Goal: Transaction & Acquisition: Purchase product/service

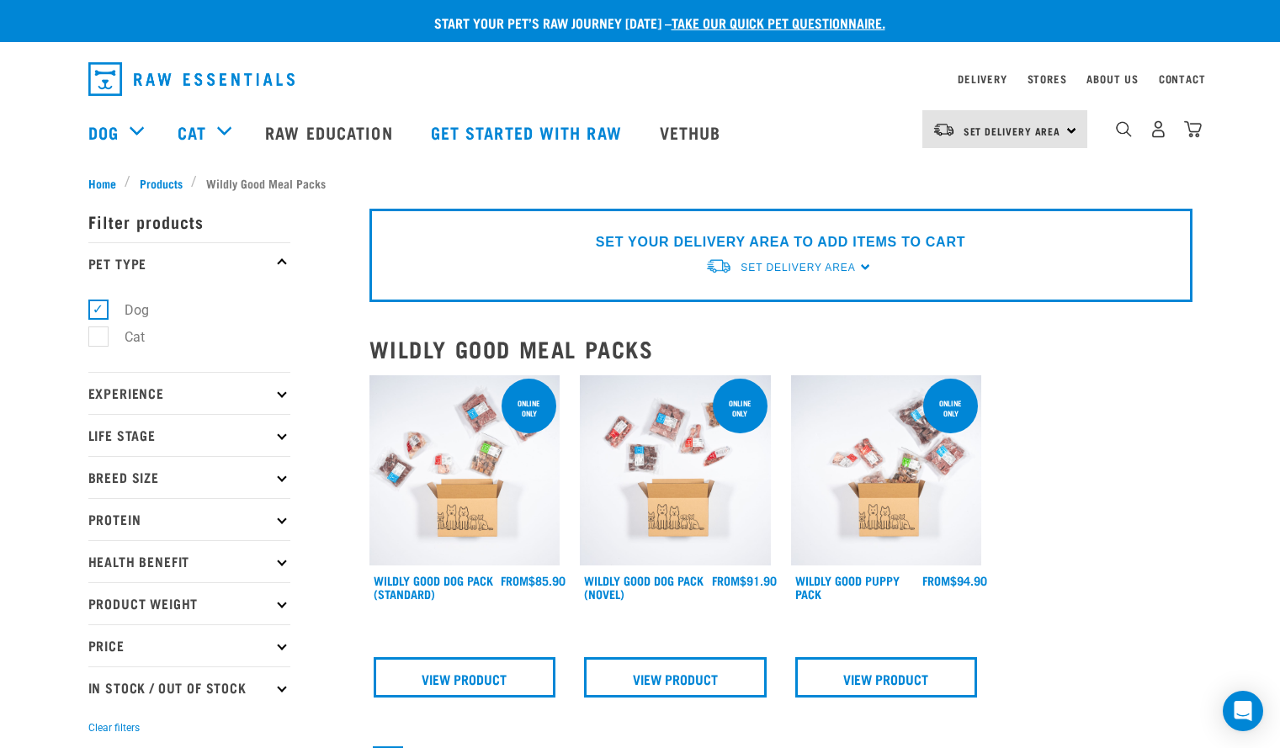
click at [1036, 113] on div "Set Delivery Area [GEOGRAPHIC_DATA]" at bounding box center [1004, 129] width 165 height 38
click at [980, 204] on link "[GEOGRAPHIC_DATA]" at bounding box center [1003, 213] width 162 height 37
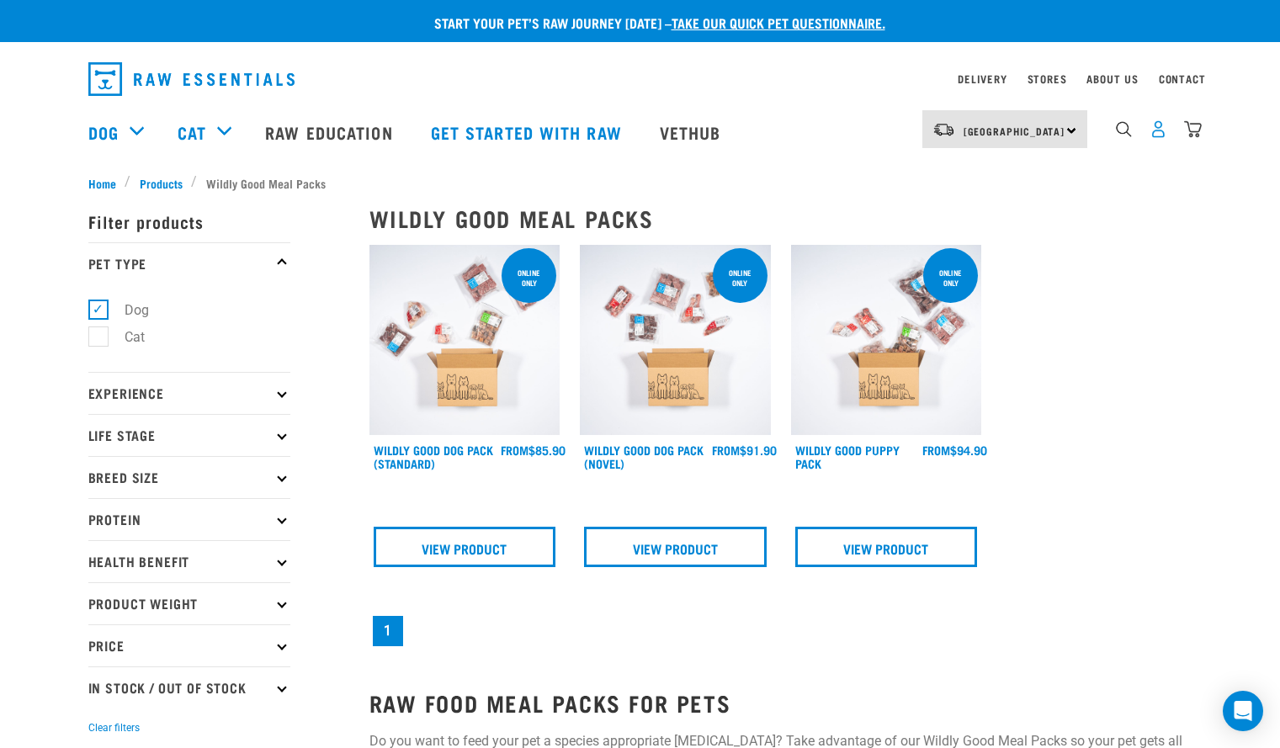
click at [1163, 136] on img "dropdown navigation" at bounding box center [1158, 129] width 18 height 18
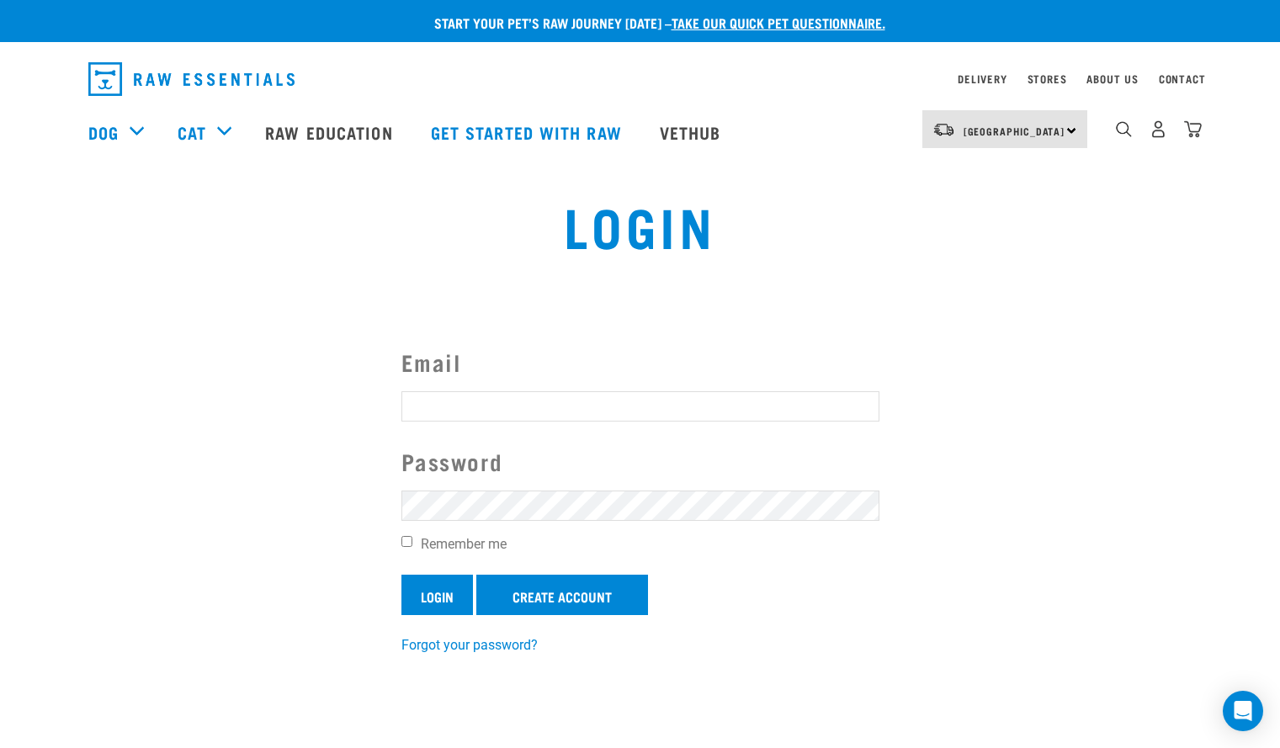
type input "meg@antony.nz"
click at [438, 597] on input "Login" at bounding box center [437, 595] width 72 height 40
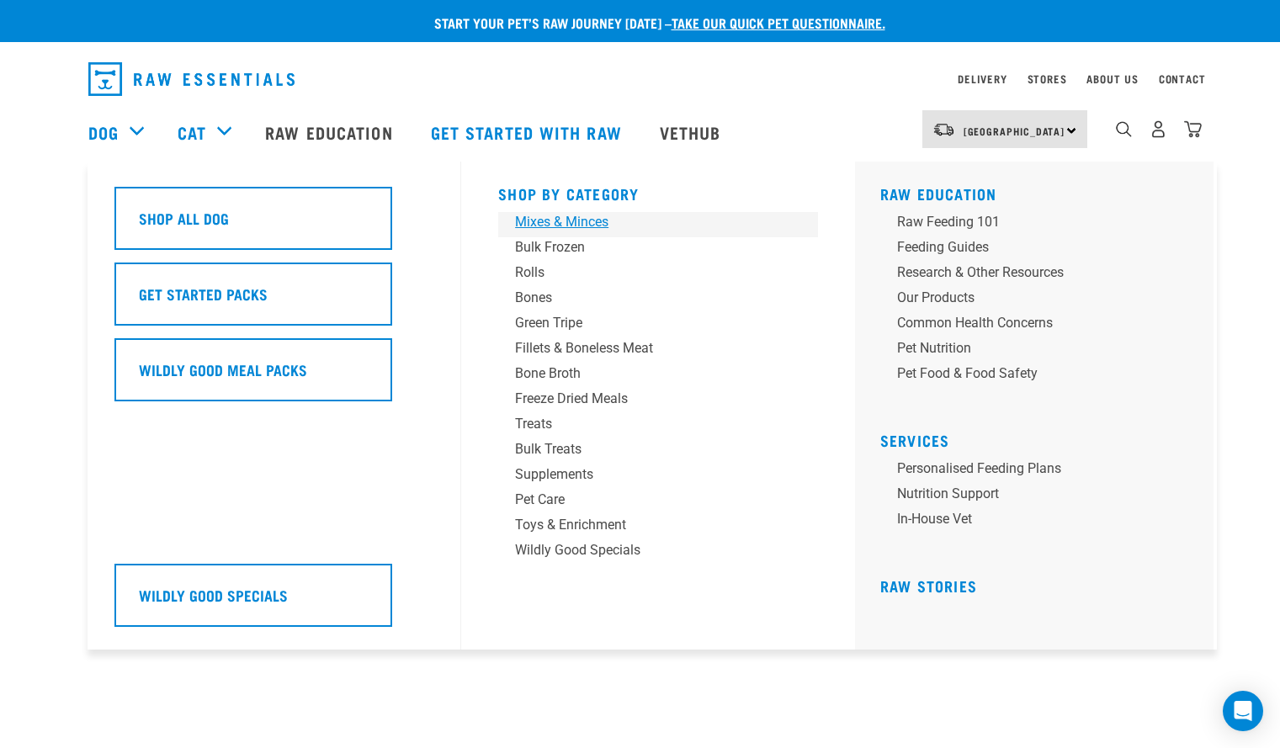
click at [550, 226] on div "Mixes & Minces" at bounding box center [646, 222] width 262 height 20
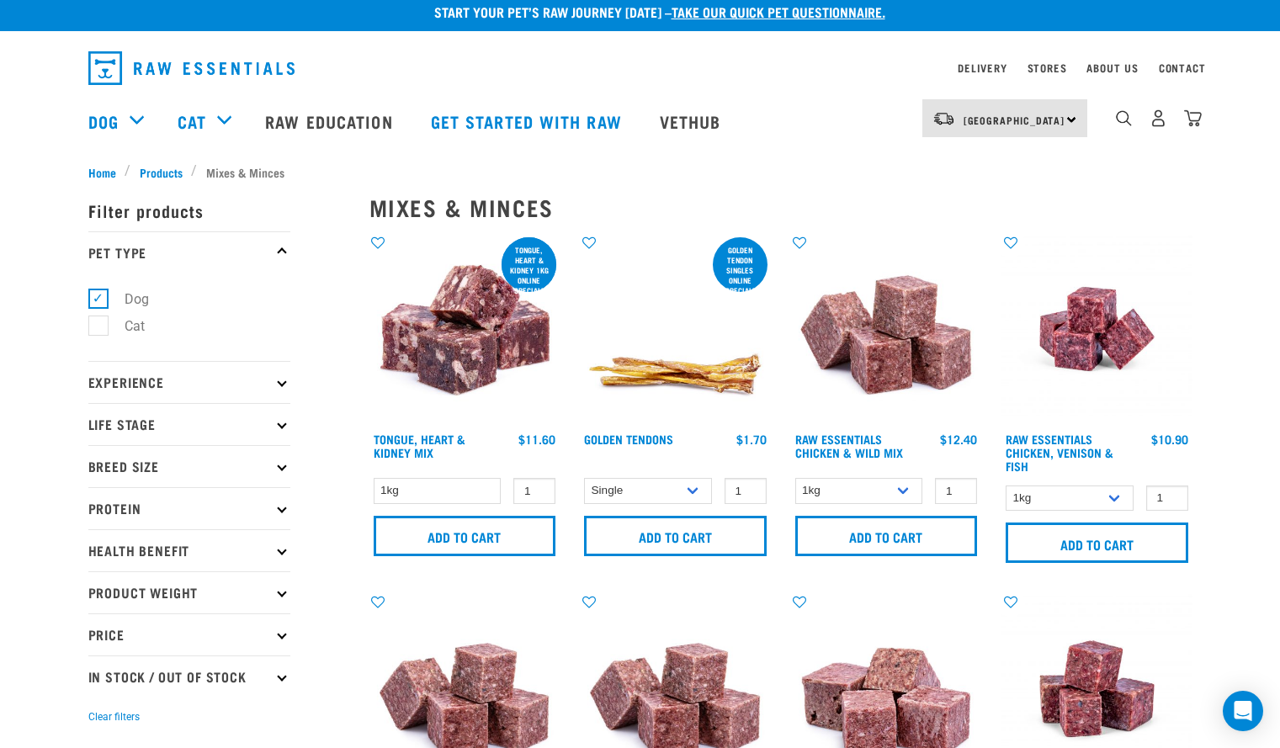
scroll to position [12, 0]
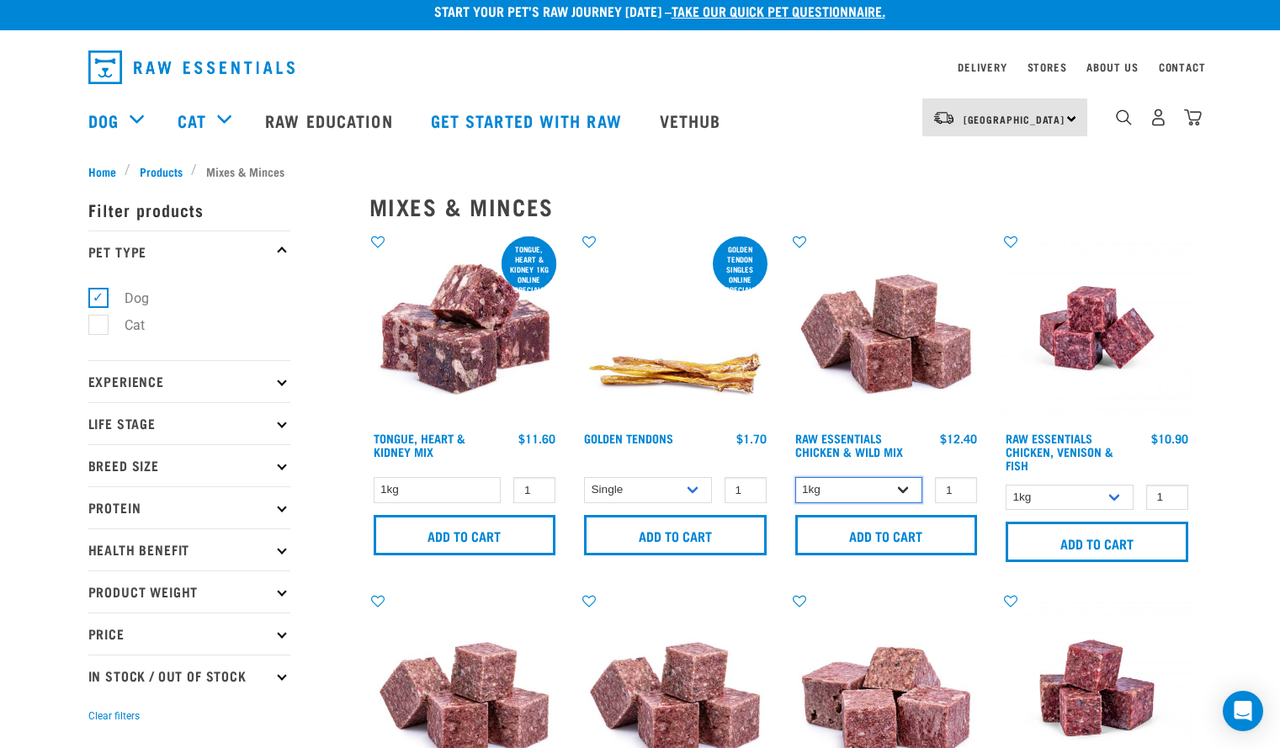
click at [899, 490] on select "1kg 3kg Bulk (10kg)" at bounding box center [859, 490] width 128 height 26
select select "709"
click at [795, 477] on select "1kg 3kg Bulk (10kg)" at bounding box center [859, 490] width 128 height 26
click at [1118, 496] on select "1kg 3kg" at bounding box center [1069, 498] width 128 height 26
select select "28665"
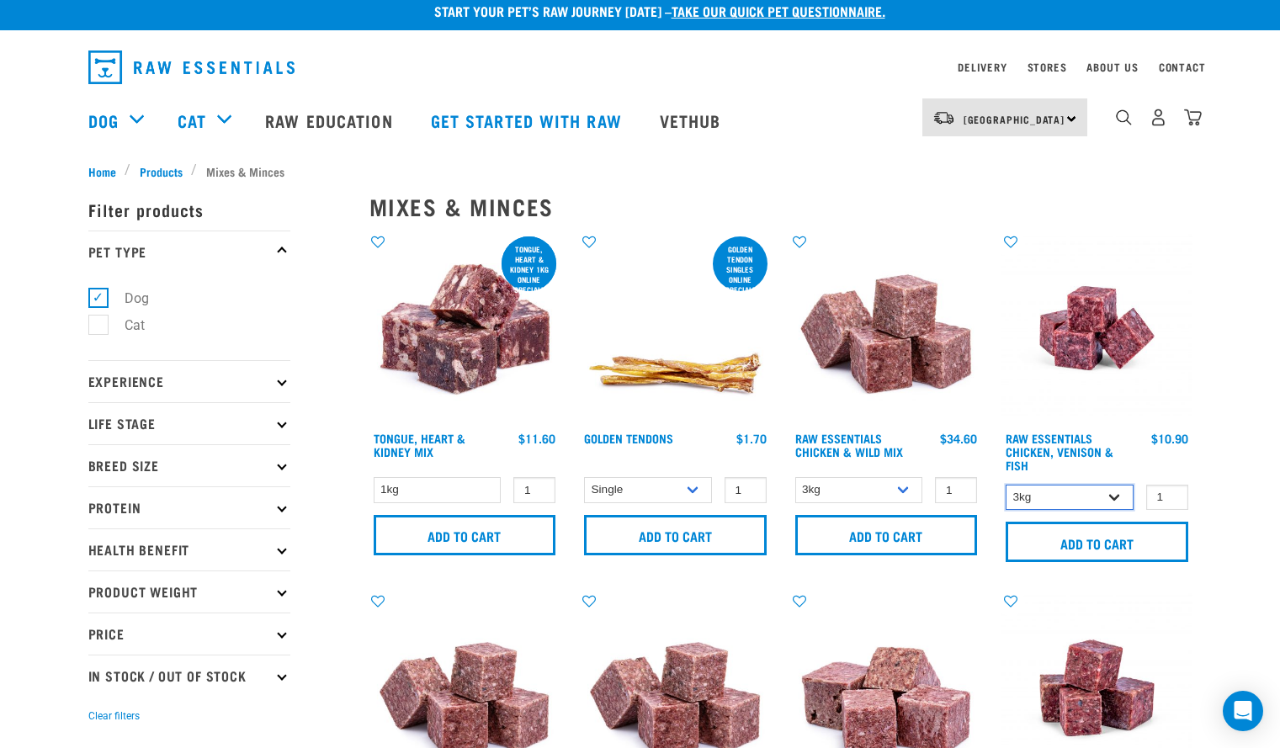
click at [1005, 485] on select "1kg 3kg" at bounding box center [1069, 498] width 128 height 26
click at [1068, 534] on input "Add to cart" at bounding box center [1096, 542] width 183 height 40
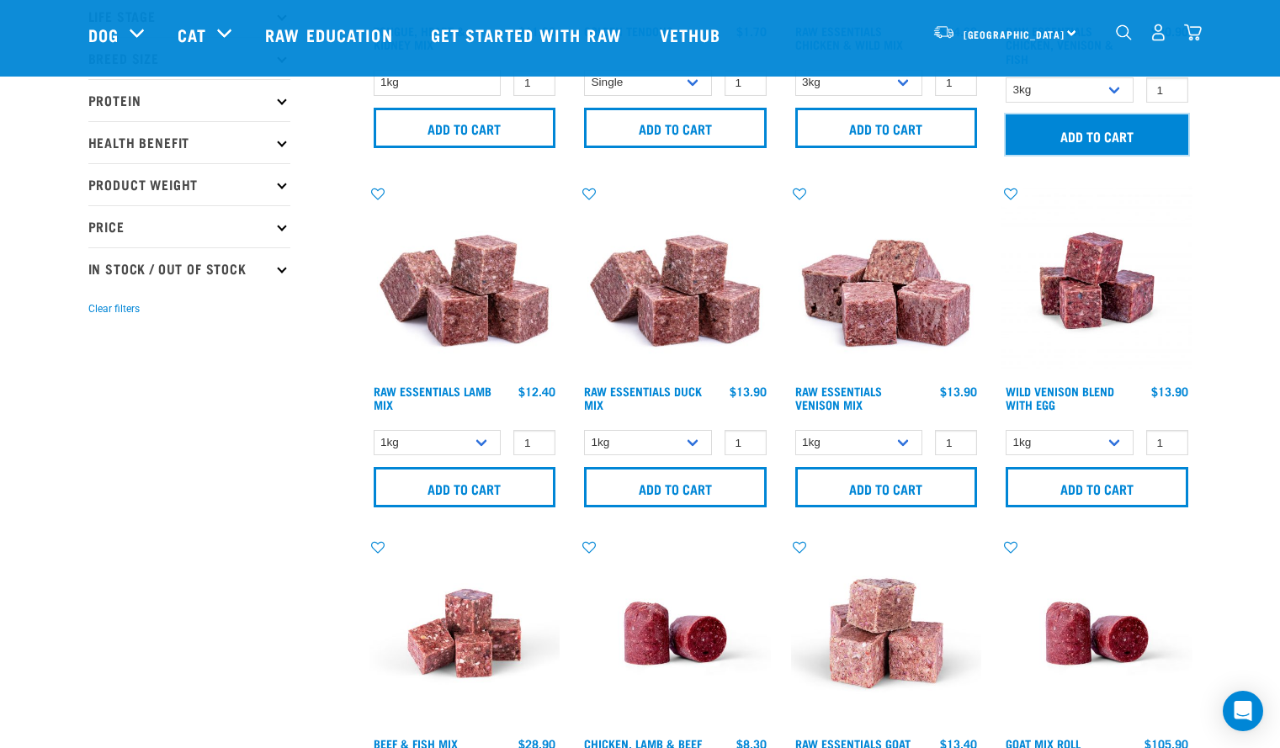
scroll to position [296, 0]
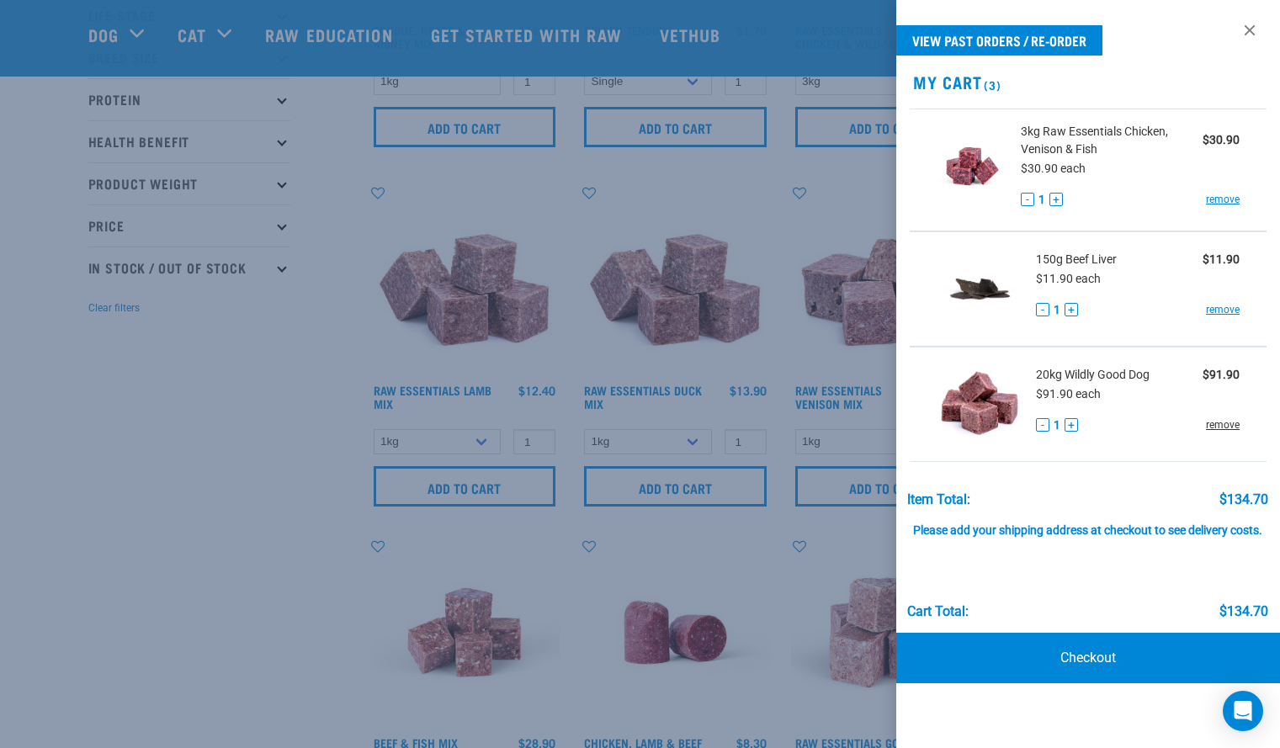
click at [1231, 422] on link "remove" at bounding box center [1223, 424] width 34 height 15
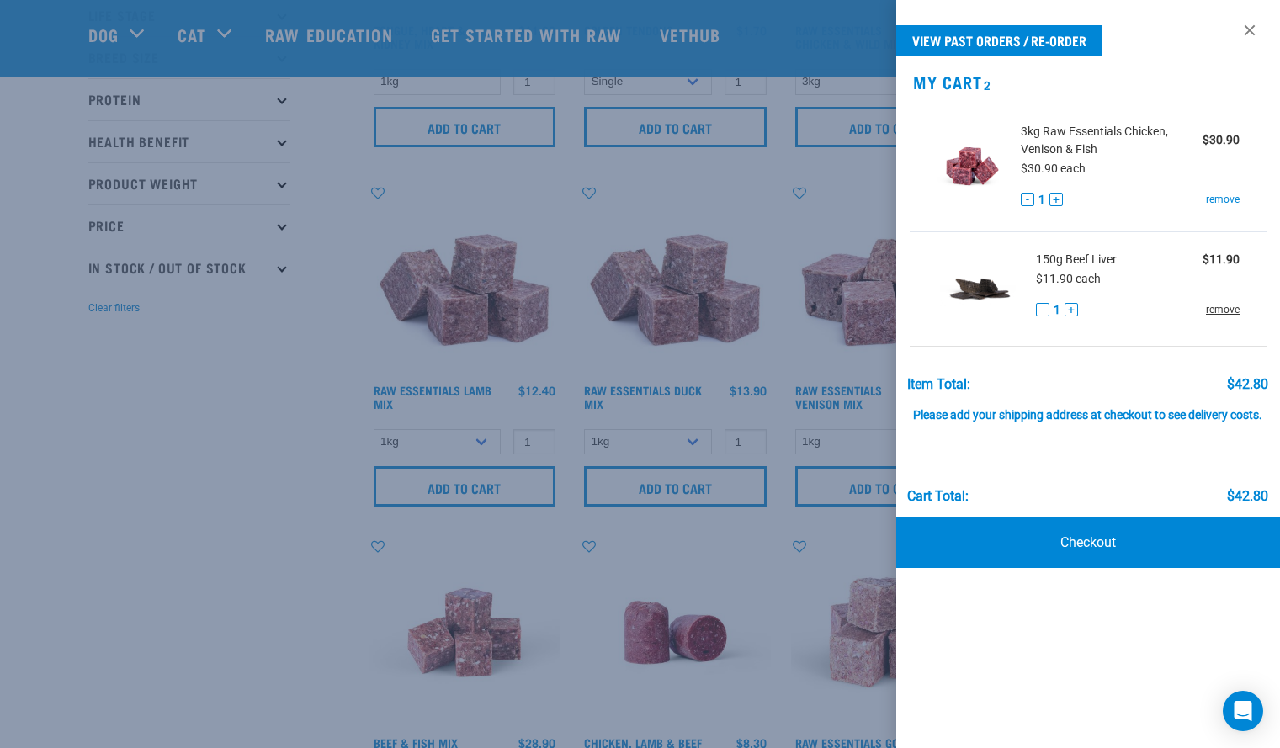
click at [1227, 311] on link "remove" at bounding box center [1223, 309] width 34 height 15
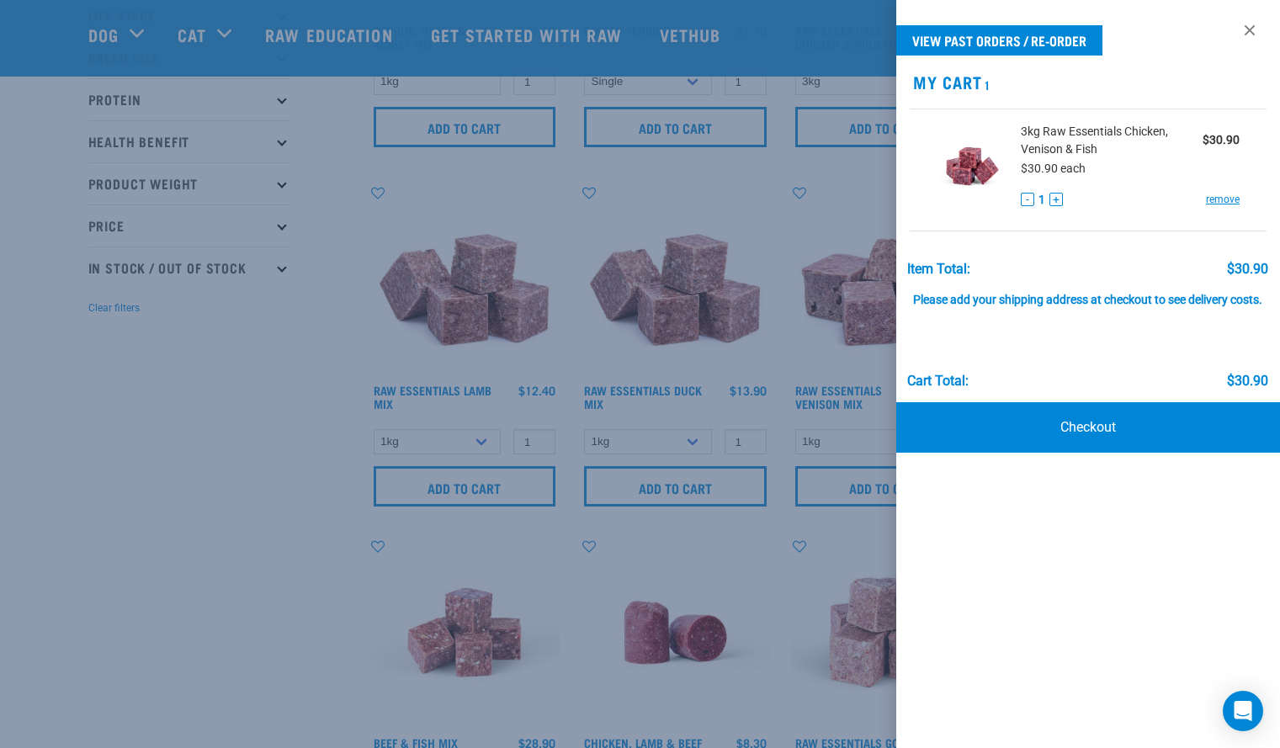
click at [254, 614] on div at bounding box center [640, 374] width 1280 height 748
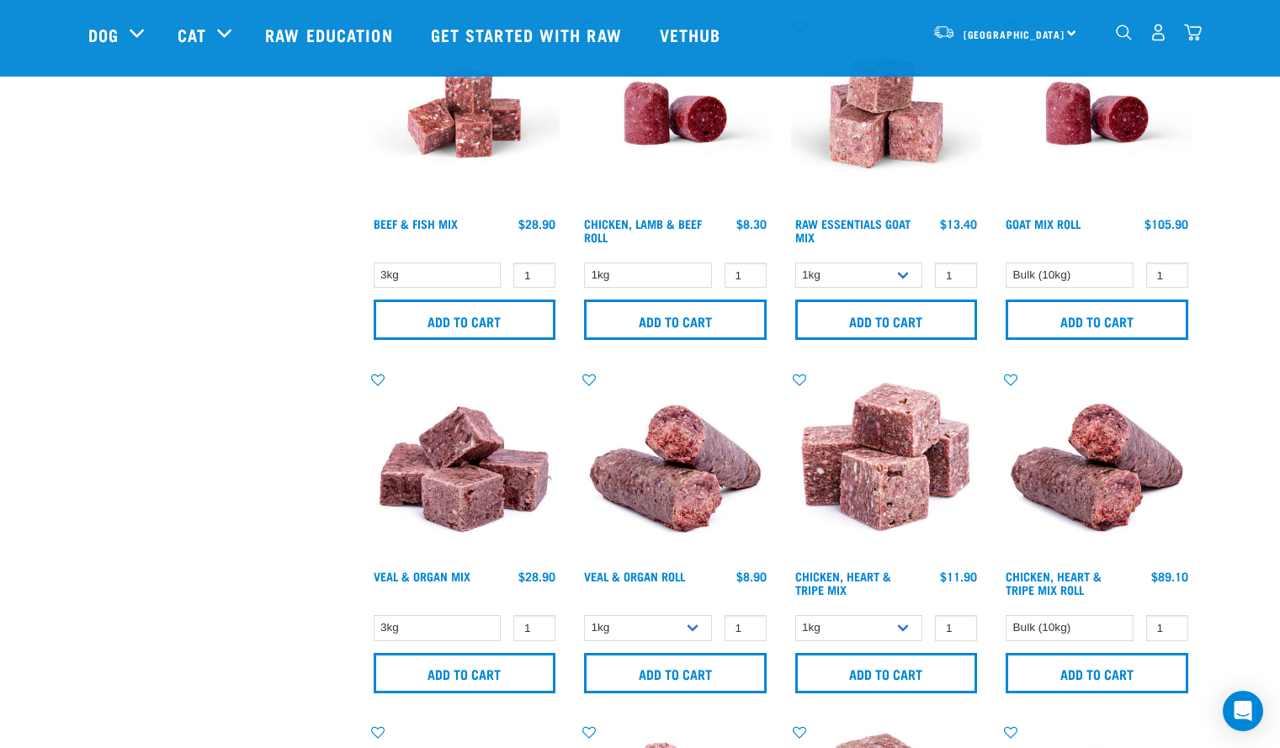
scroll to position [816, 0]
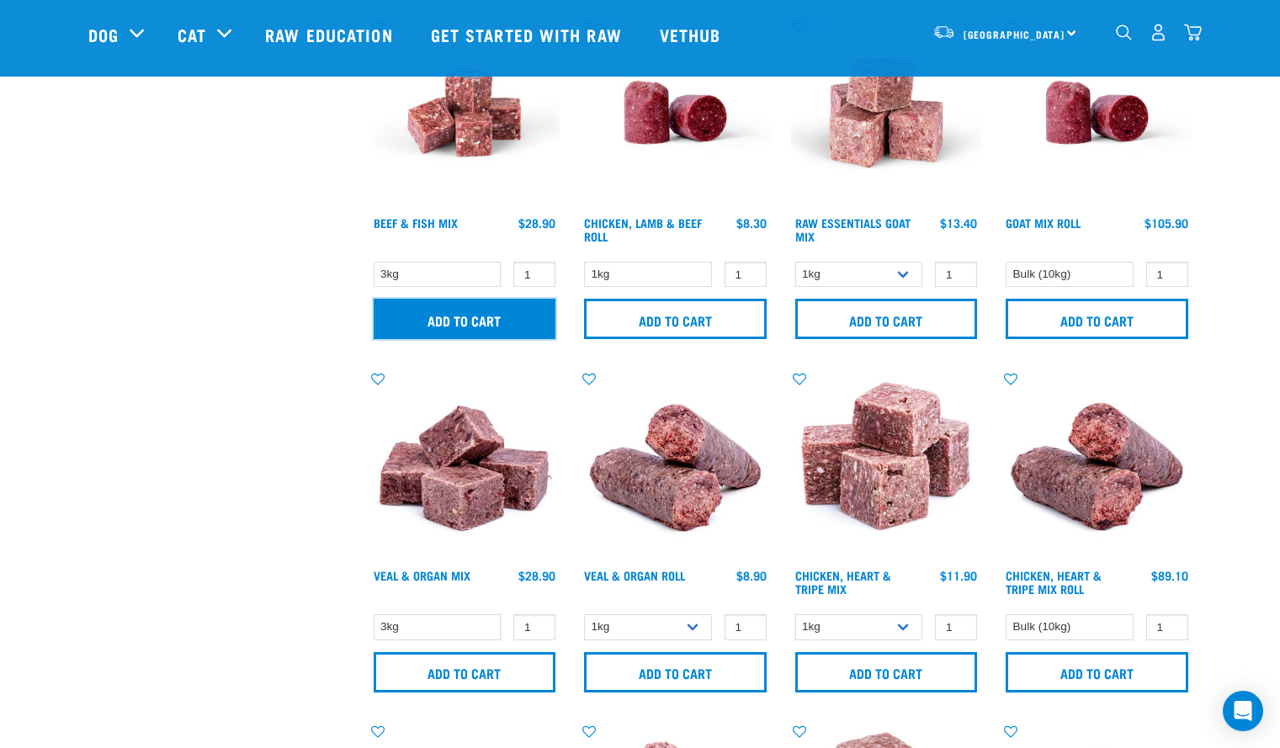
click at [411, 326] on input "Add to cart" at bounding box center [465, 319] width 183 height 40
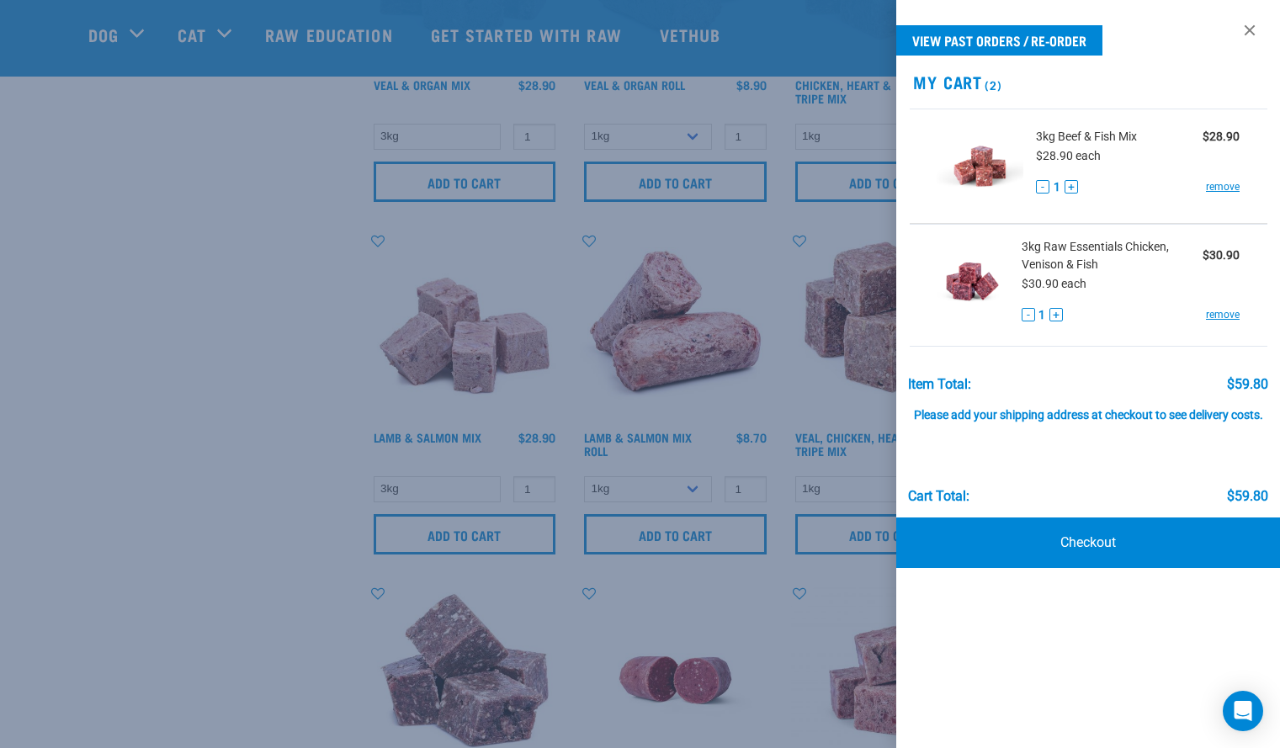
scroll to position [1307, 0]
click at [322, 506] on div at bounding box center [640, 374] width 1280 height 748
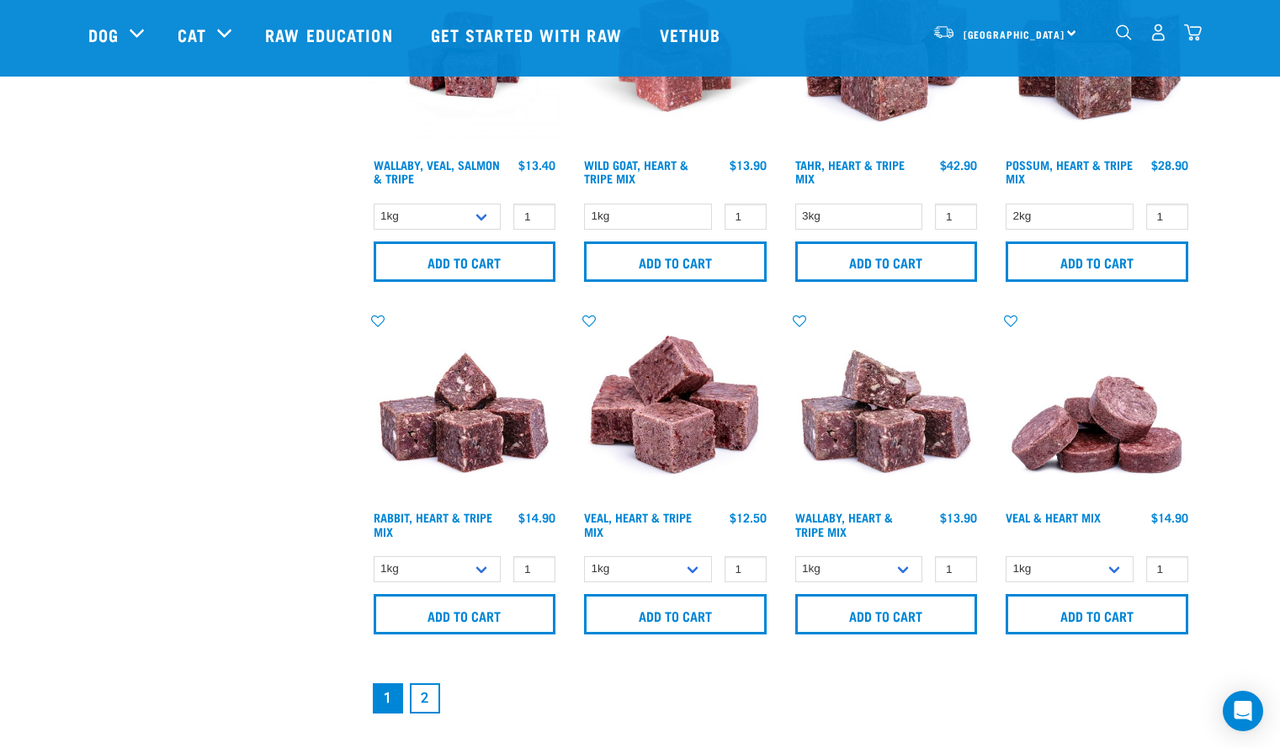
scroll to position [2353, 0]
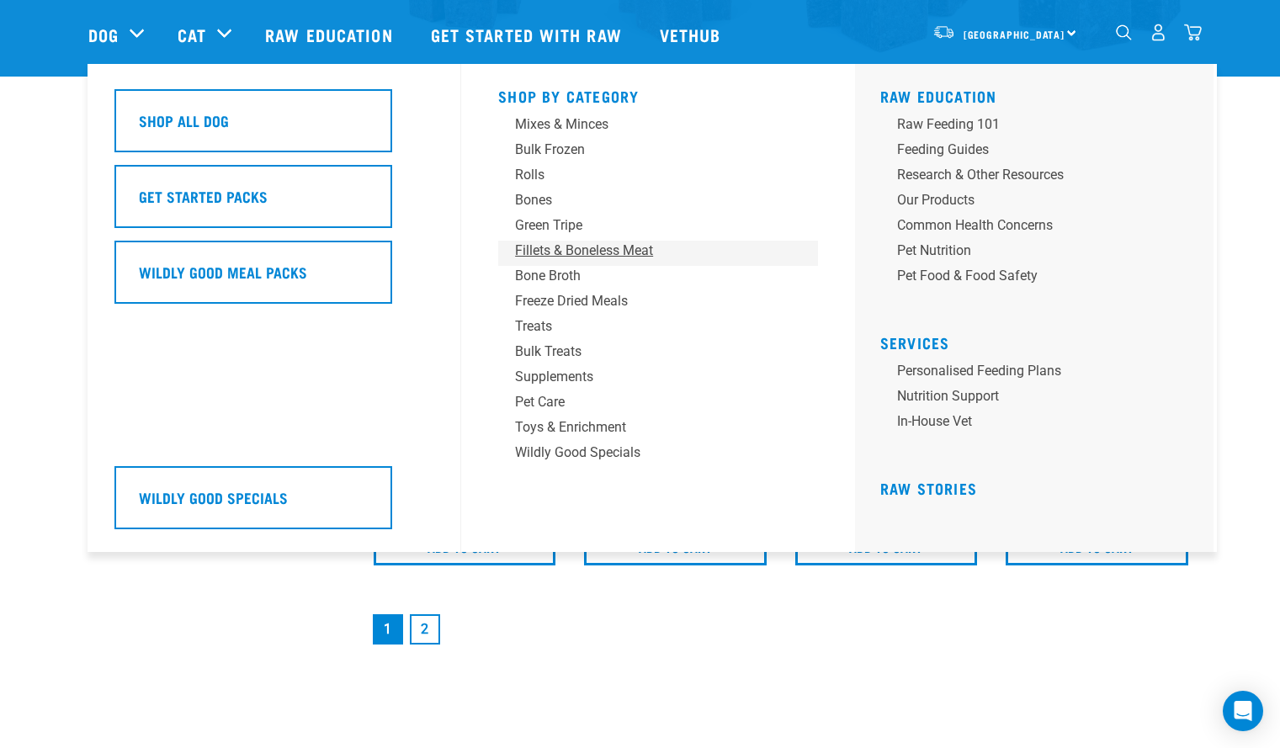
click at [559, 252] on div "Fillets & Boneless Meat" at bounding box center [646, 251] width 262 height 20
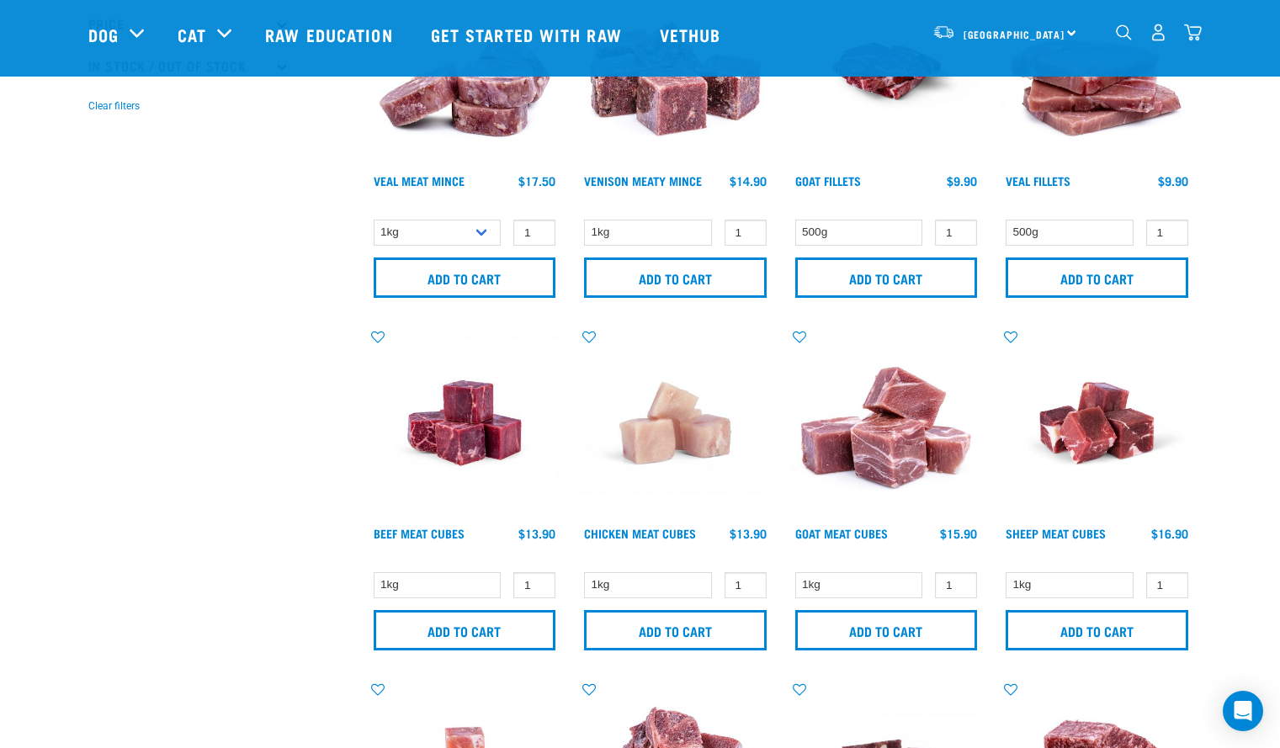
scroll to position [499, 0]
type input "2"
click at [538, 580] on input "2" at bounding box center [534, 584] width 42 height 26
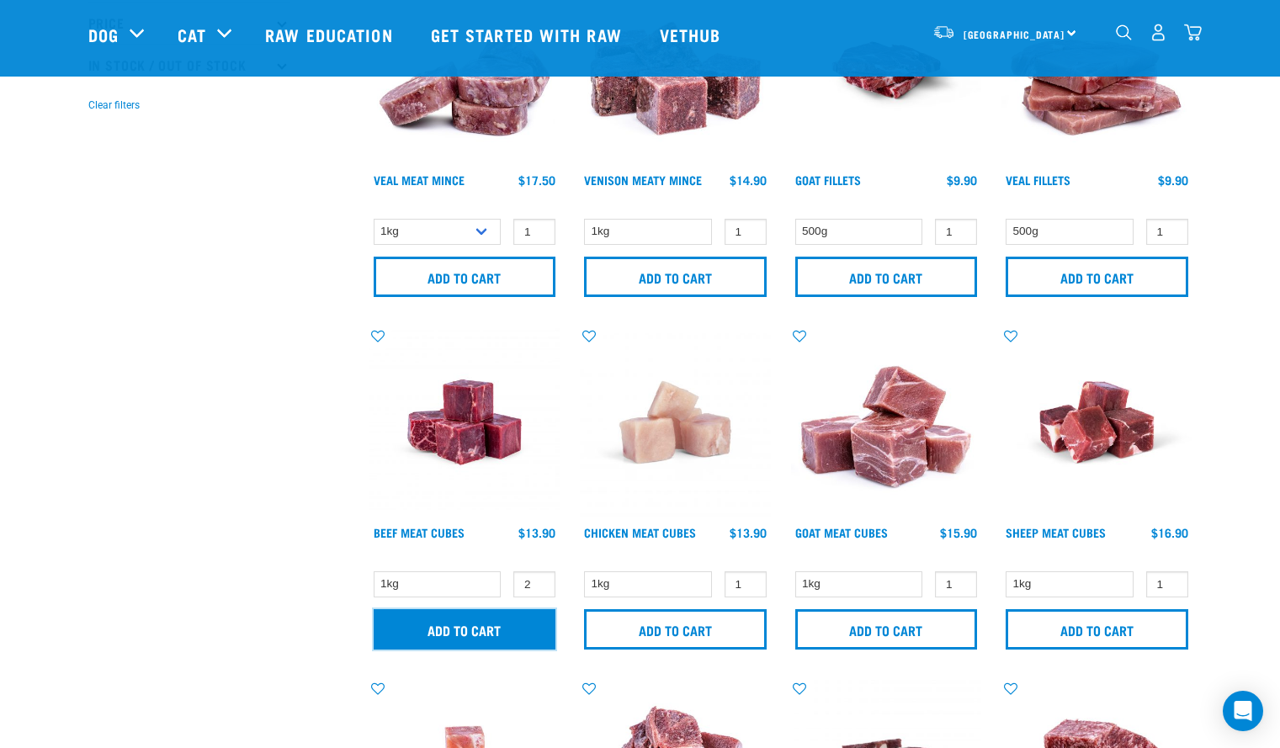
click at [421, 618] on input "Add to cart" at bounding box center [465, 629] width 183 height 40
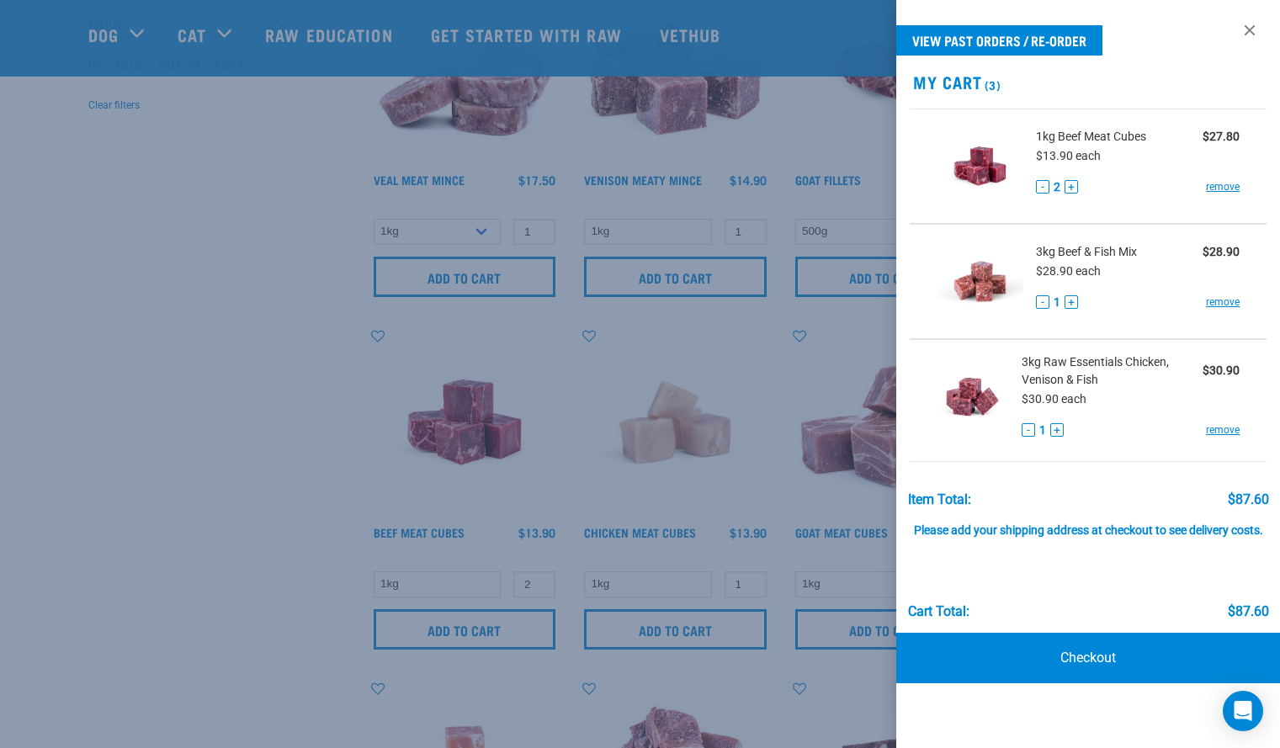
click at [180, 247] on div at bounding box center [640, 374] width 1280 height 748
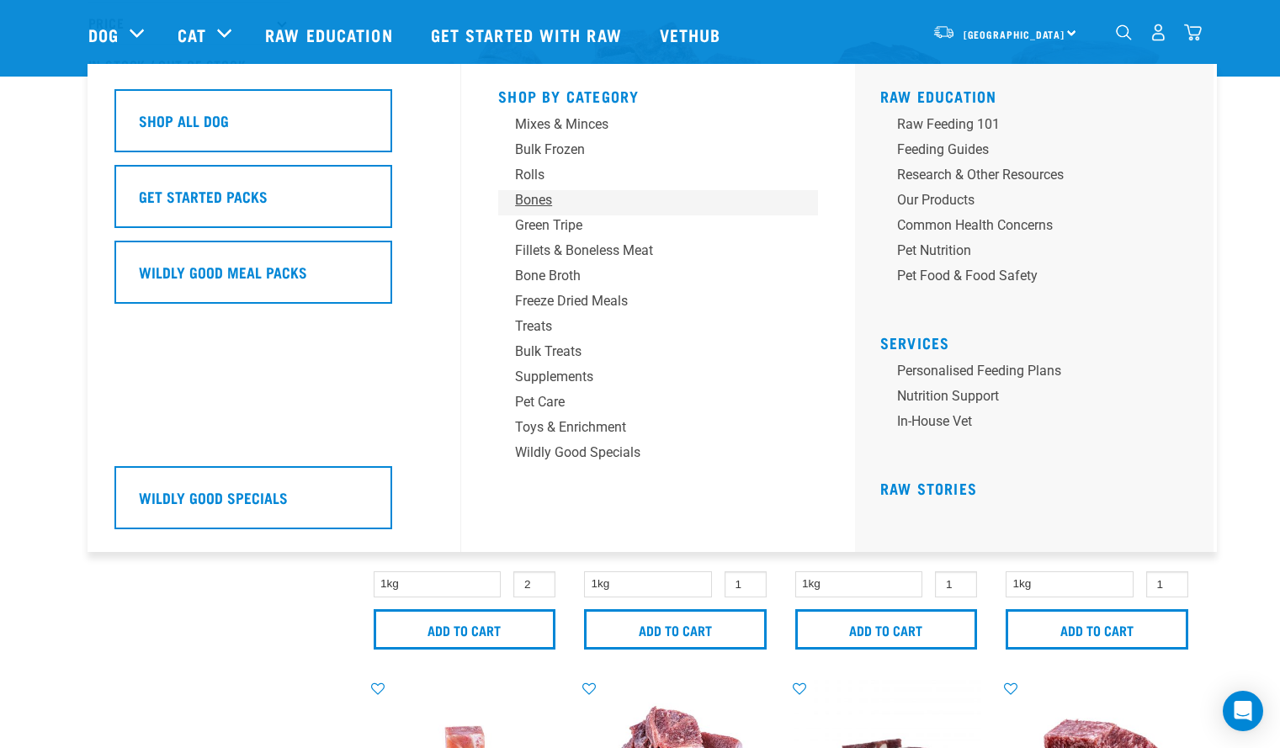
click at [538, 203] on div "Bones" at bounding box center [646, 200] width 262 height 20
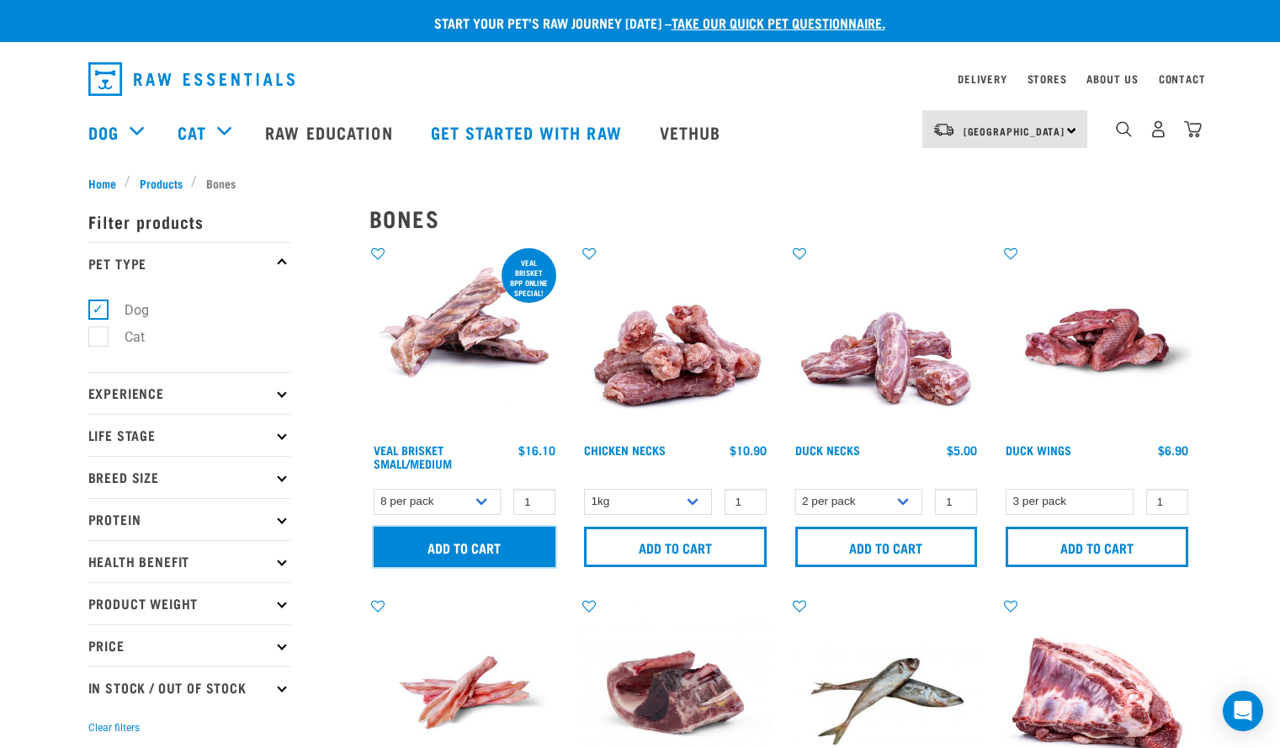
click at [511, 544] on input "Add to cart" at bounding box center [465, 547] width 183 height 40
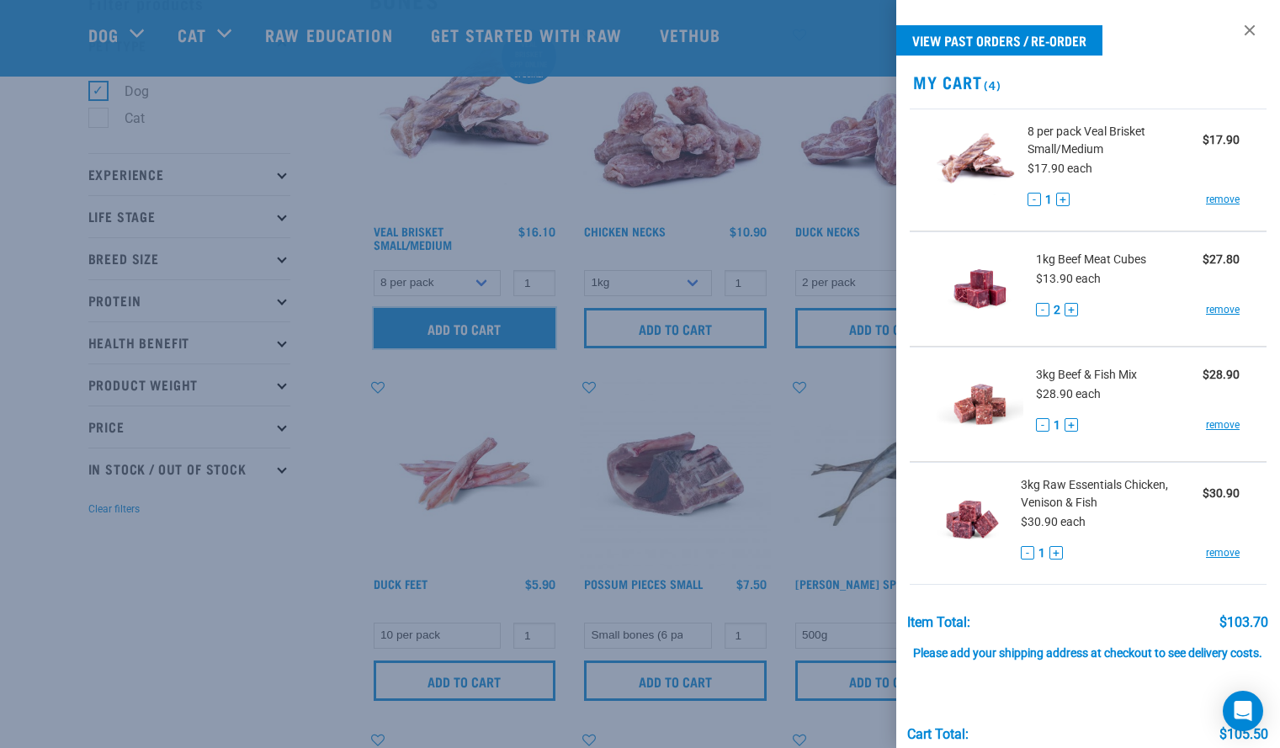
scroll to position [96, 0]
click at [282, 634] on div at bounding box center [640, 374] width 1280 height 748
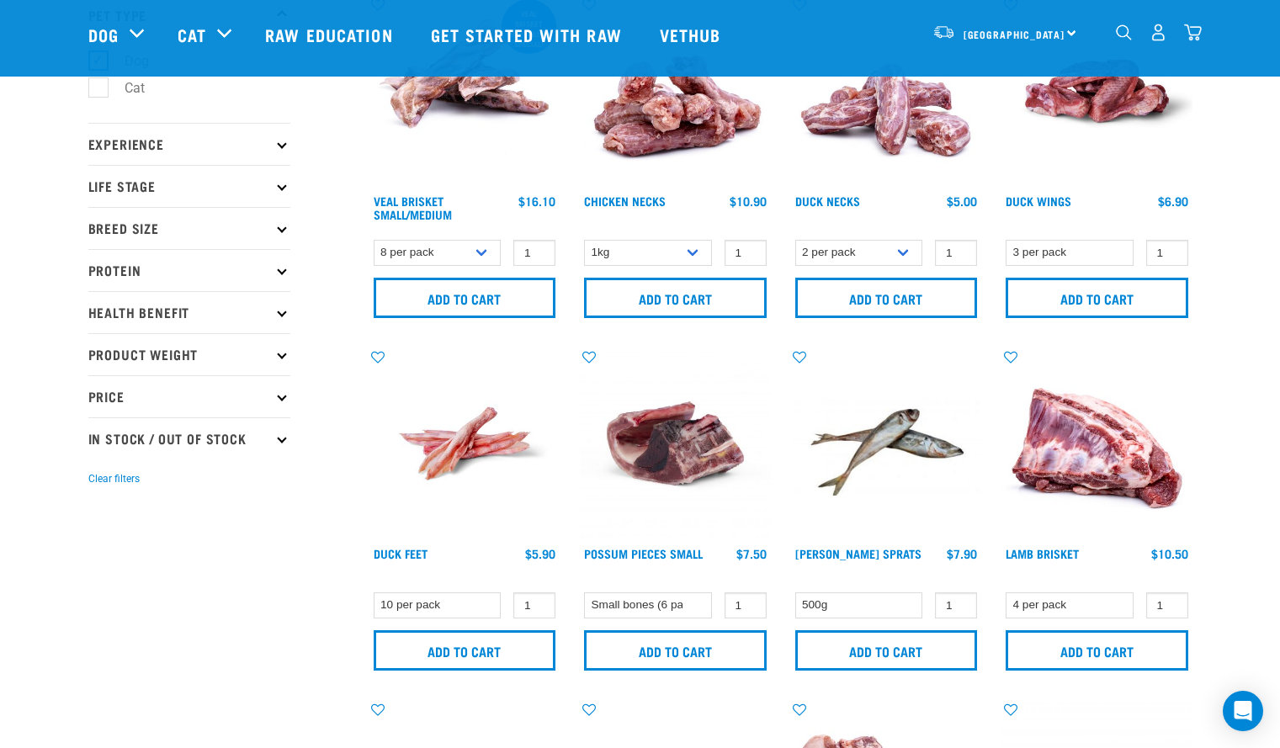
scroll to position [129, 0]
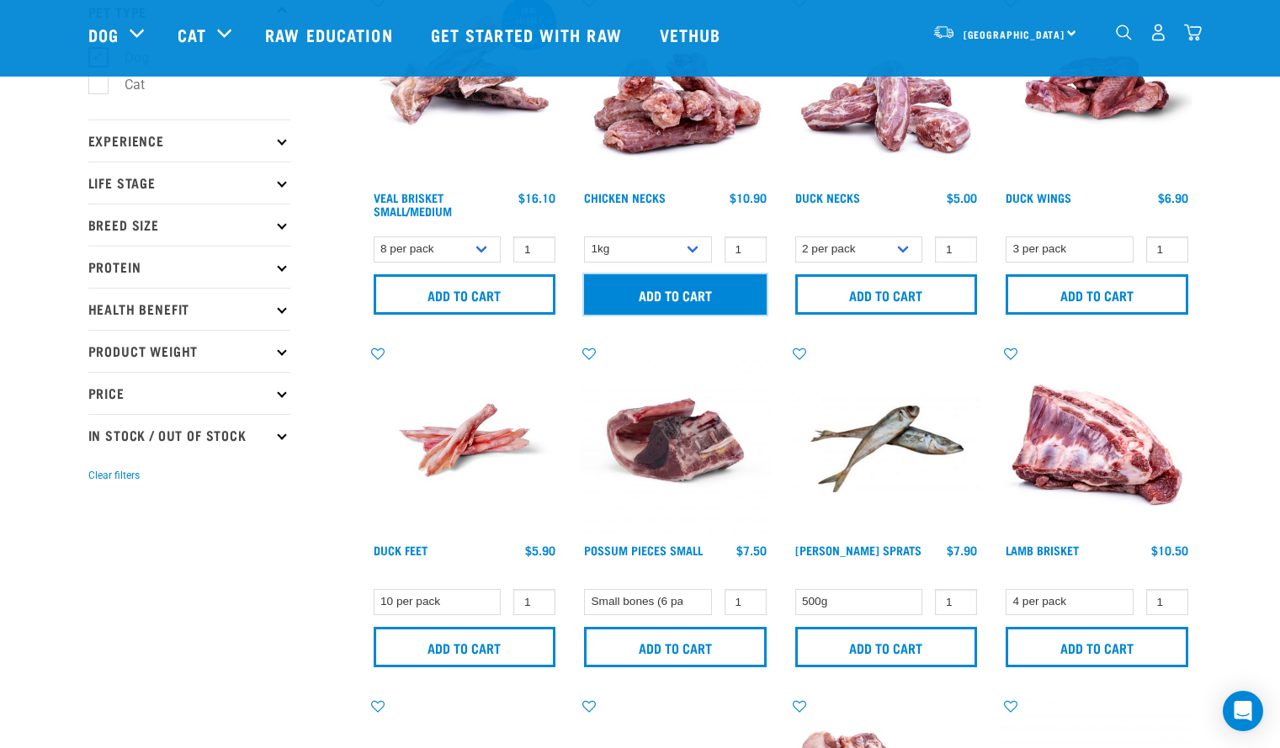
click at [673, 304] on input "Add to cart" at bounding box center [675, 294] width 183 height 40
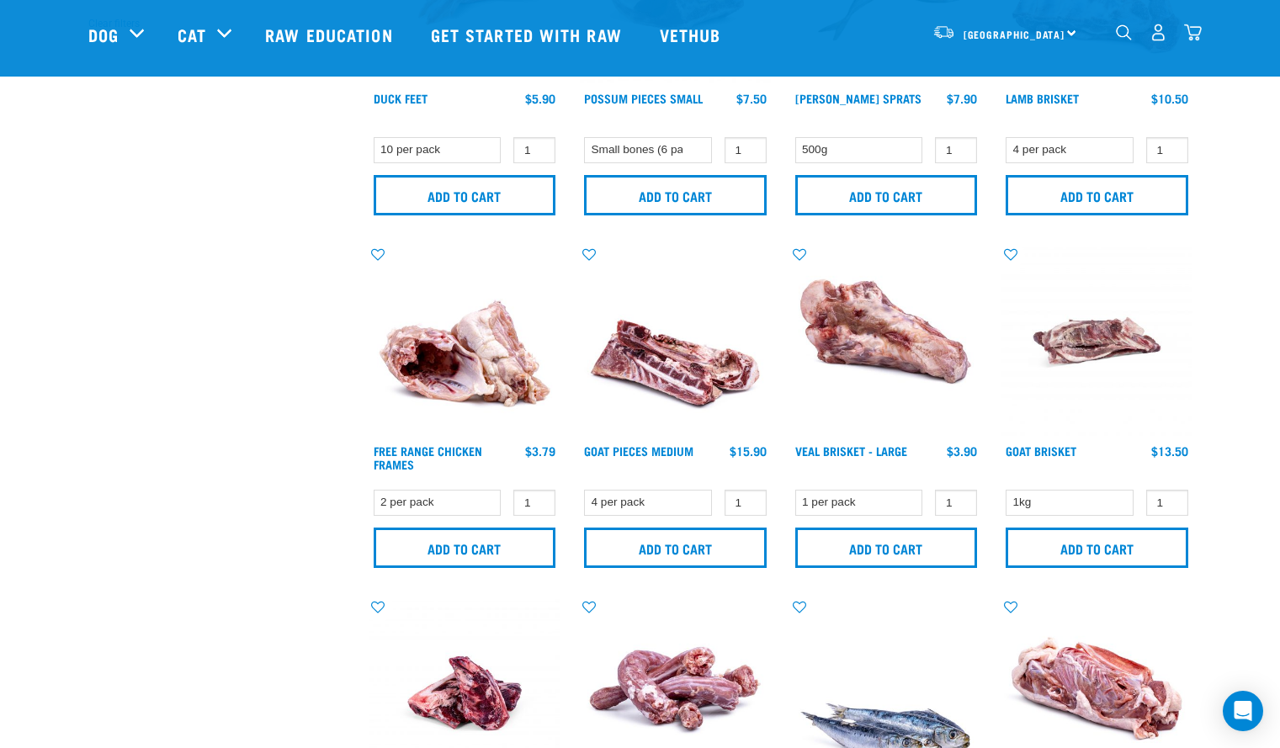
scroll to position [591, 0]
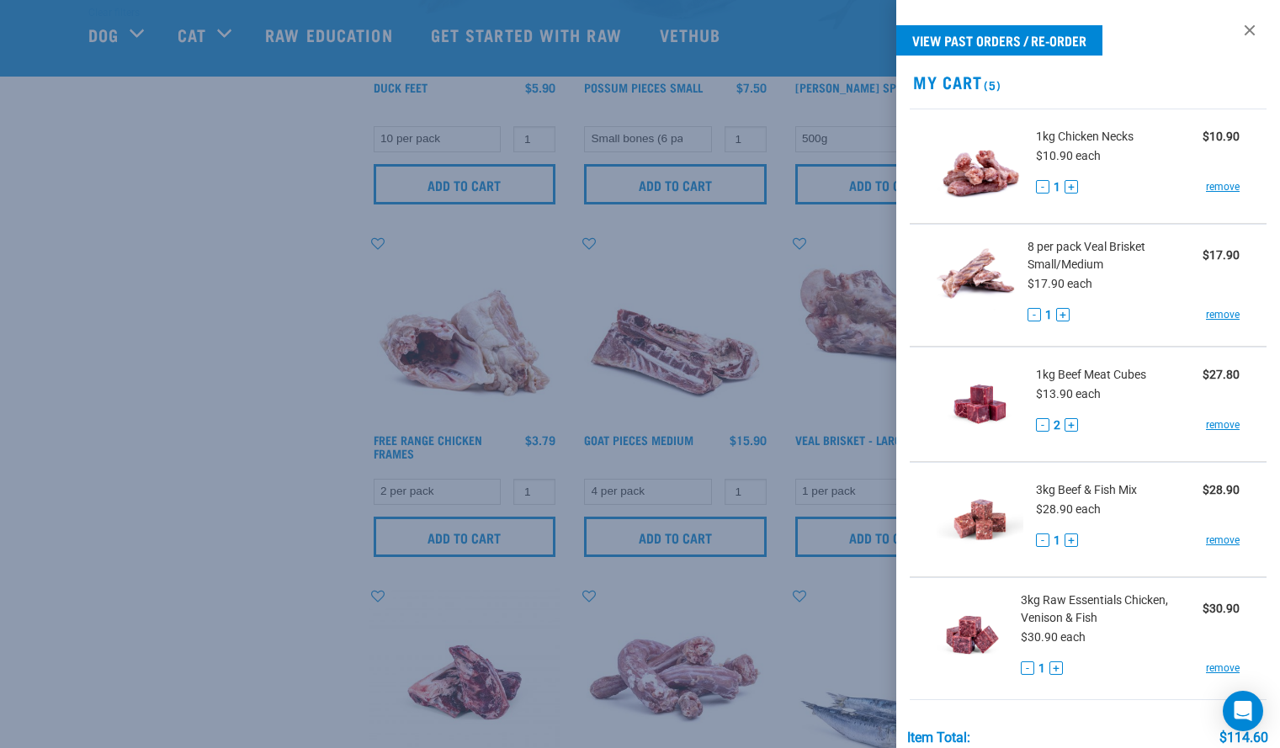
click at [310, 620] on div at bounding box center [640, 374] width 1280 height 748
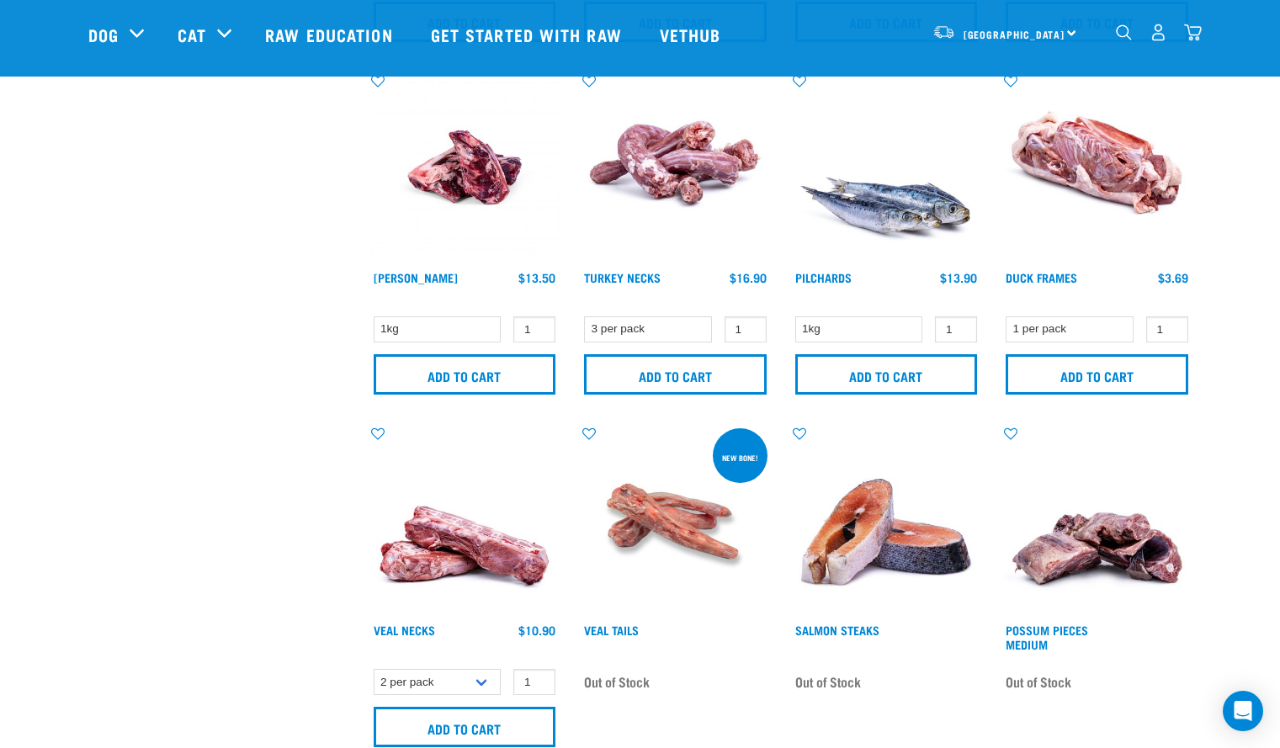
scroll to position [1107, 0]
click at [483, 677] on select "2 per pack 4 per pack" at bounding box center [438, 681] width 128 height 26
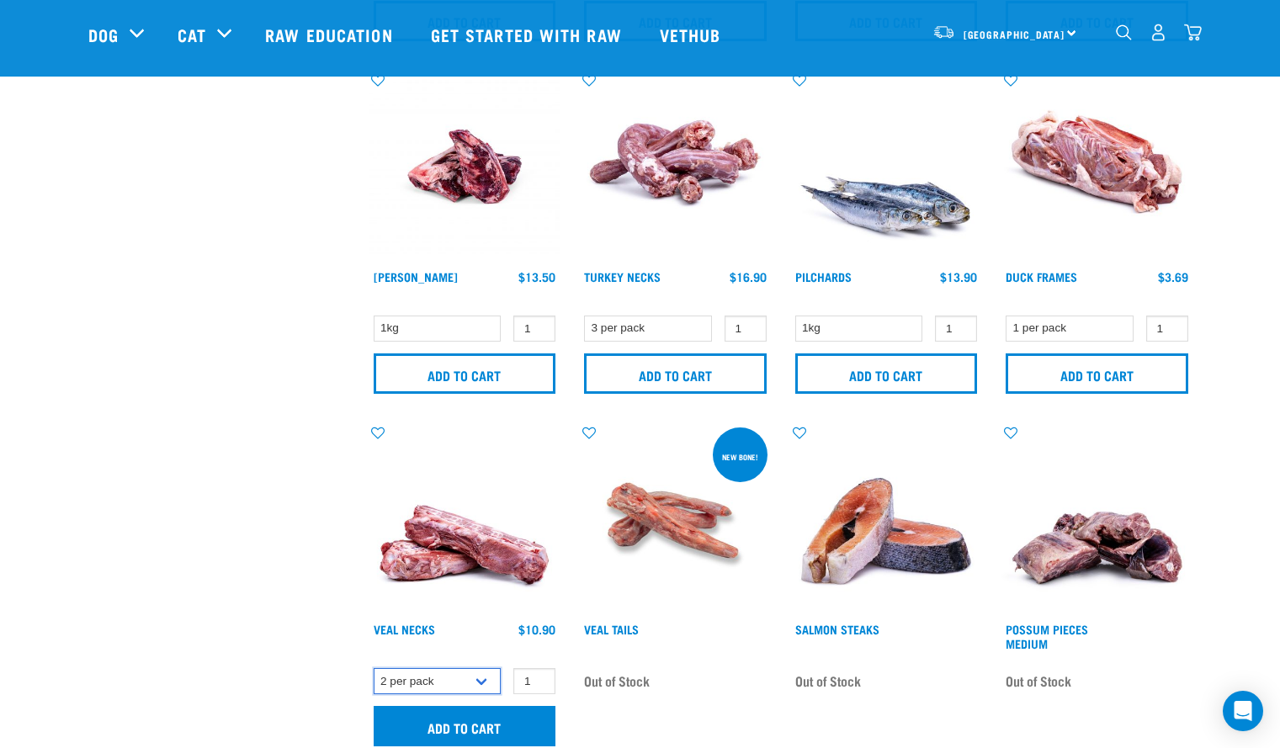
select select "946"
click at [374, 668] on select "2 per pack 4 per pack" at bounding box center [438, 681] width 128 height 26
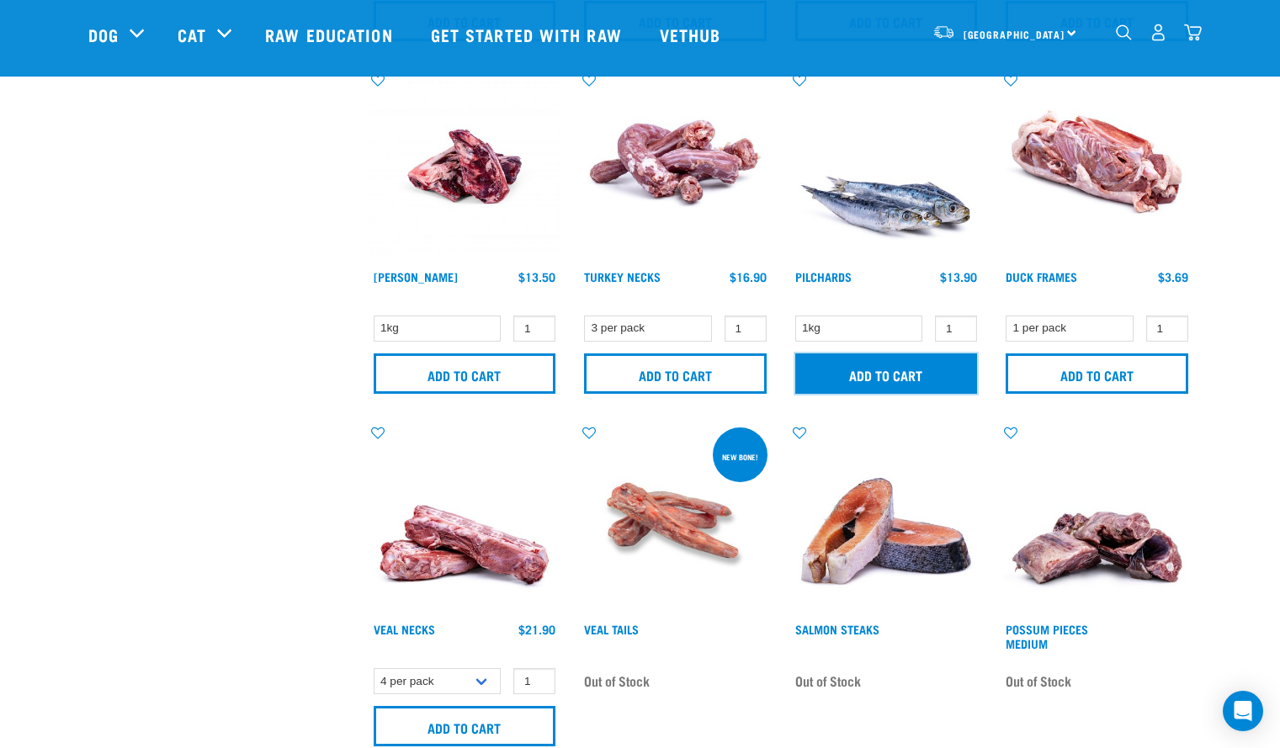
click at [922, 369] on input "Add to cart" at bounding box center [886, 373] width 183 height 40
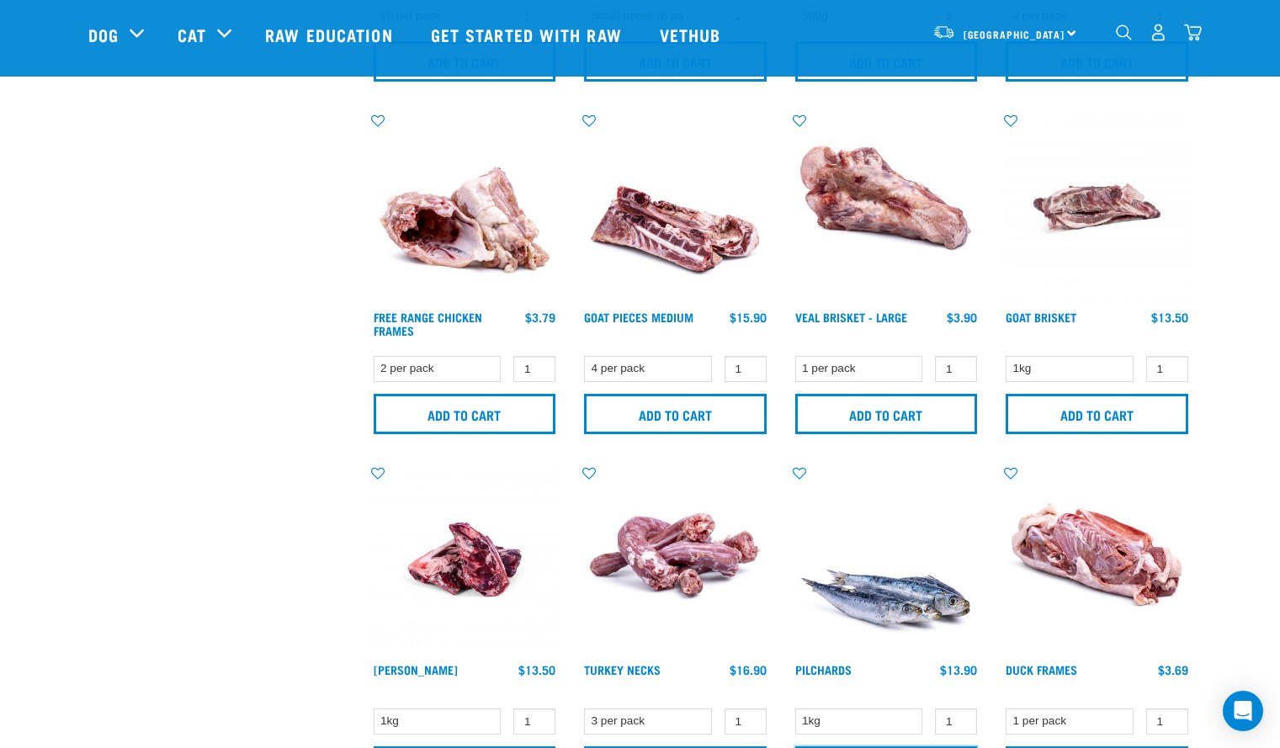
scroll to position [708, 0]
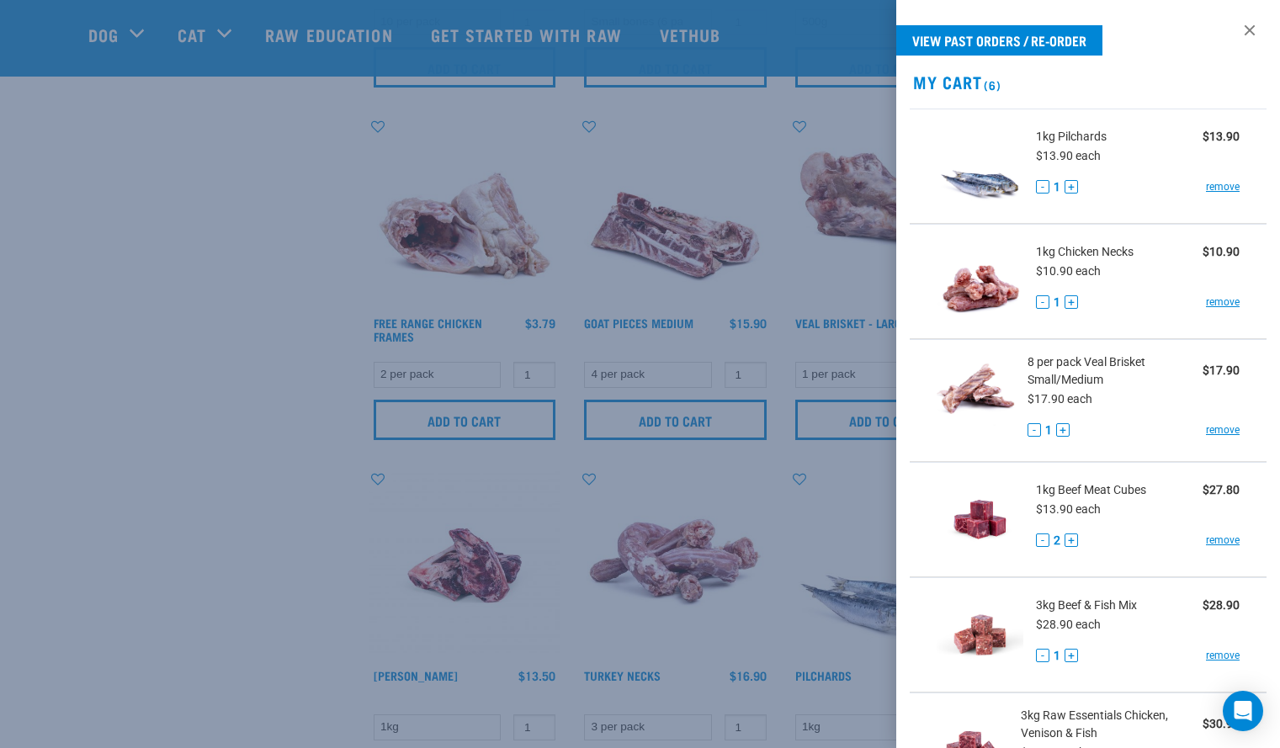
click at [247, 570] on div at bounding box center [640, 374] width 1280 height 748
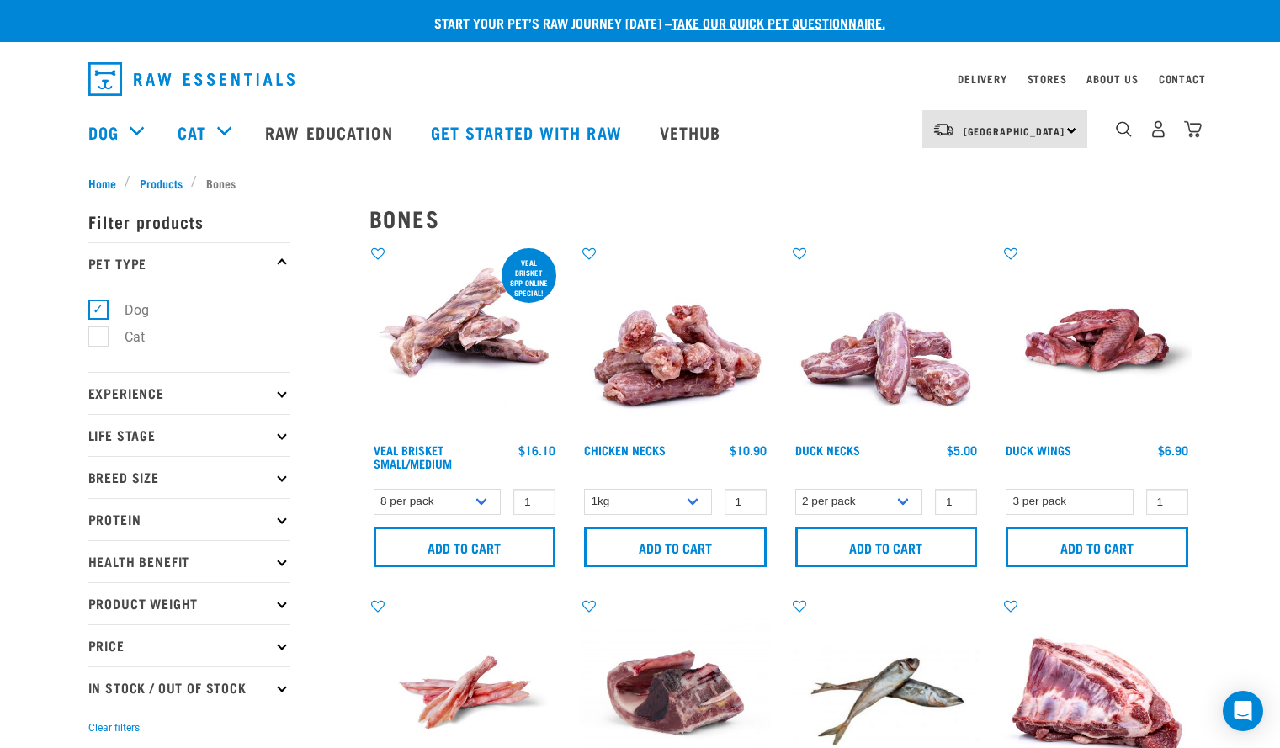
scroll to position [1, 0]
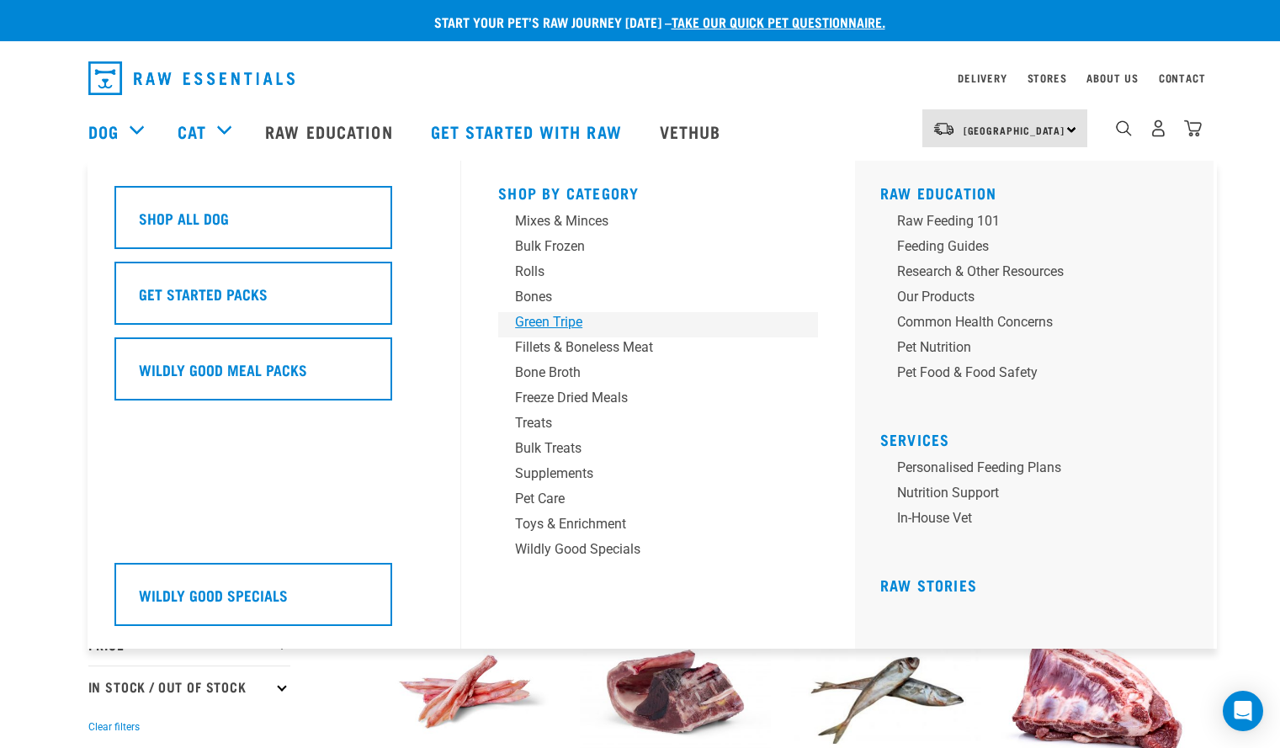
click at [549, 327] on div "Green Tripe" at bounding box center [646, 322] width 262 height 20
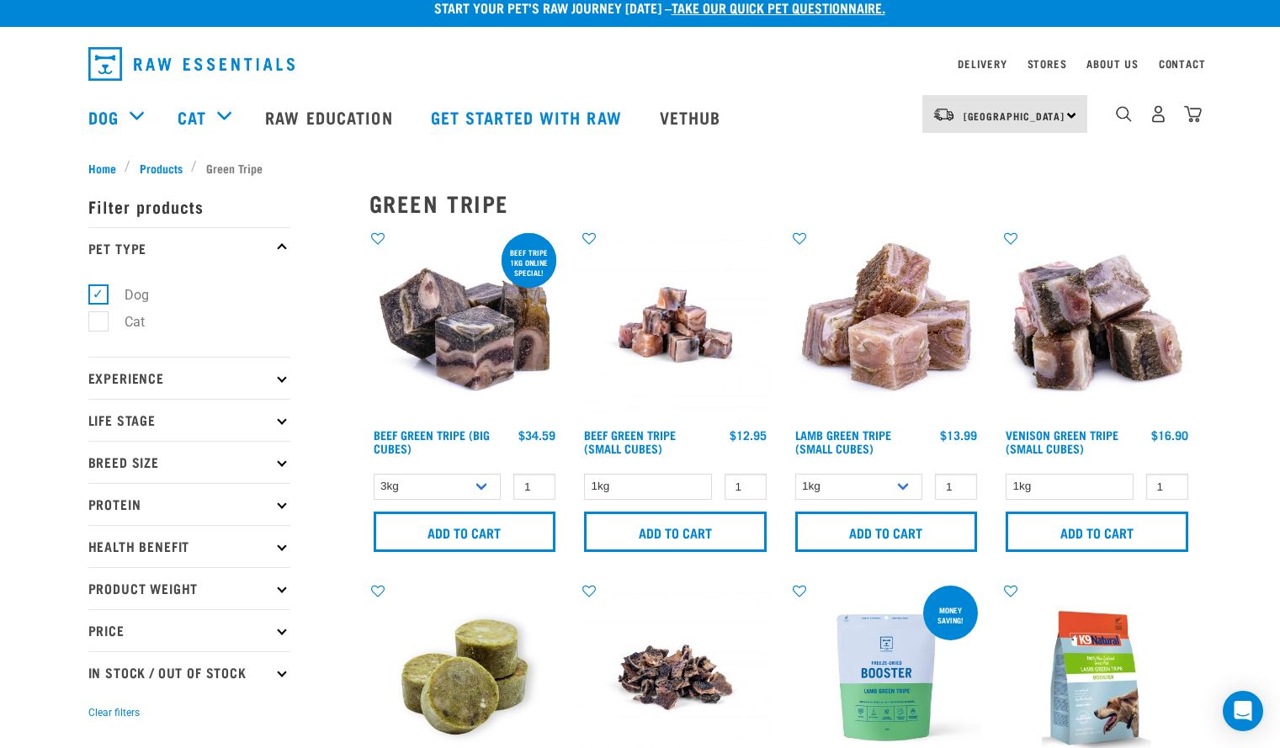
scroll to position [16, 0]
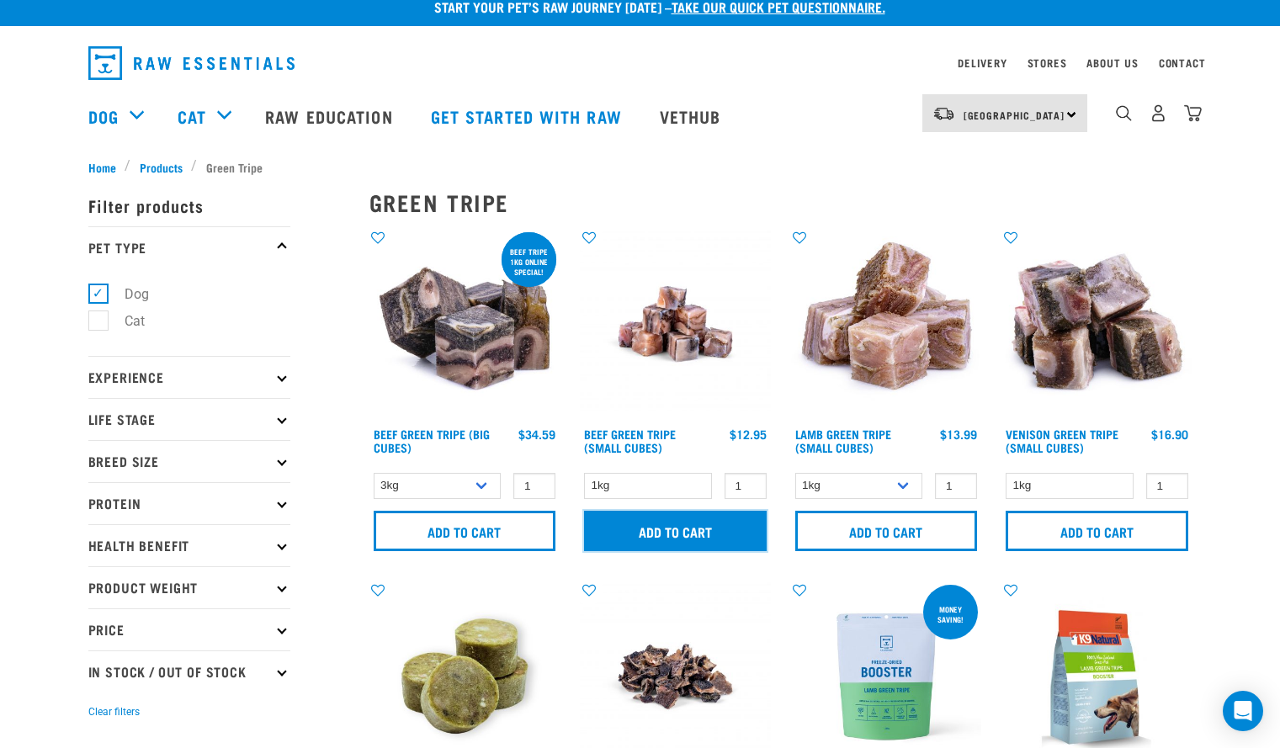
click at [735, 525] on input "Add to cart" at bounding box center [675, 531] width 183 height 40
click at [1201, 119] on img "dropdown navigation" at bounding box center [1193, 113] width 18 height 18
click at [1187, 136] on div "8" at bounding box center [1144, 115] width 115 height 67
click at [1198, 110] on img "dropdown navigation" at bounding box center [1193, 113] width 18 height 18
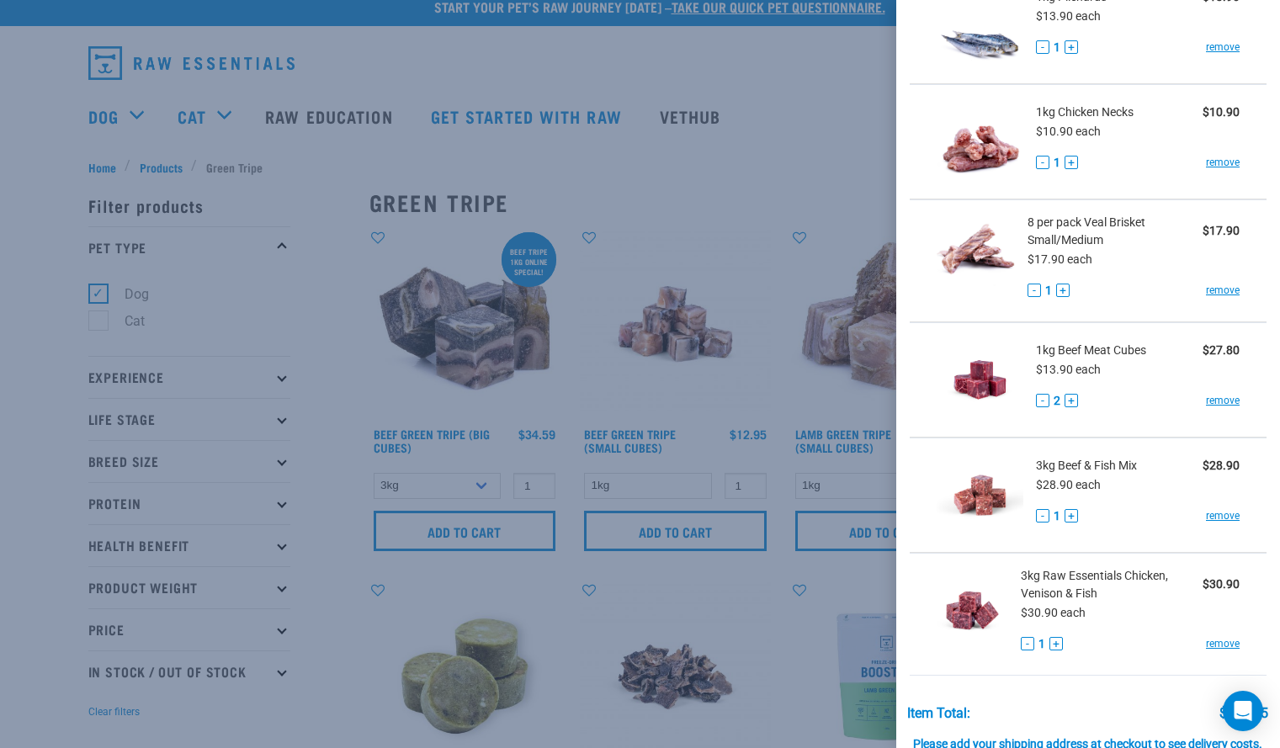
scroll to position [262, 0]
click at [1073, 401] on button "+" at bounding box center [1070, 401] width 13 height 13
click at [1217, 398] on link "remove" at bounding box center [1223, 401] width 34 height 15
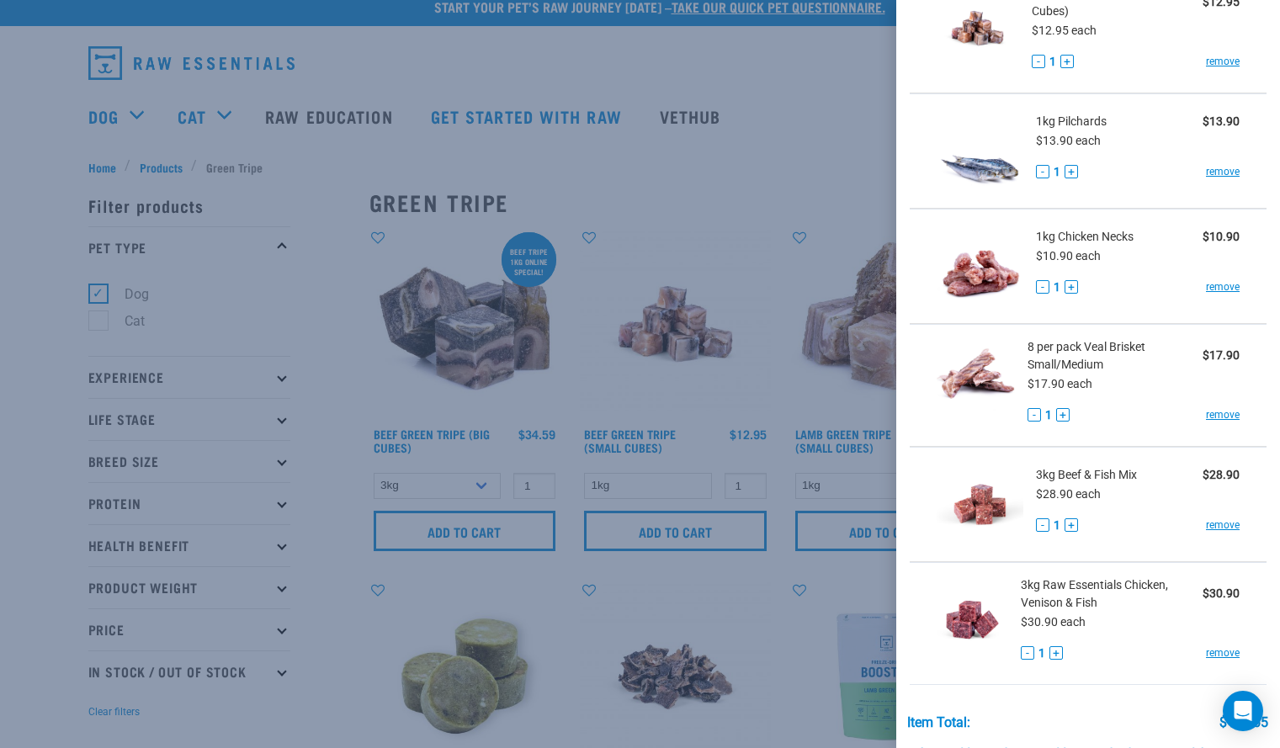
scroll to position [139, 0]
click at [1221, 285] on link "remove" at bounding box center [1223, 285] width 34 height 15
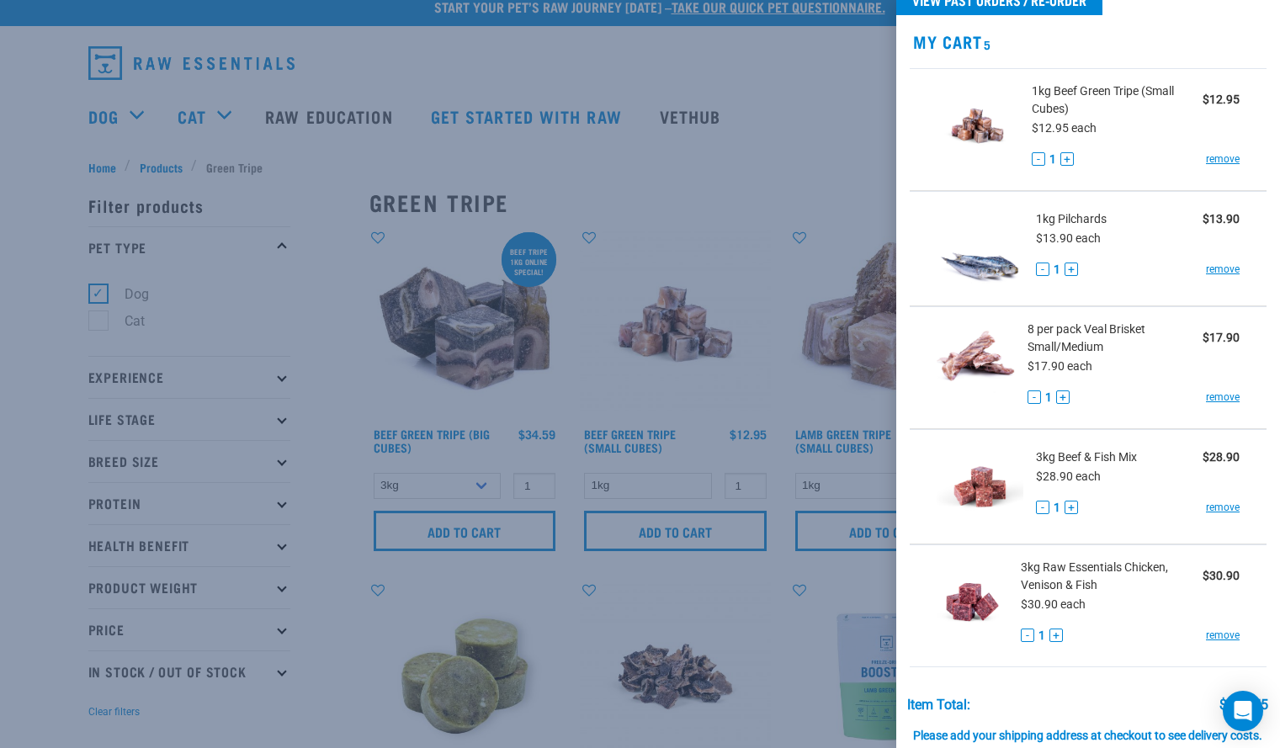
scroll to position [38, 0]
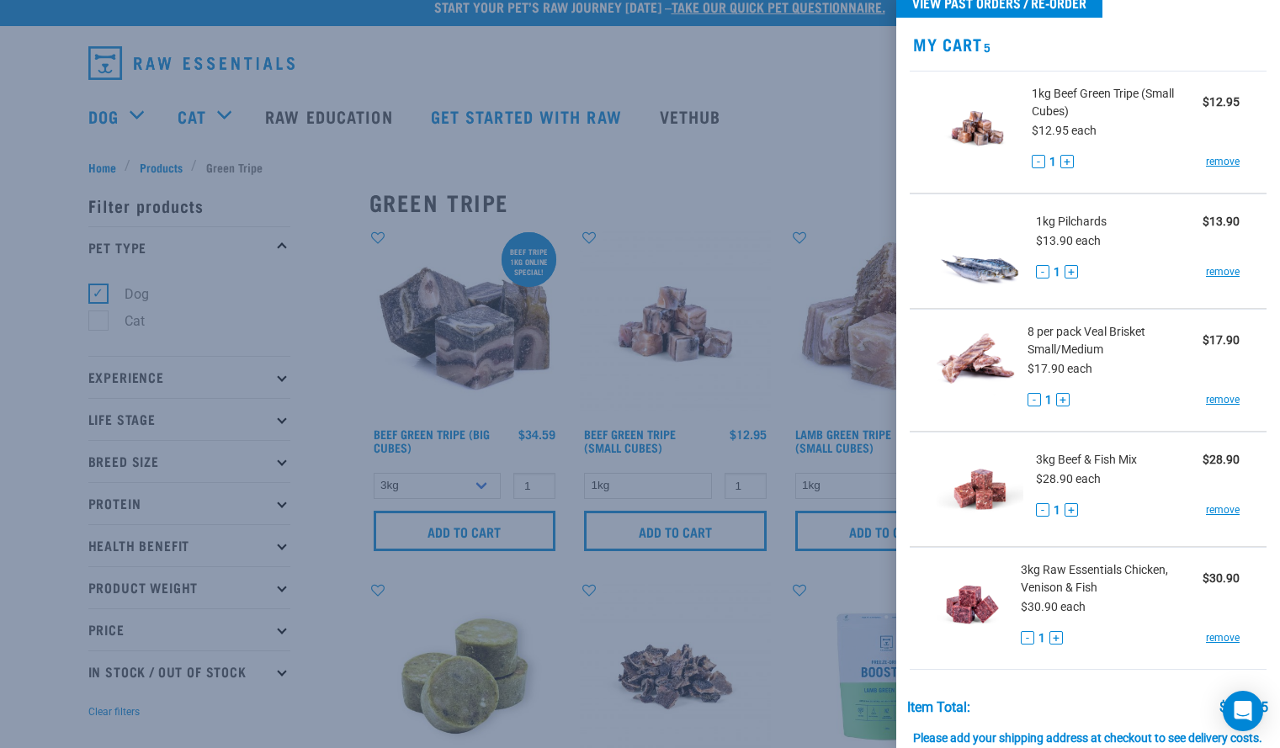
click at [976, 267] on img at bounding box center [979, 251] width 87 height 87
click at [752, 132] on div at bounding box center [640, 374] width 1280 height 748
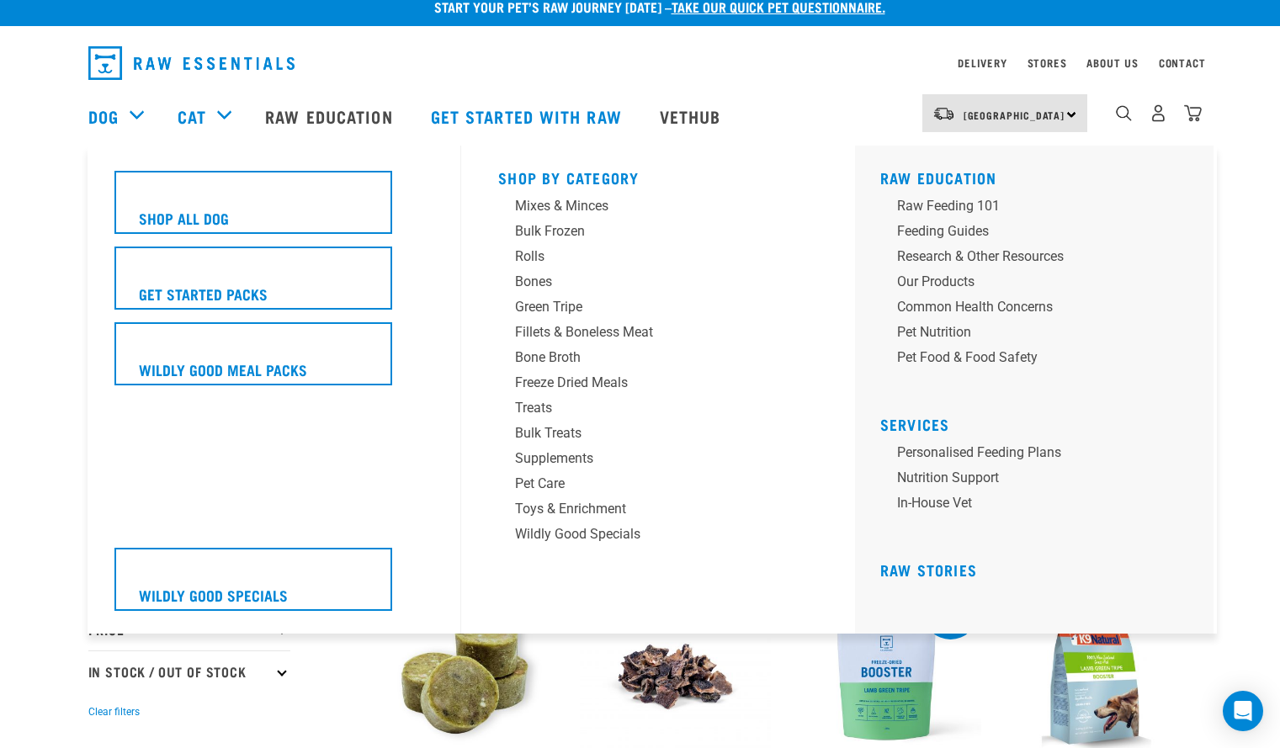
click at [132, 125] on div "Dog" at bounding box center [124, 115] width 72 height 67
click at [572, 327] on div "Fillets & Boneless Meat" at bounding box center [646, 332] width 262 height 20
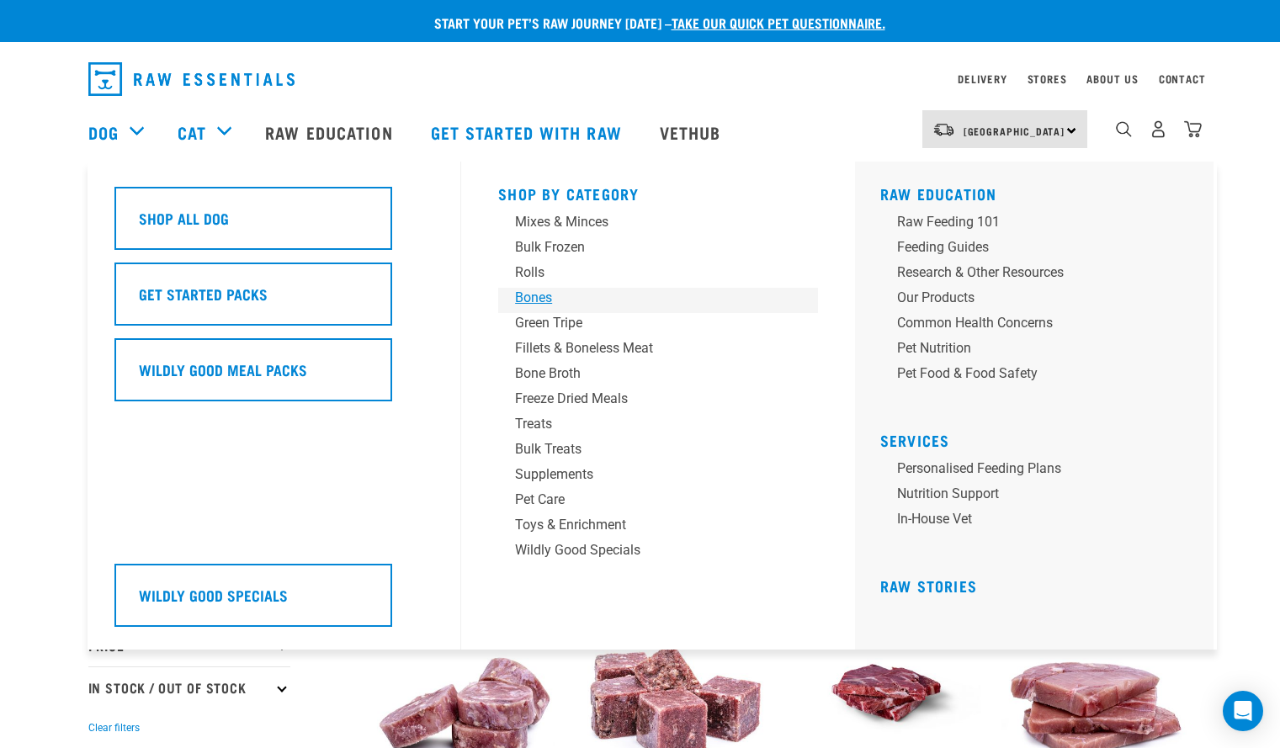
click at [532, 295] on div "Bones" at bounding box center [646, 298] width 262 height 20
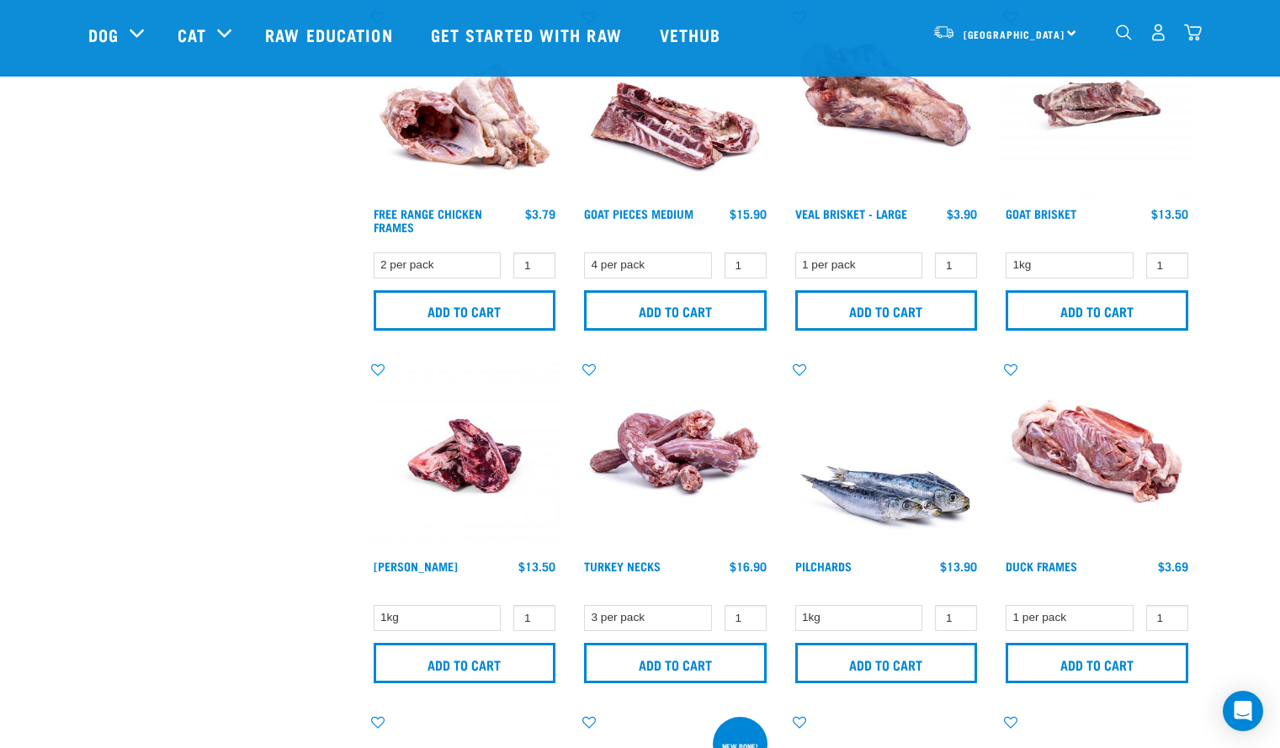
scroll to position [817, 0]
click at [864, 485] on img at bounding box center [886, 457] width 191 height 191
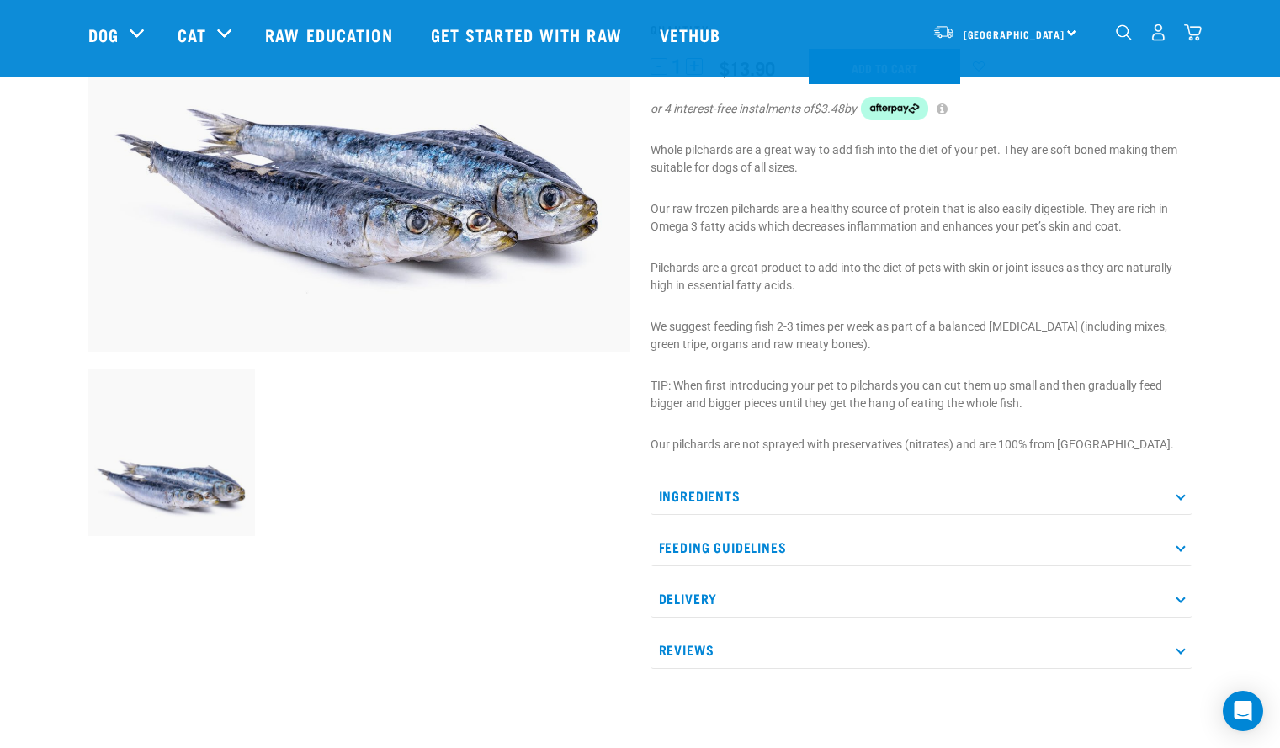
scroll to position [311, 0]
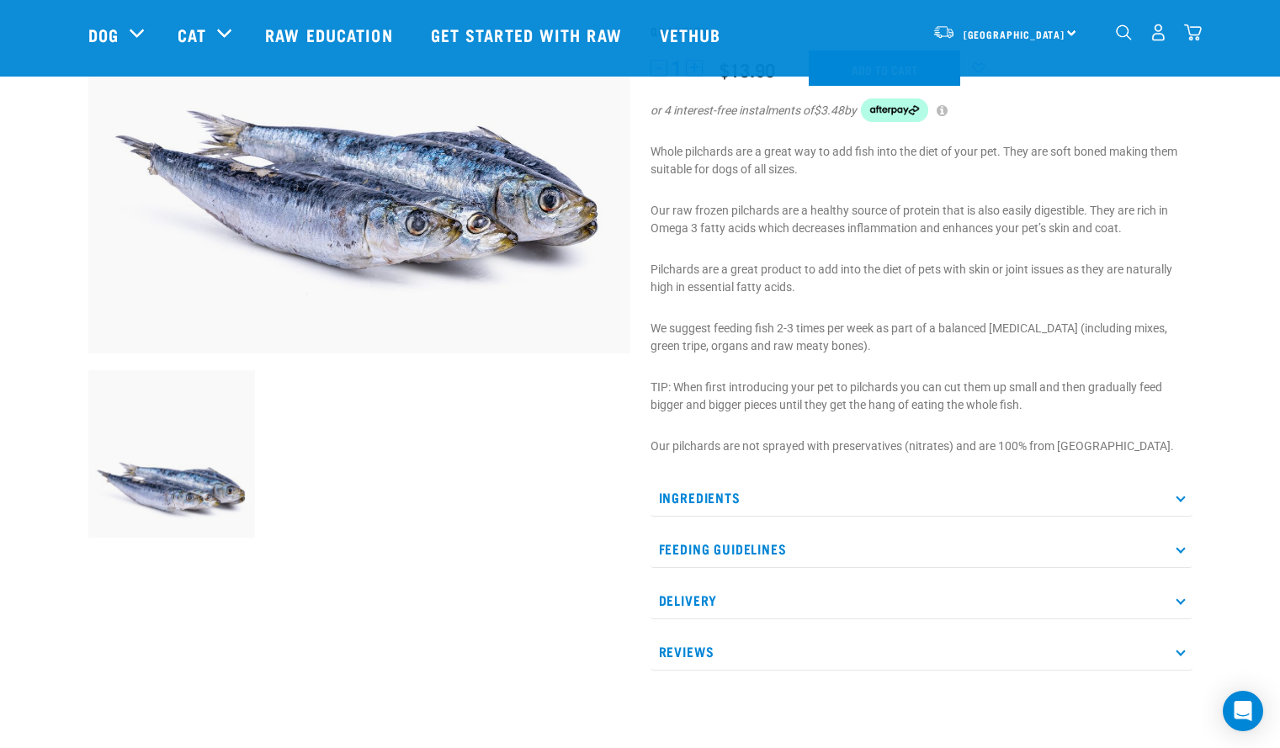
click at [1089, 533] on p "Feeding Guidelines" at bounding box center [921, 549] width 542 height 38
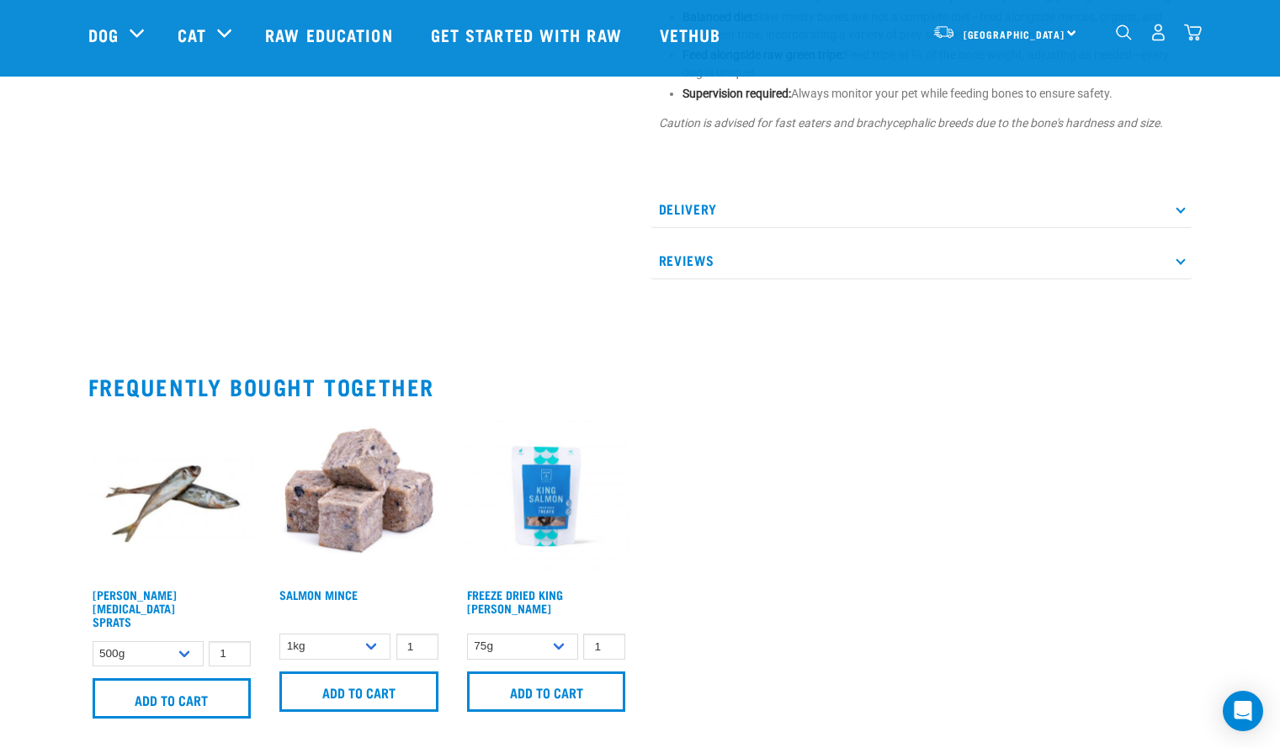
scroll to position [999, 0]
click at [174, 497] on img at bounding box center [171, 494] width 167 height 167
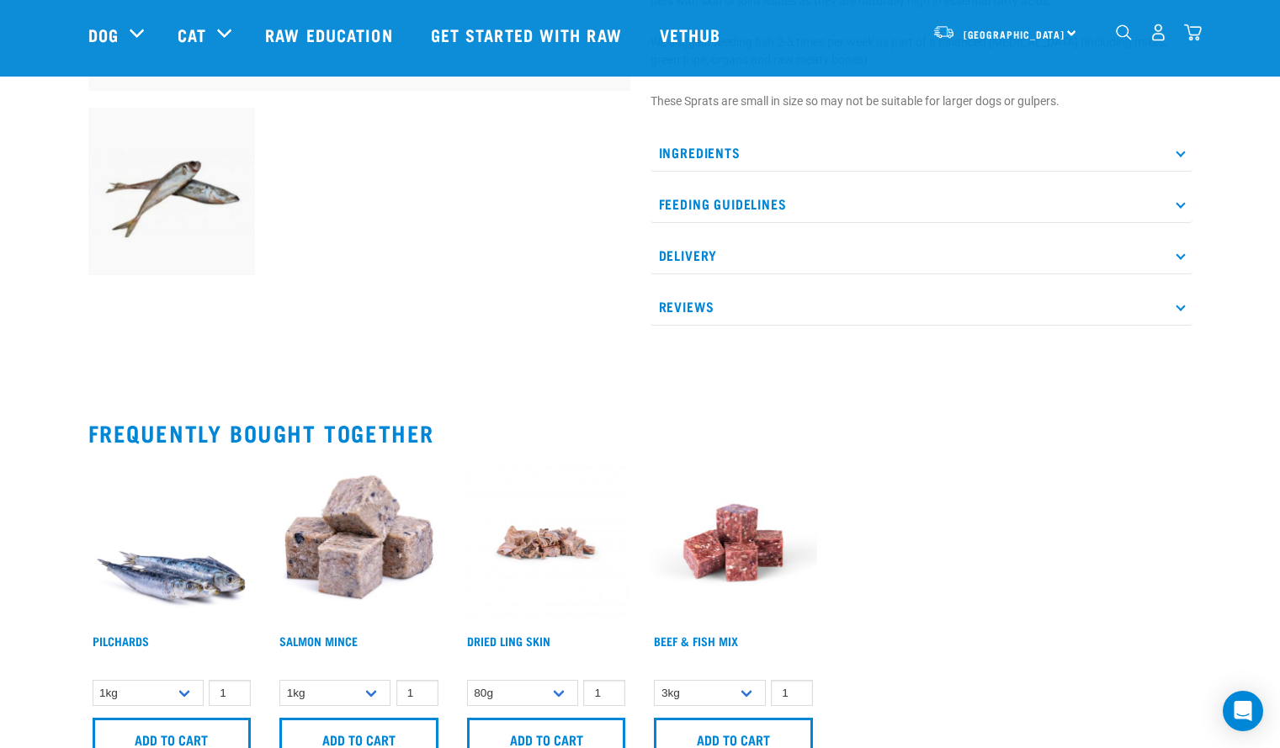
scroll to position [591, 0]
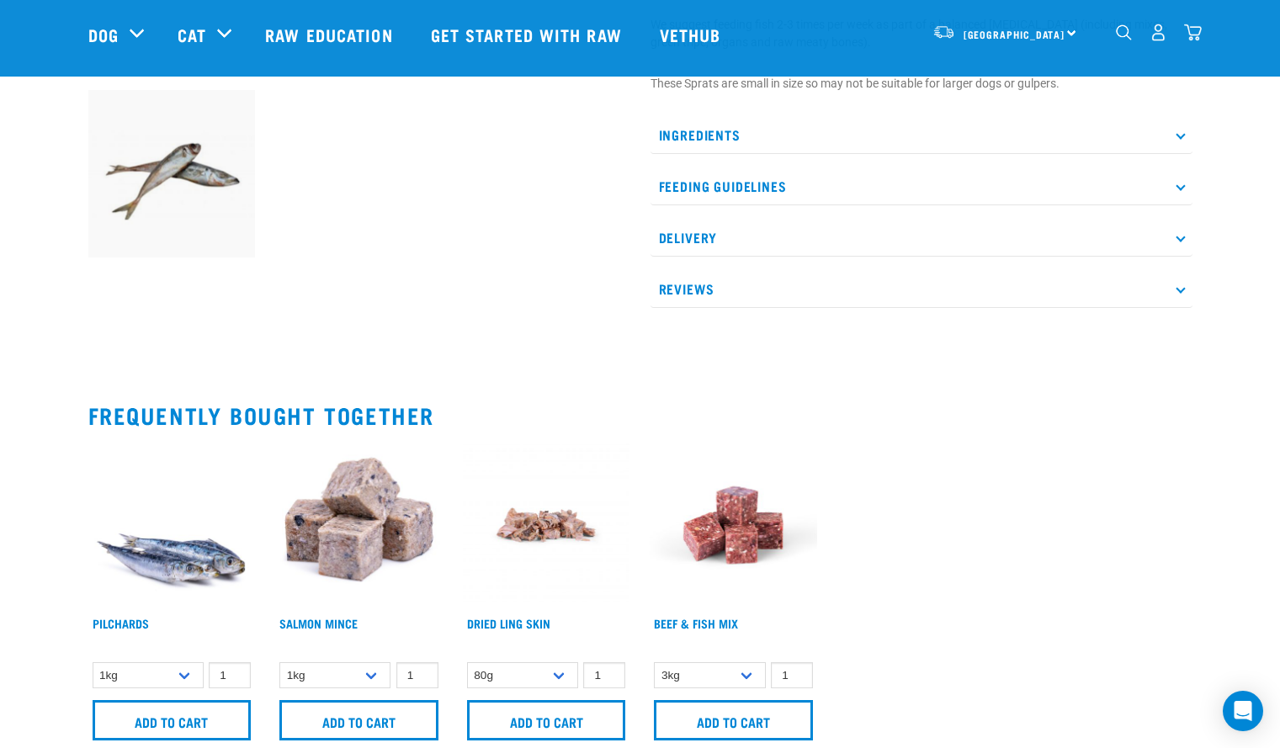
click at [565, 534] on img at bounding box center [546, 525] width 167 height 167
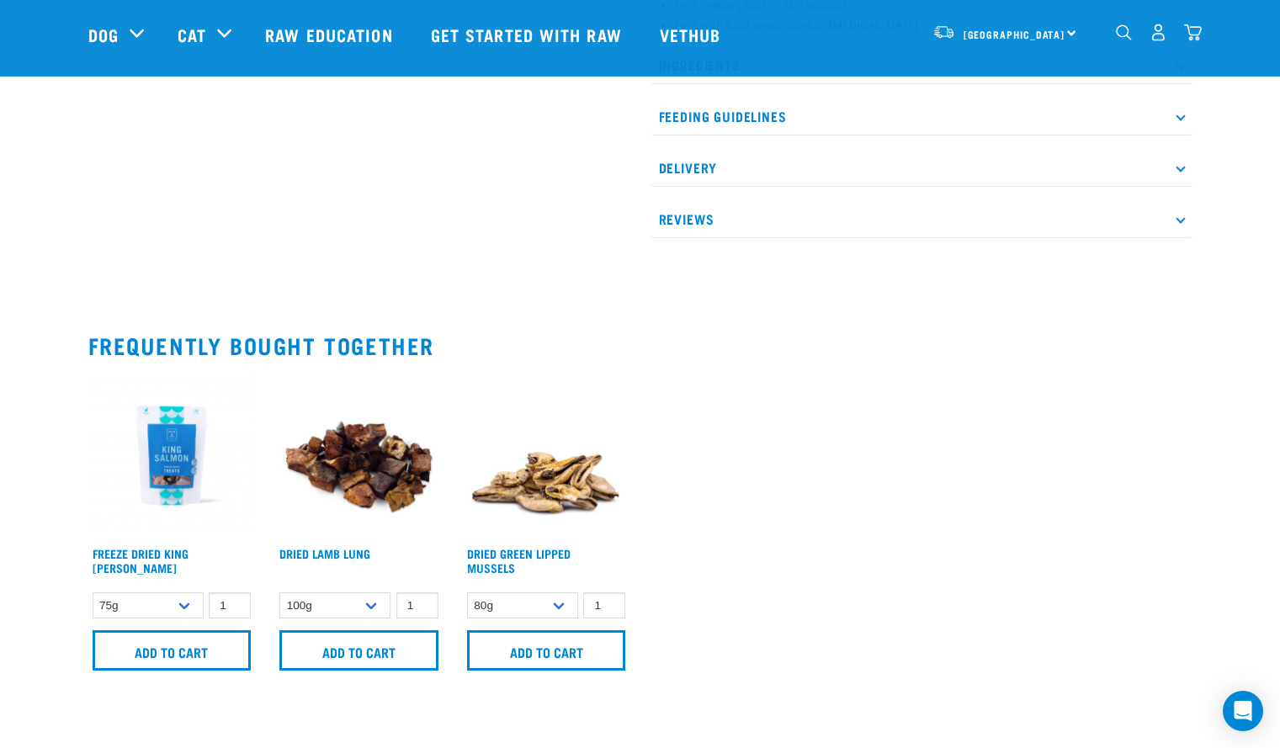
scroll to position [786, 0]
click at [570, 475] on img at bounding box center [546, 454] width 167 height 167
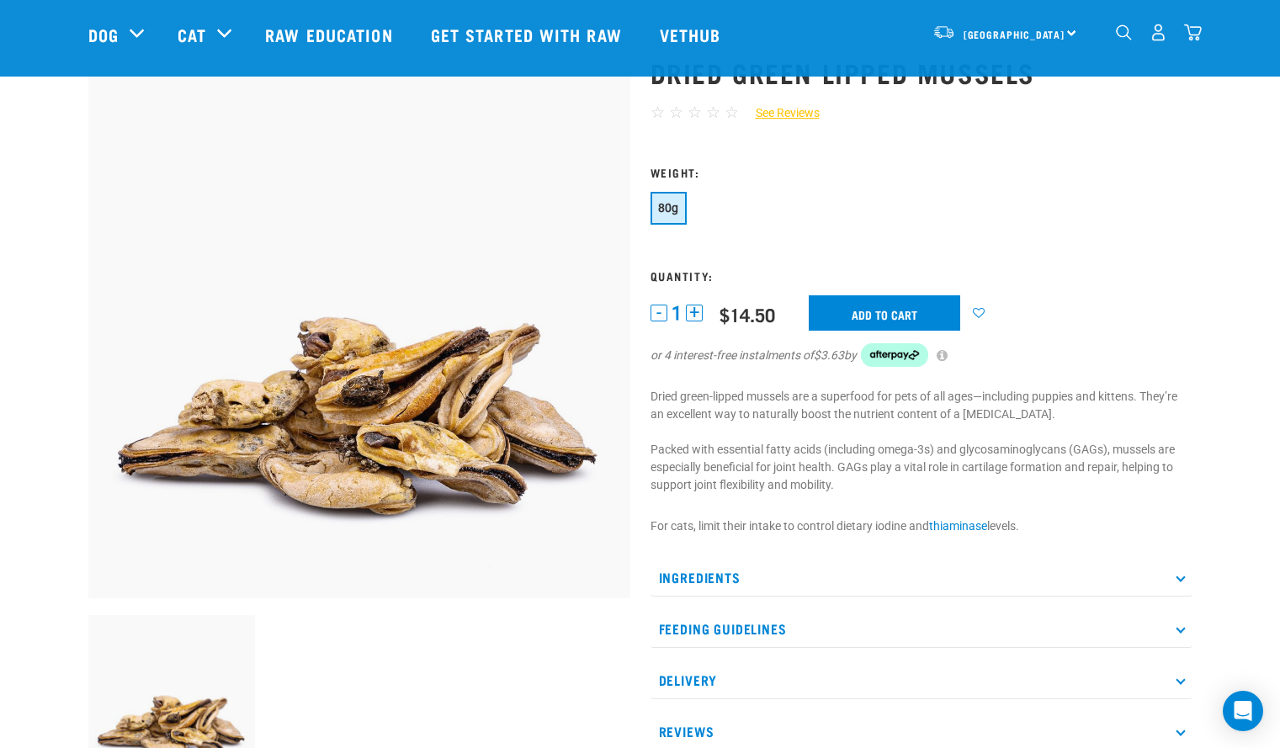
scroll to position [67, 0]
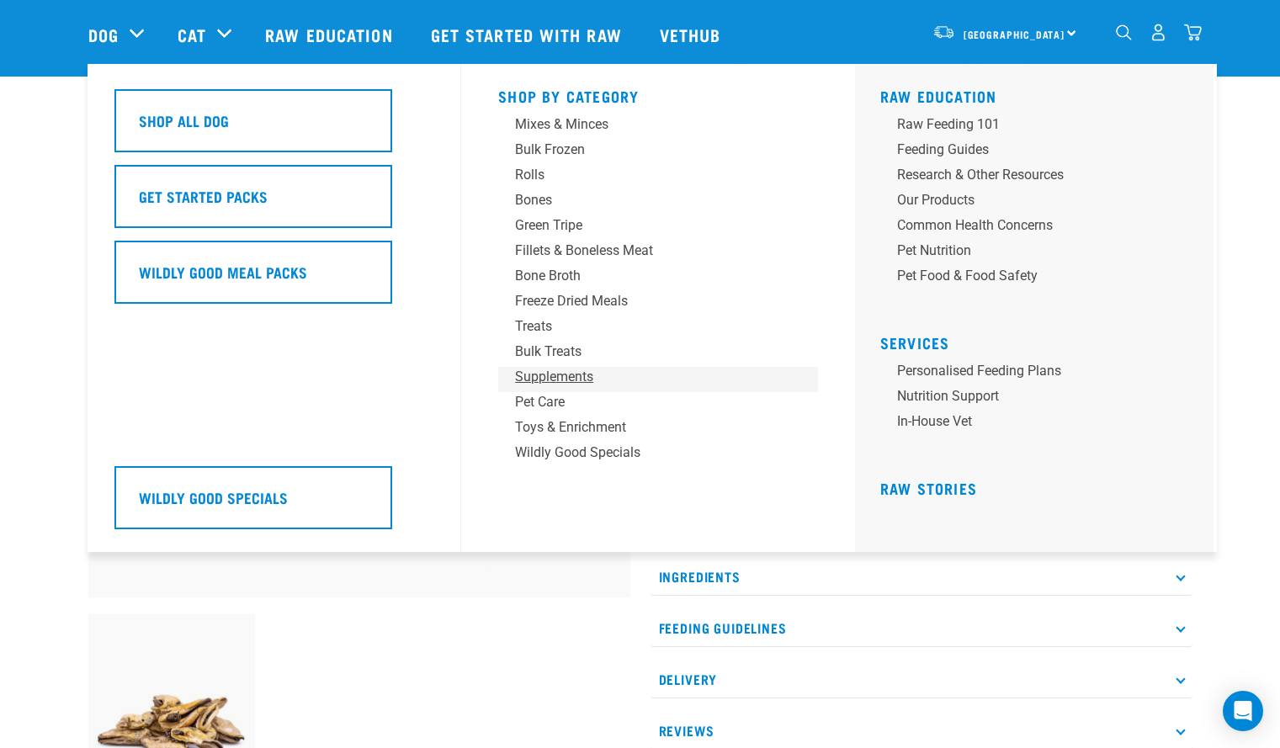
click at [561, 384] on div "Supplements" at bounding box center [646, 377] width 262 height 20
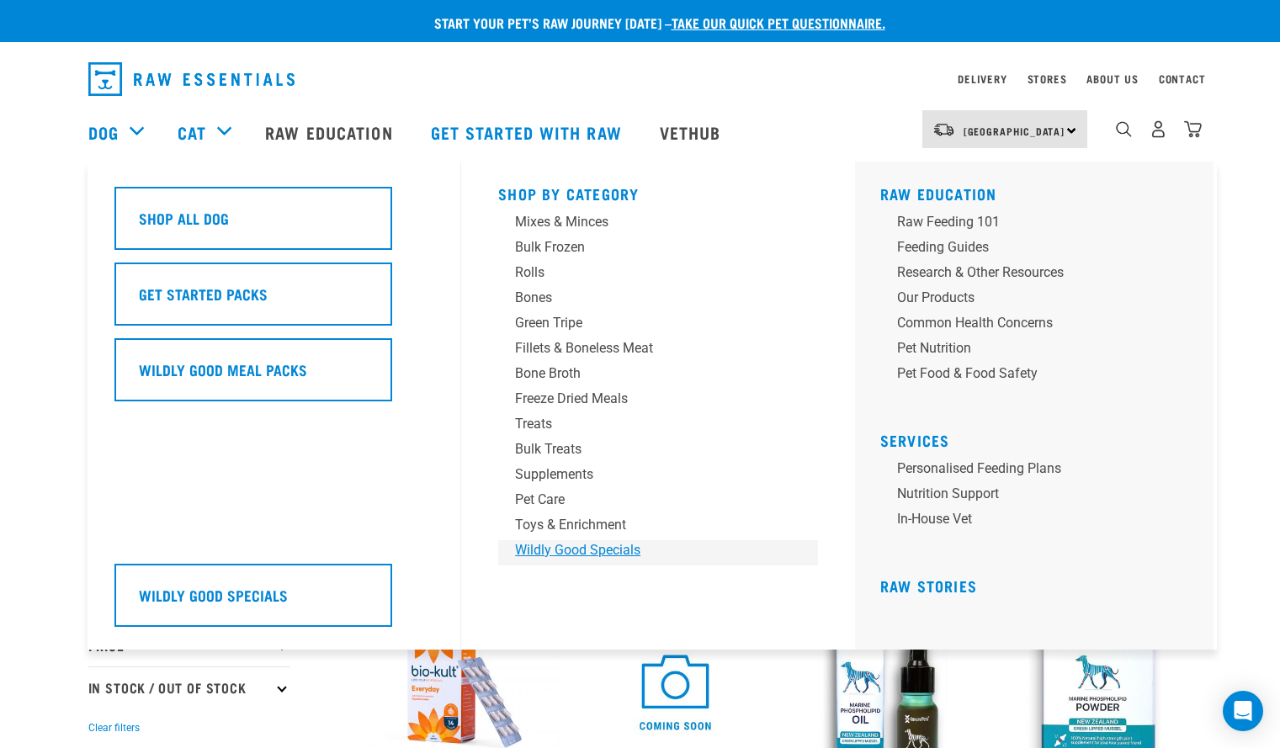
click at [592, 543] on div "Wildly Good Specials" at bounding box center [646, 550] width 262 height 20
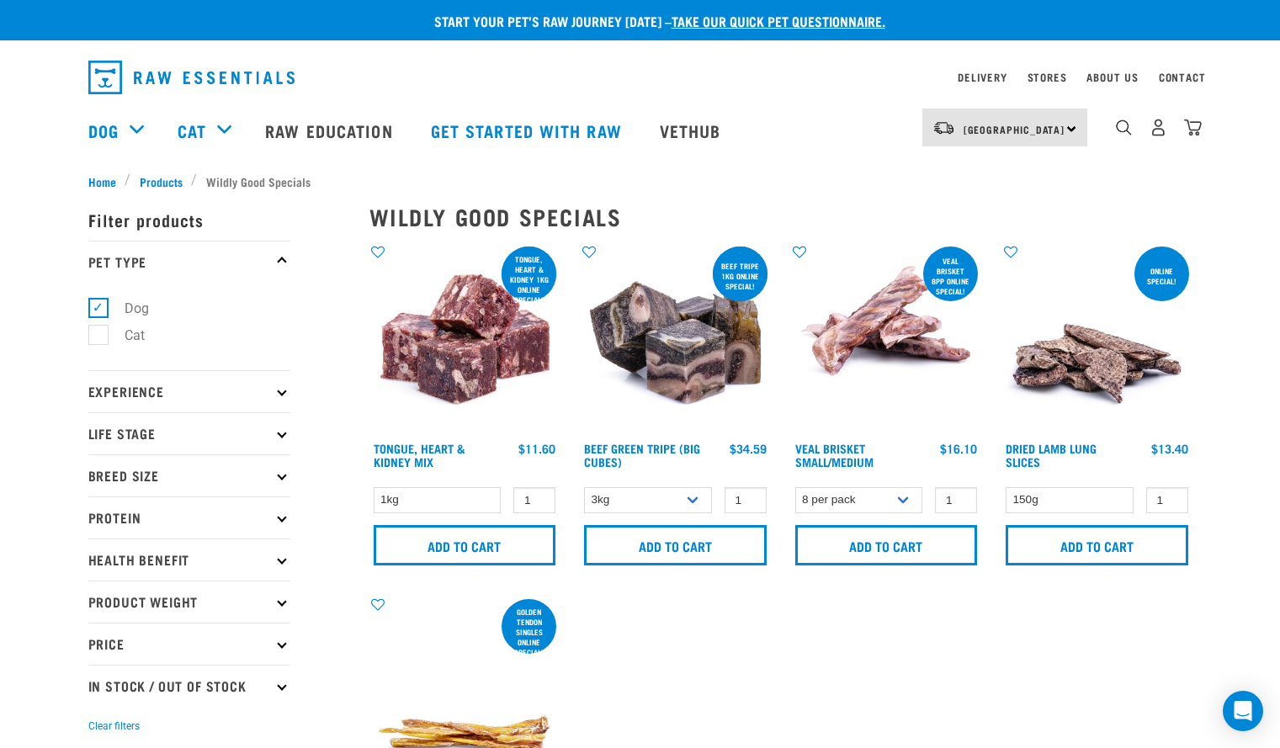
scroll to position [3, 0]
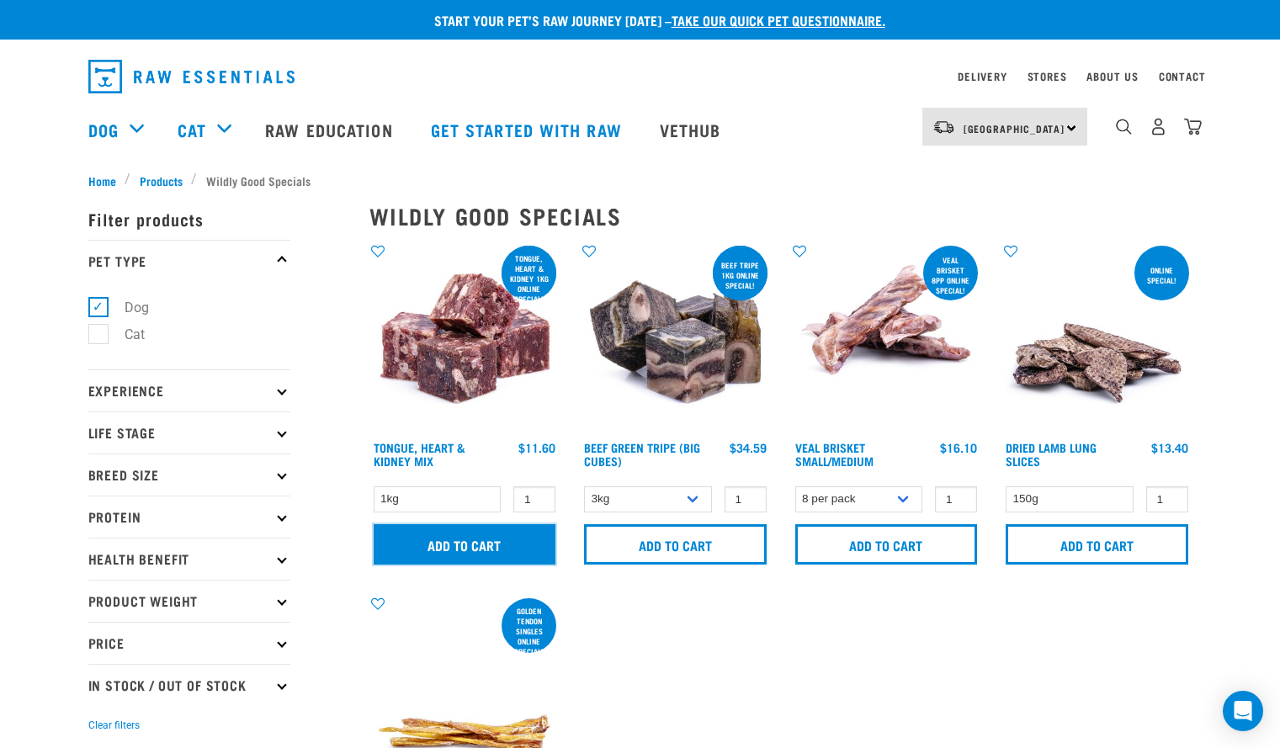
click at [485, 534] on input "Add to cart" at bounding box center [465, 544] width 183 height 40
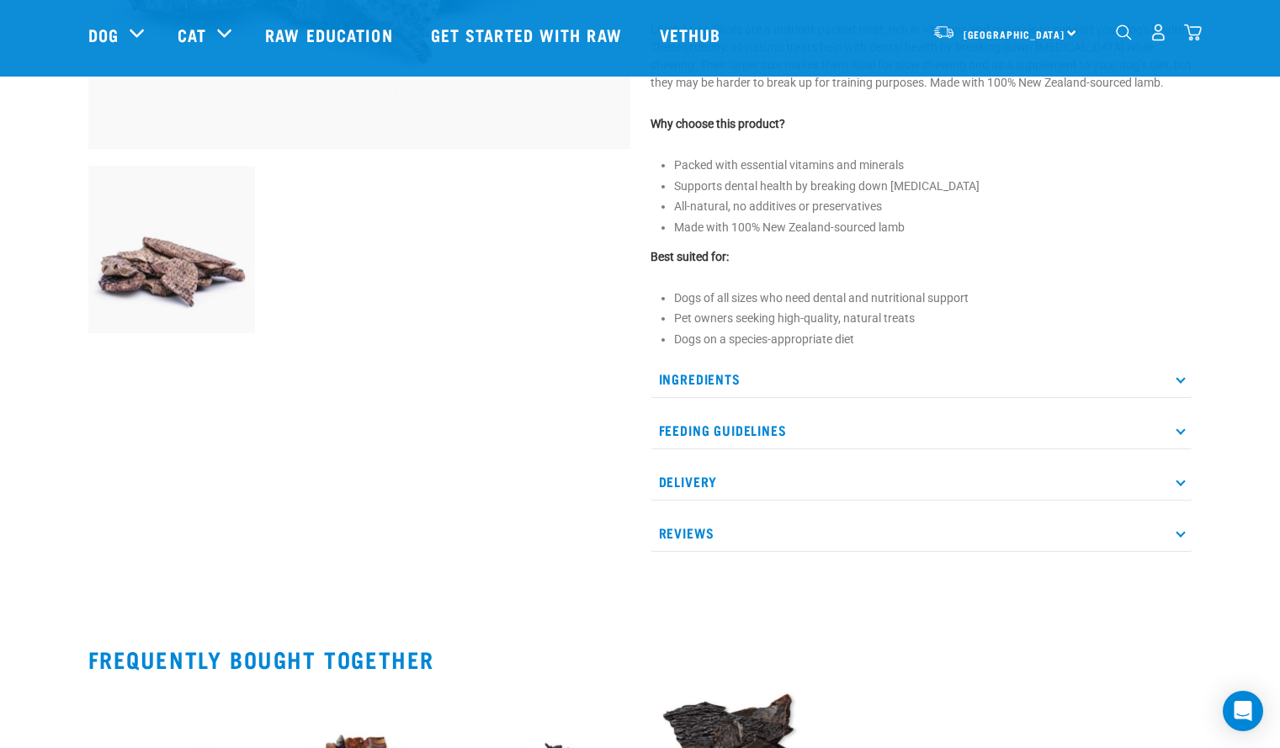
scroll to position [533, 0]
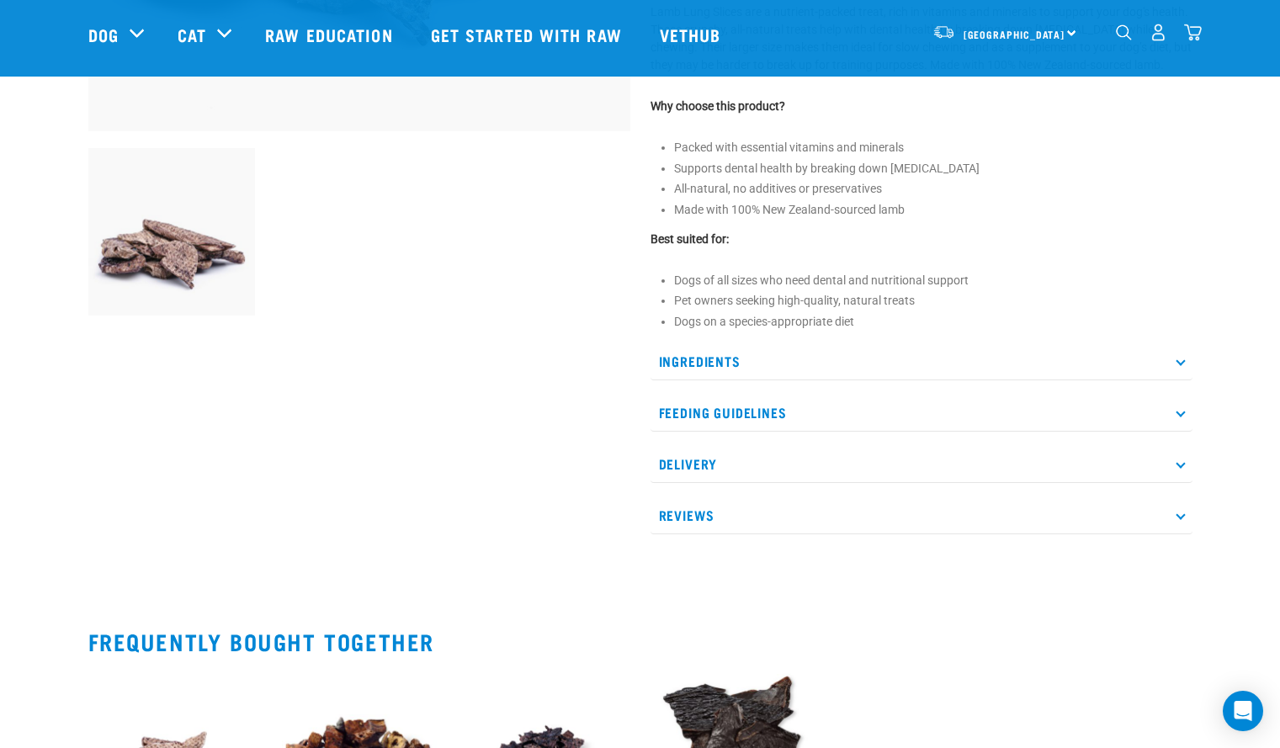
click at [1096, 389] on div "Ingredients Feeding Guidelines Not for human consumption. Treats are intended f…" at bounding box center [921, 438] width 542 height 192
click at [1007, 401] on p "Feeding Guidelines" at bounding box center [921, 413] width 542 height 38
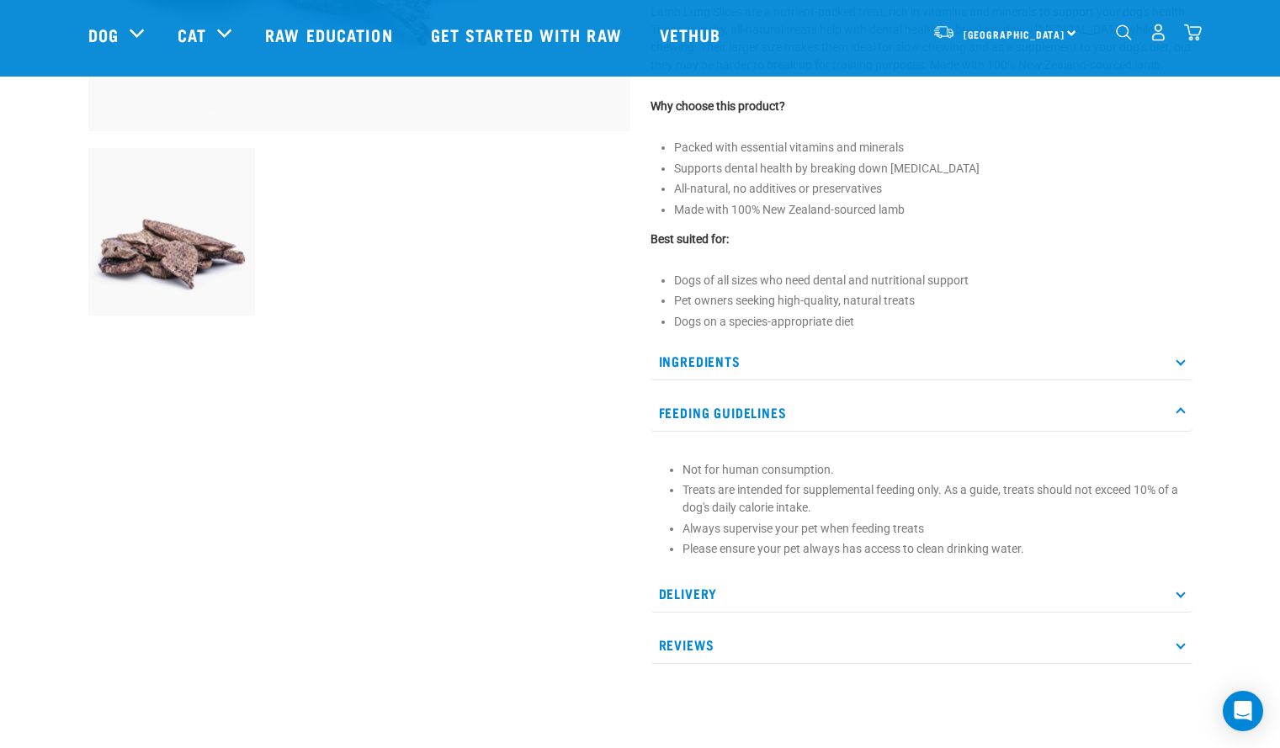
click at [1007, 401] on p "Feeding Guidelines" at bounding box center [921, 413] width 542 height 38
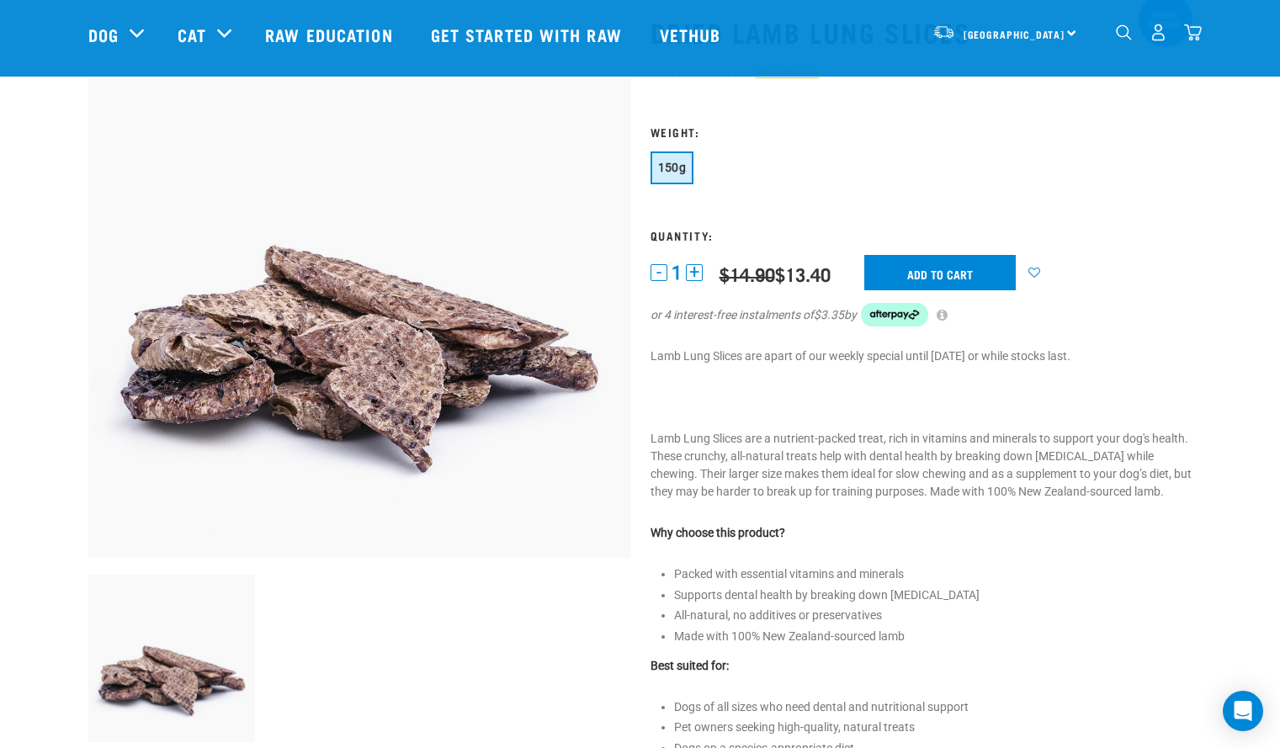
scroll to position [0, 0]
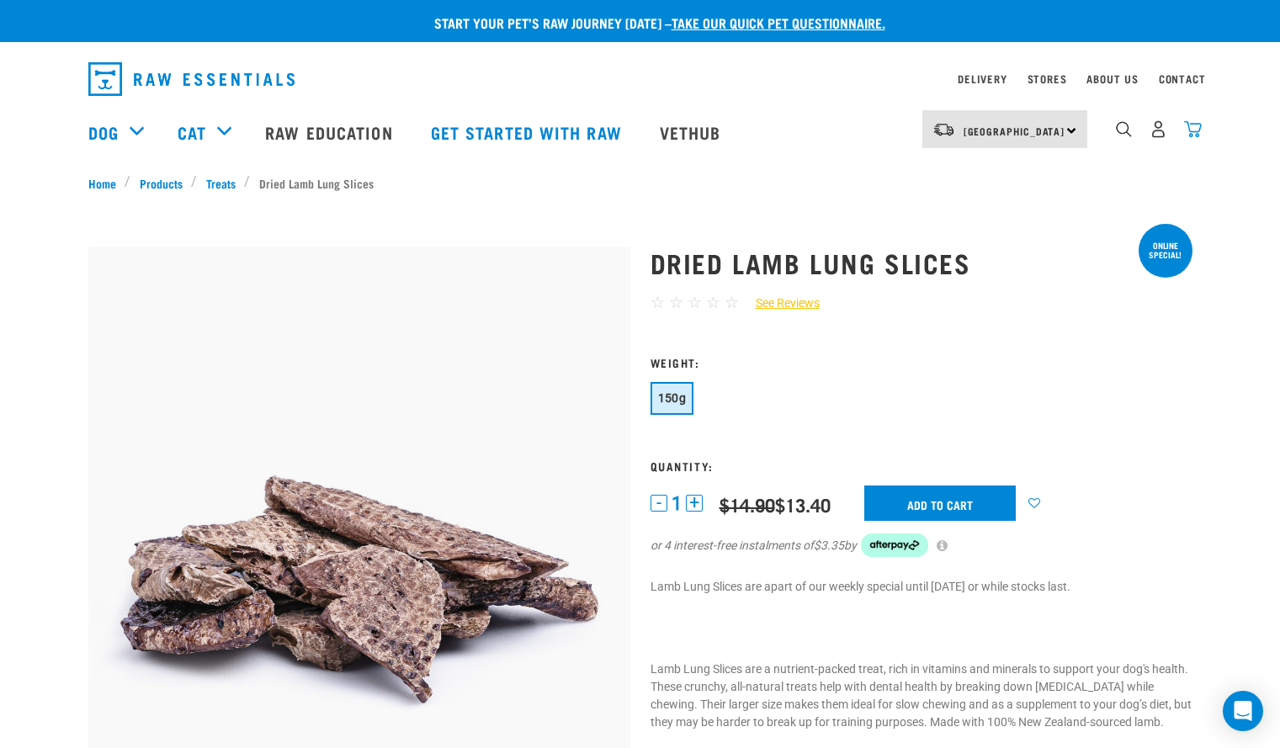
click at [1186, 135] on img "dropdown navigation" at bounding box center [1193, 129] width 18 height 18
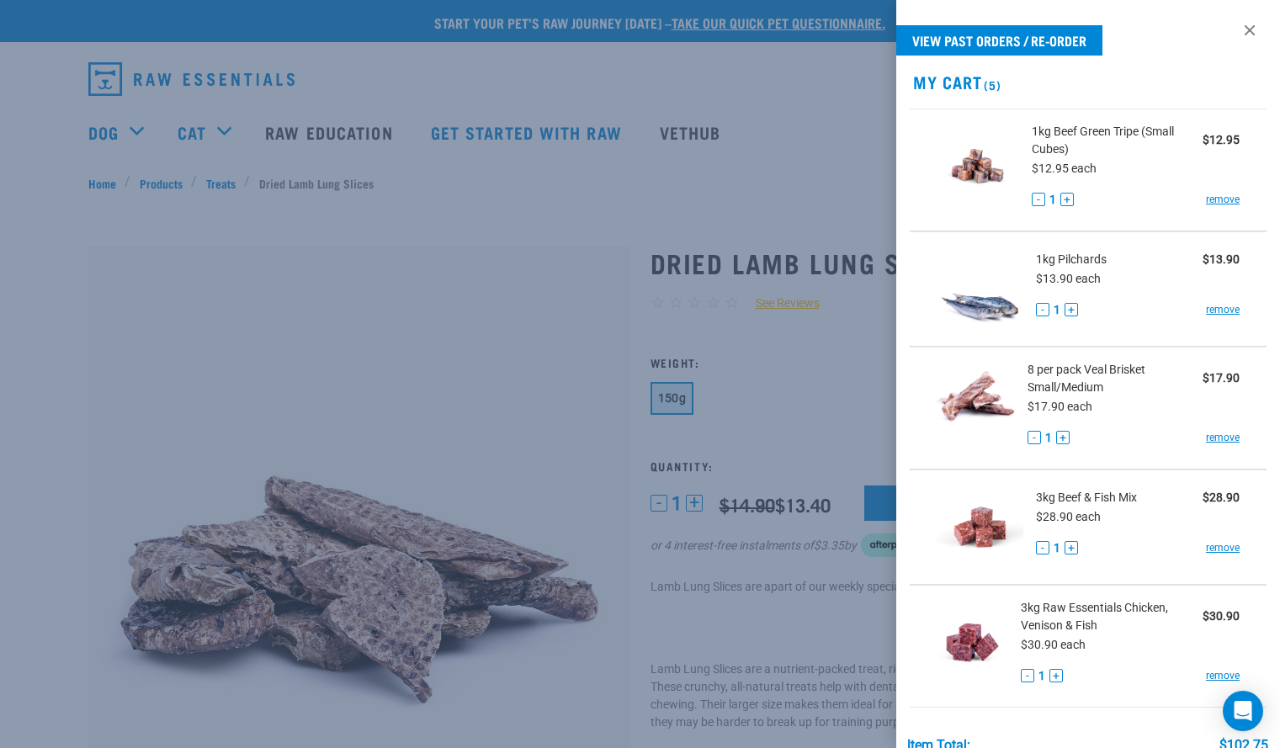
click at [804, 390] on div at bounding box center [640, 374] width 1280 height 748
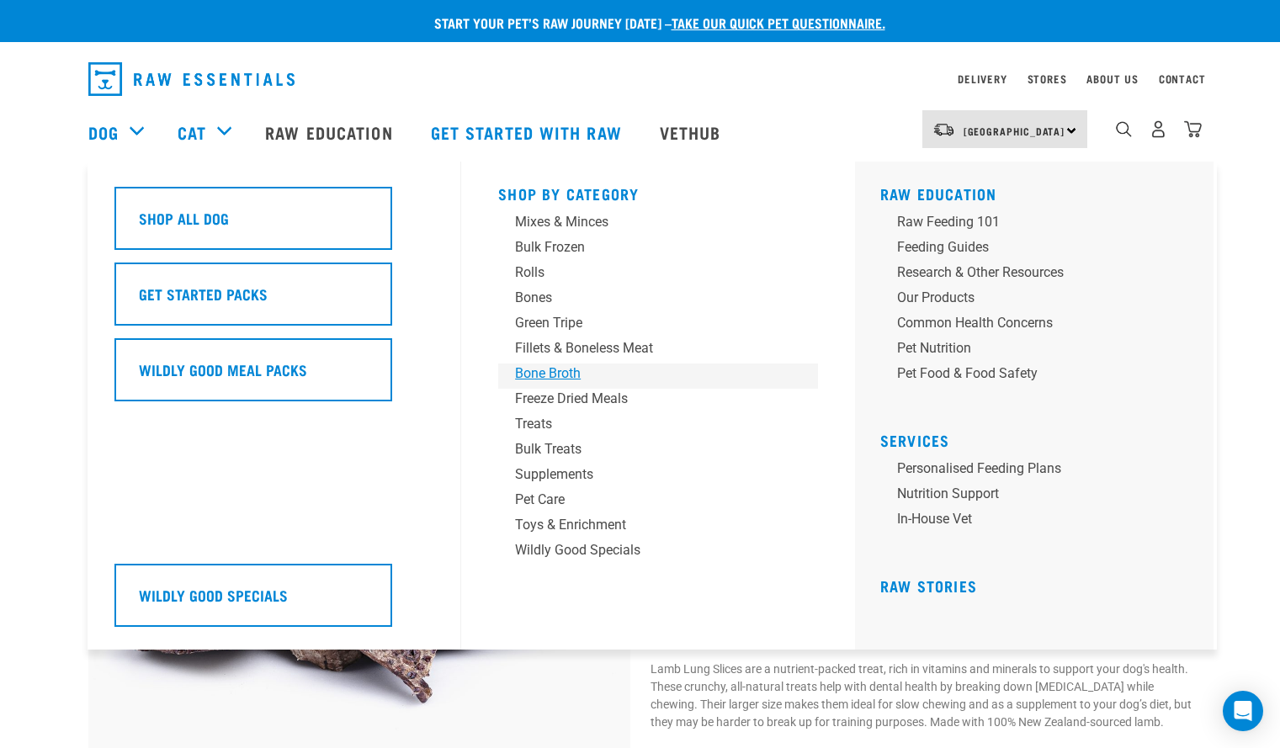
click at [556, 374] on div "Bone Broth" at bounding box center [646, 373] width 262 height 20
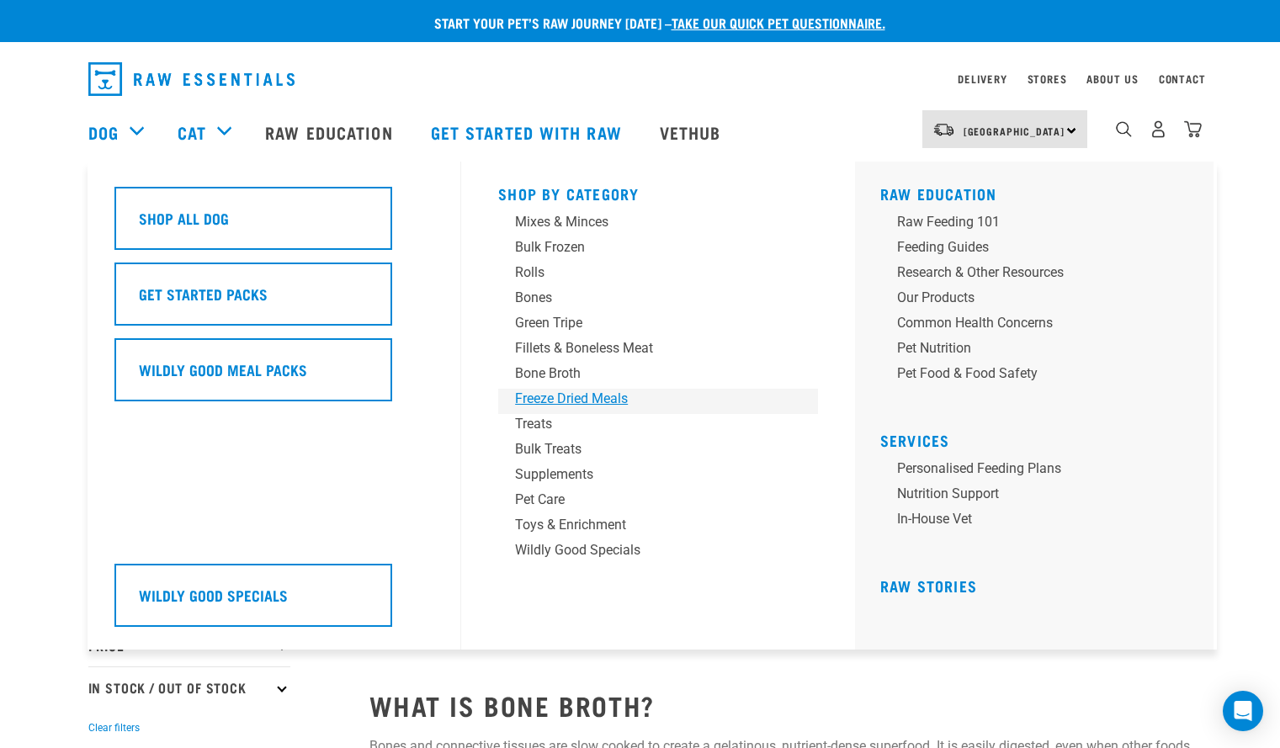
click at [561, 398] on div "Freeze Dried Meals" at bounding box center [646, 399] width 262 height 20
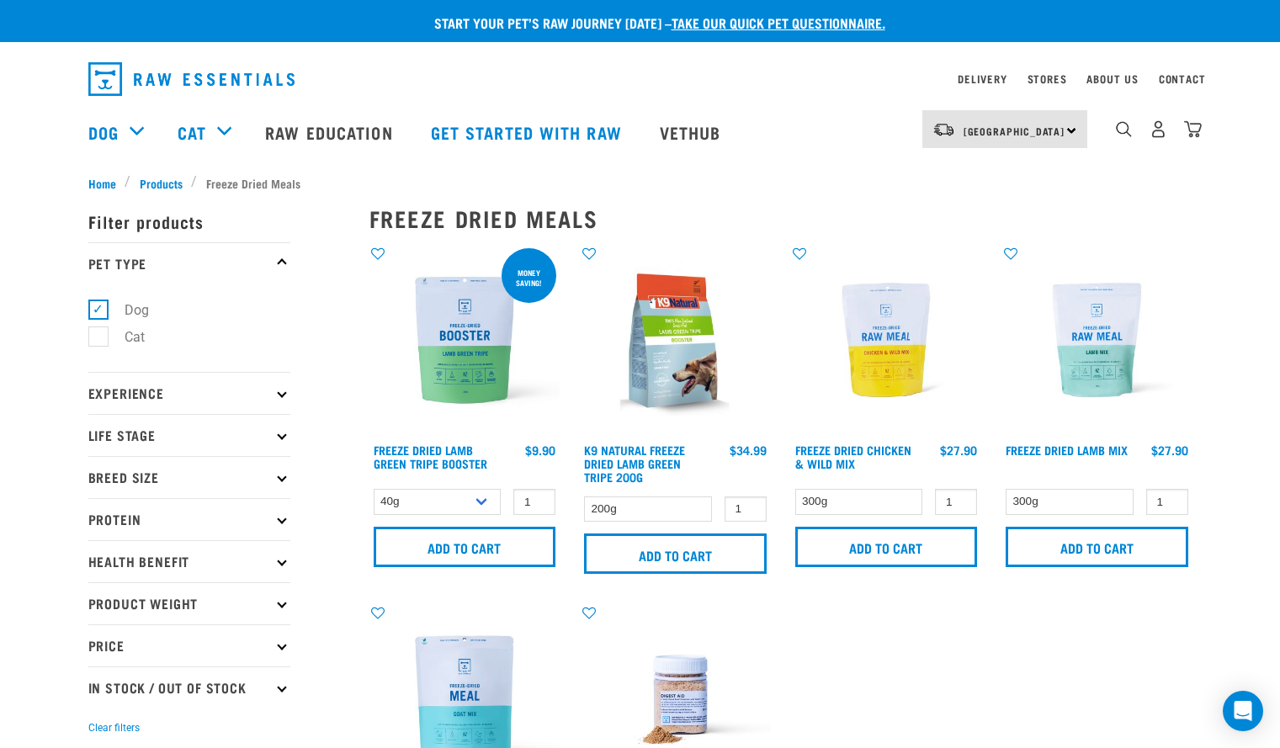
click at [896, 342] on img at bounding box center [886, 340] width 191 height 191
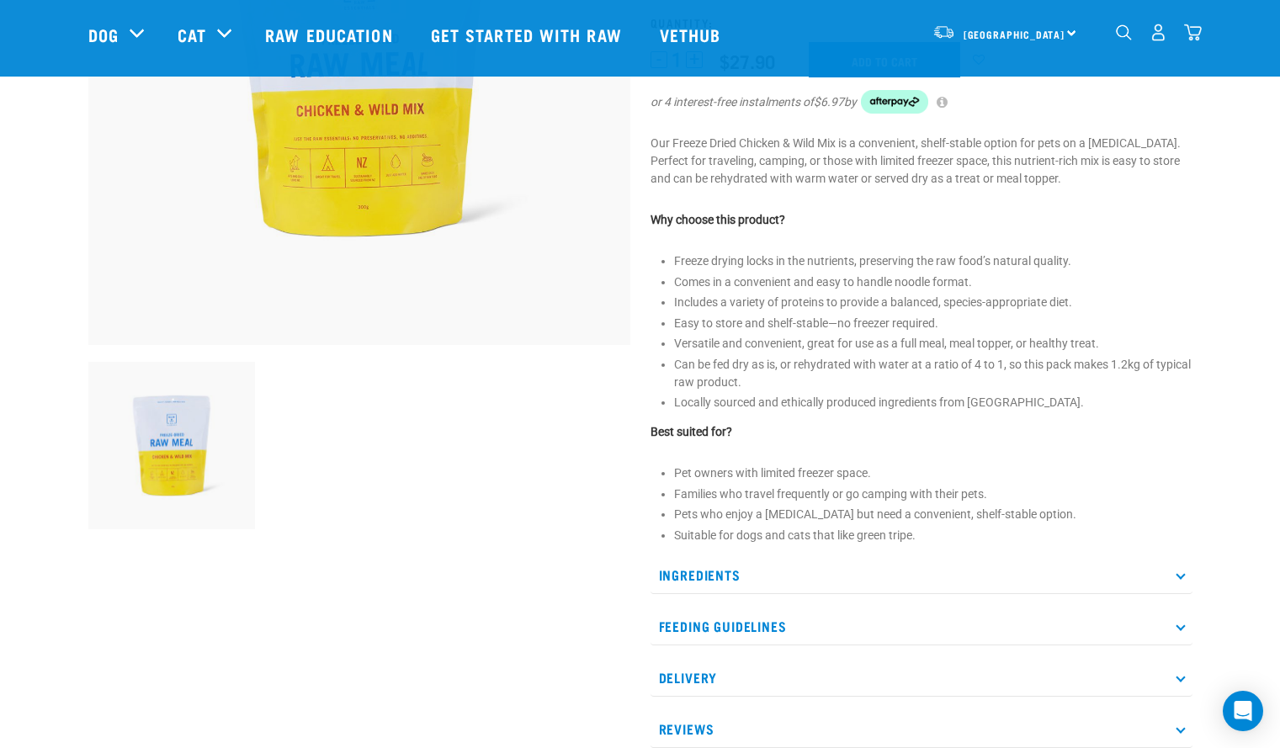
scroll to position [321, 0]
click at [1155, 612] on p "Feeding Guidelines" at bounding box center [921, 626] width 542 height 38
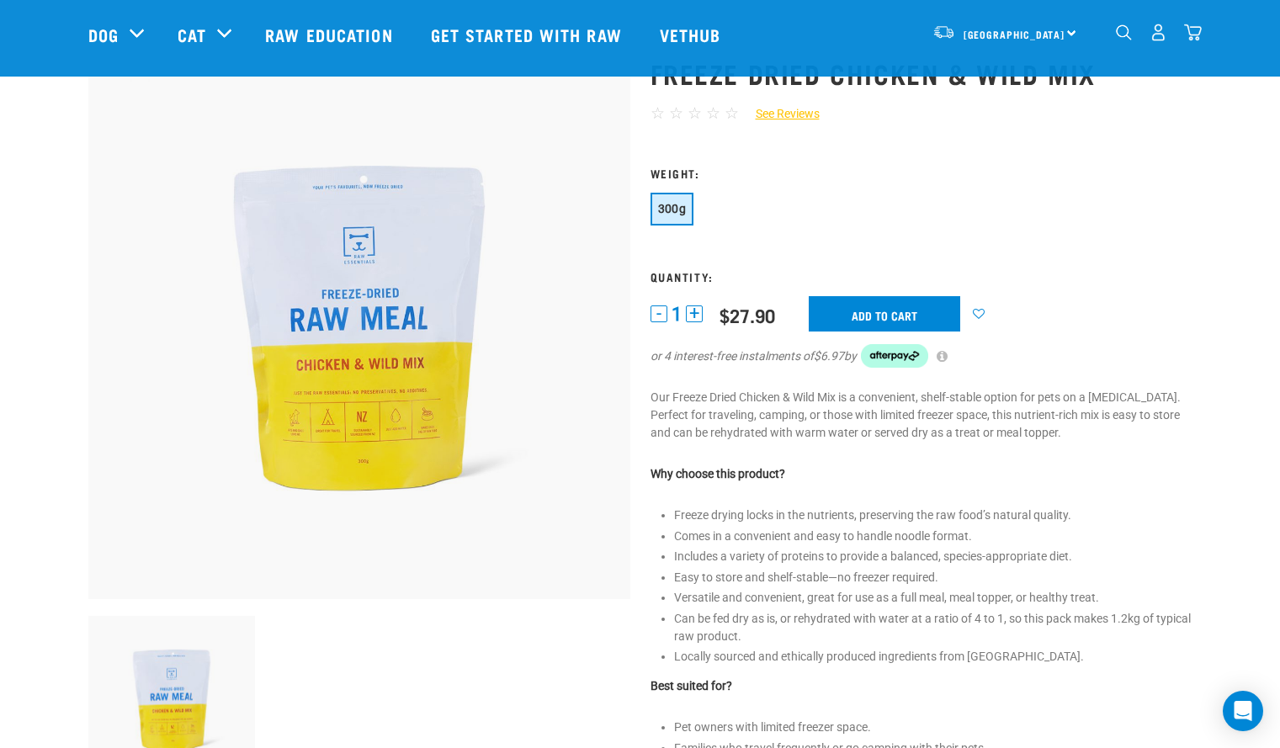
scroll to position [0, 0]
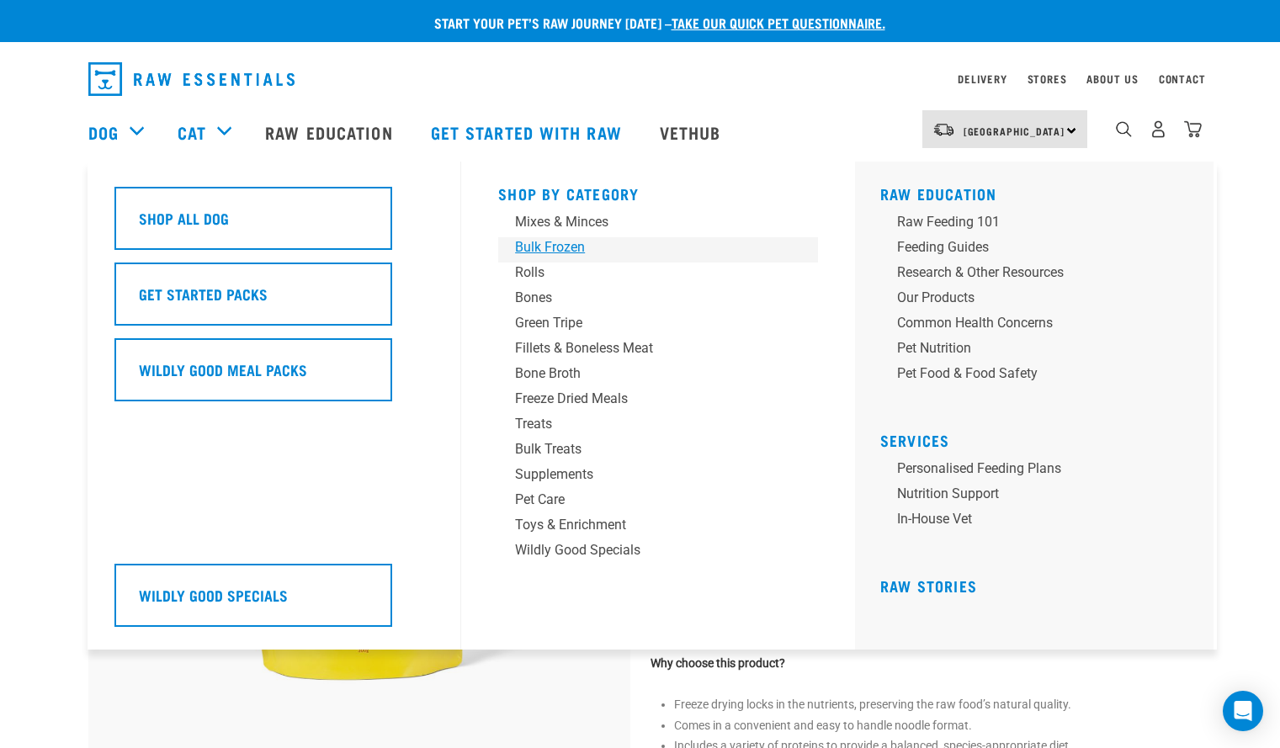
click at [535, 247] on div "Bulk Frozen" at bounding box center [646, 247] width 262 height 20
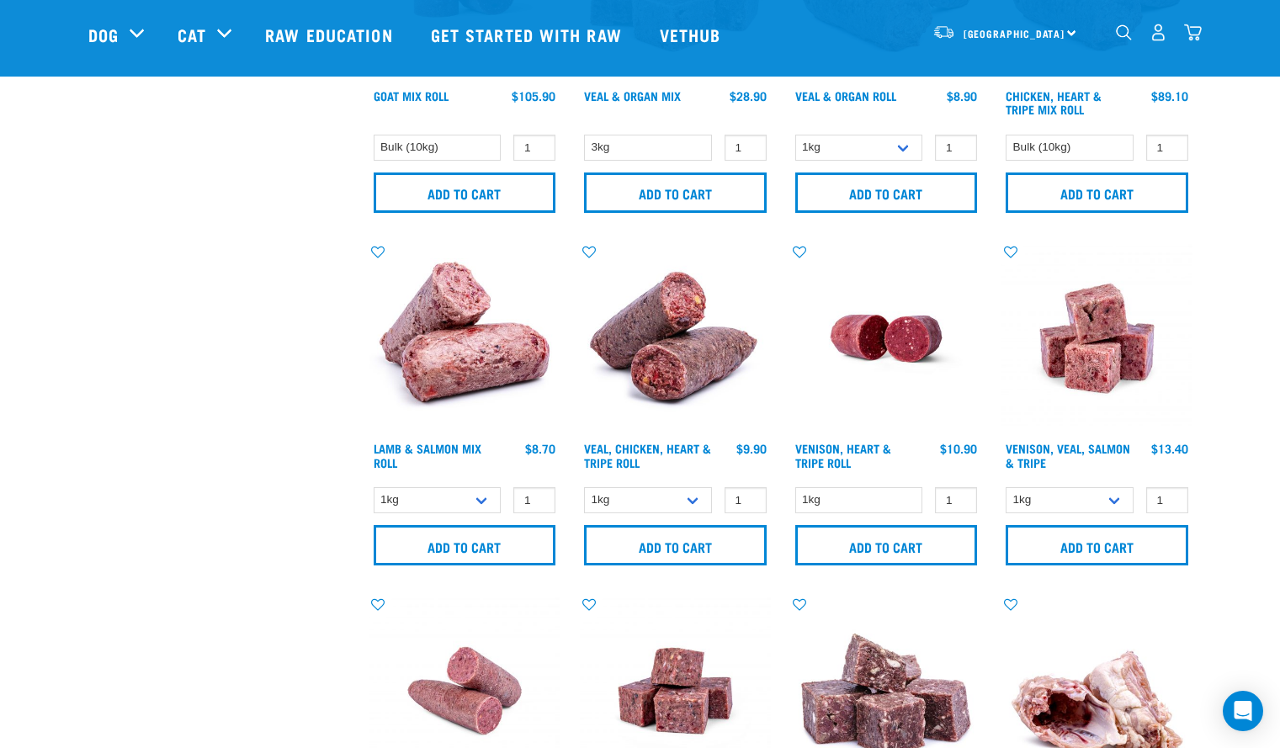
scroll to position [942, 0]
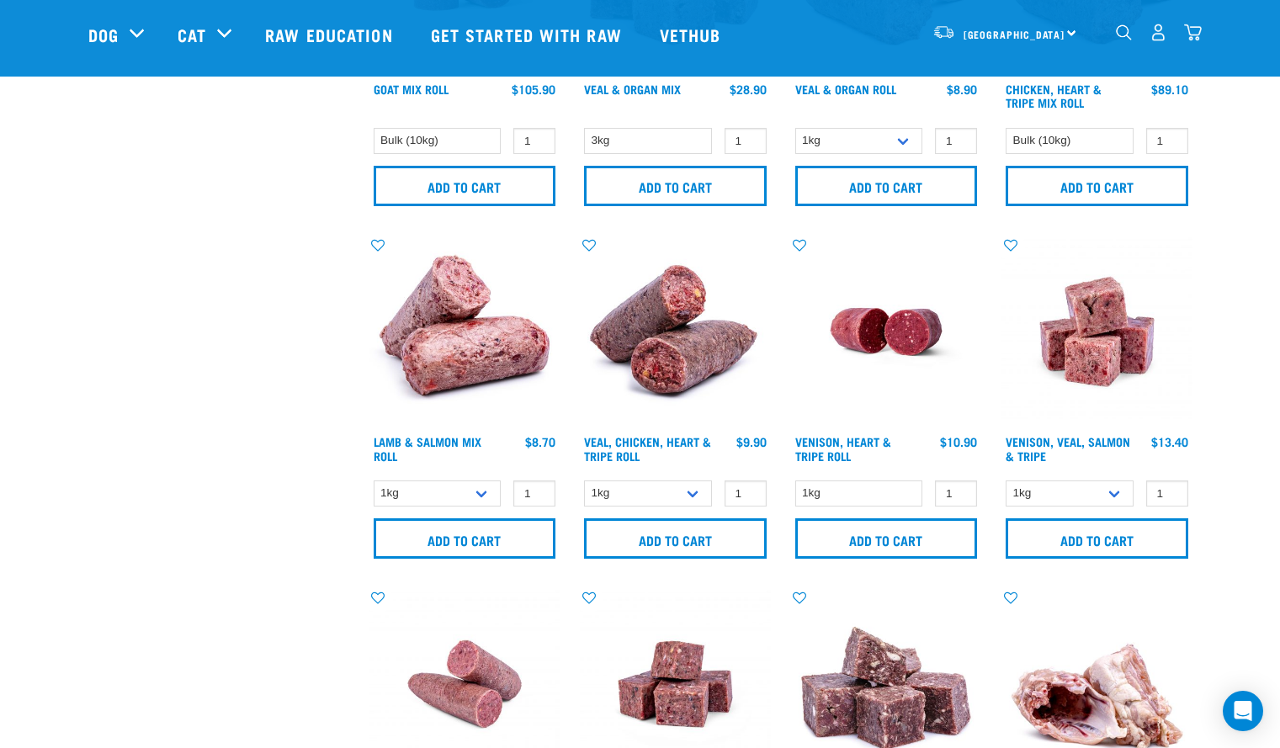
click at [459, 375] on img at bounding box center [464, 331] width 191 height 191
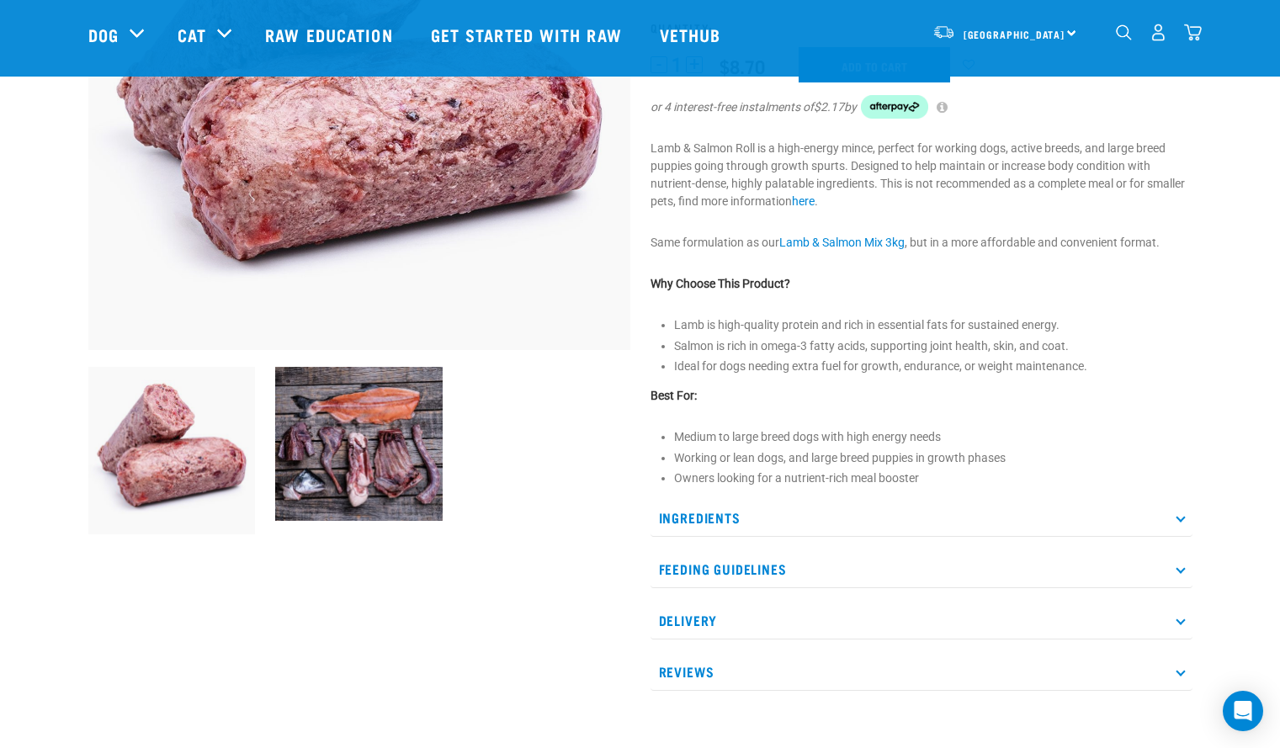
scroll to position [315, 0]
click at [1181, 511] on p "Ingredients" at bounding box center [921, 517] width 542 height 38
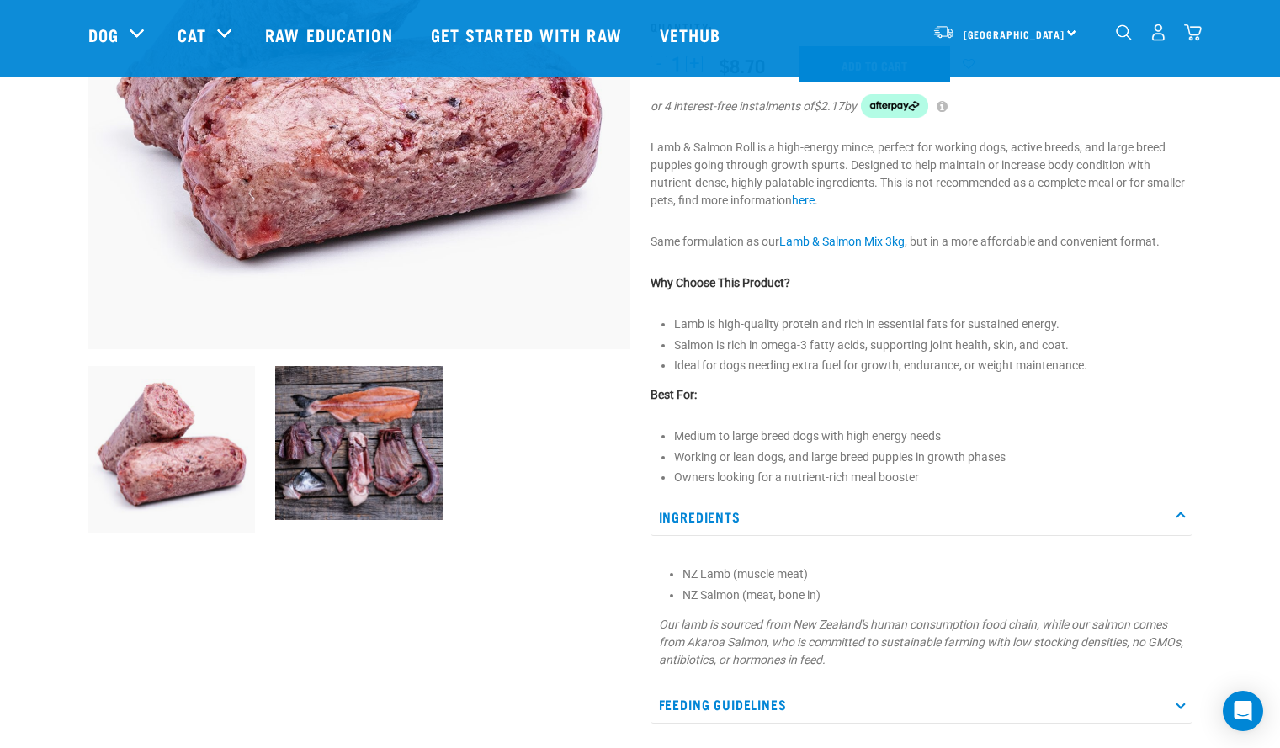
drag, startPoint x: 1181, startPoint y: 511, endPoint x: 1167, endPoint y: 518, distance: 16.2
click at [1167, 518] on p "Ingredients" at bounding box center [921, 517] width 542 height 38
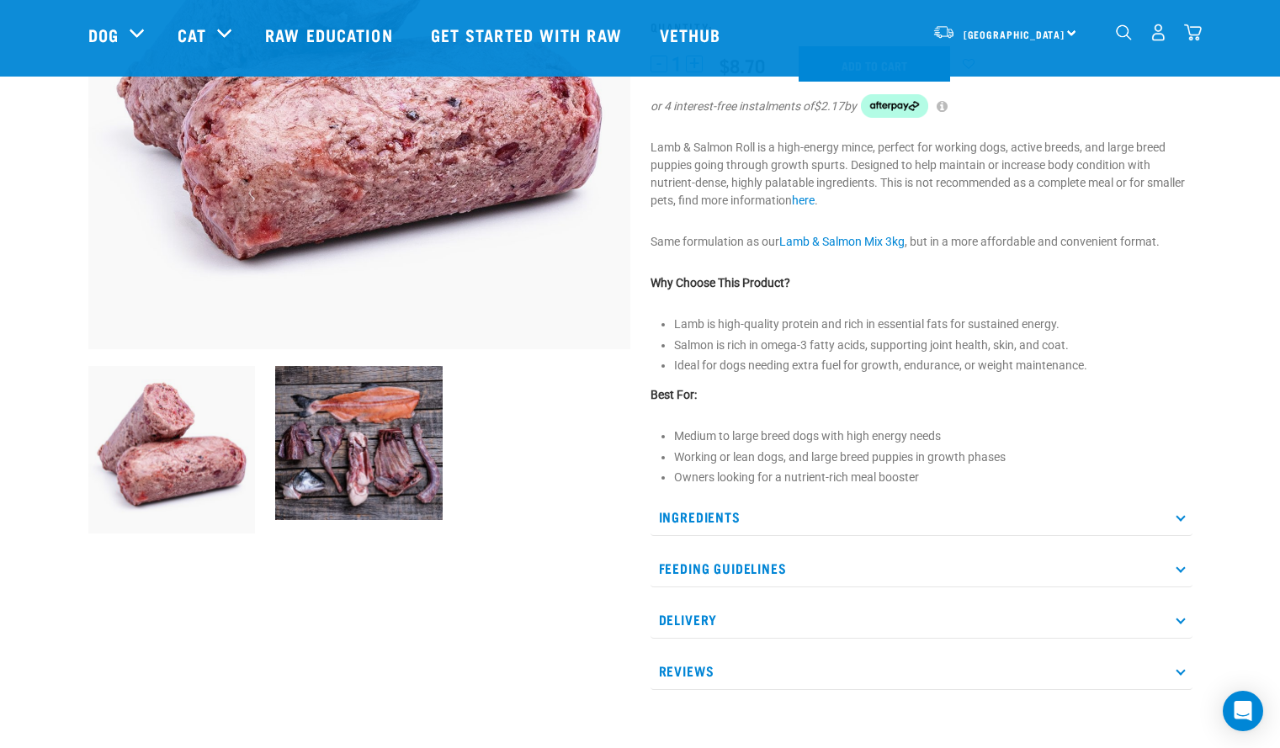
click at [1043, 577] on p "Feeding Guidelines" at bounding box center [921, 568] width 542 height 38
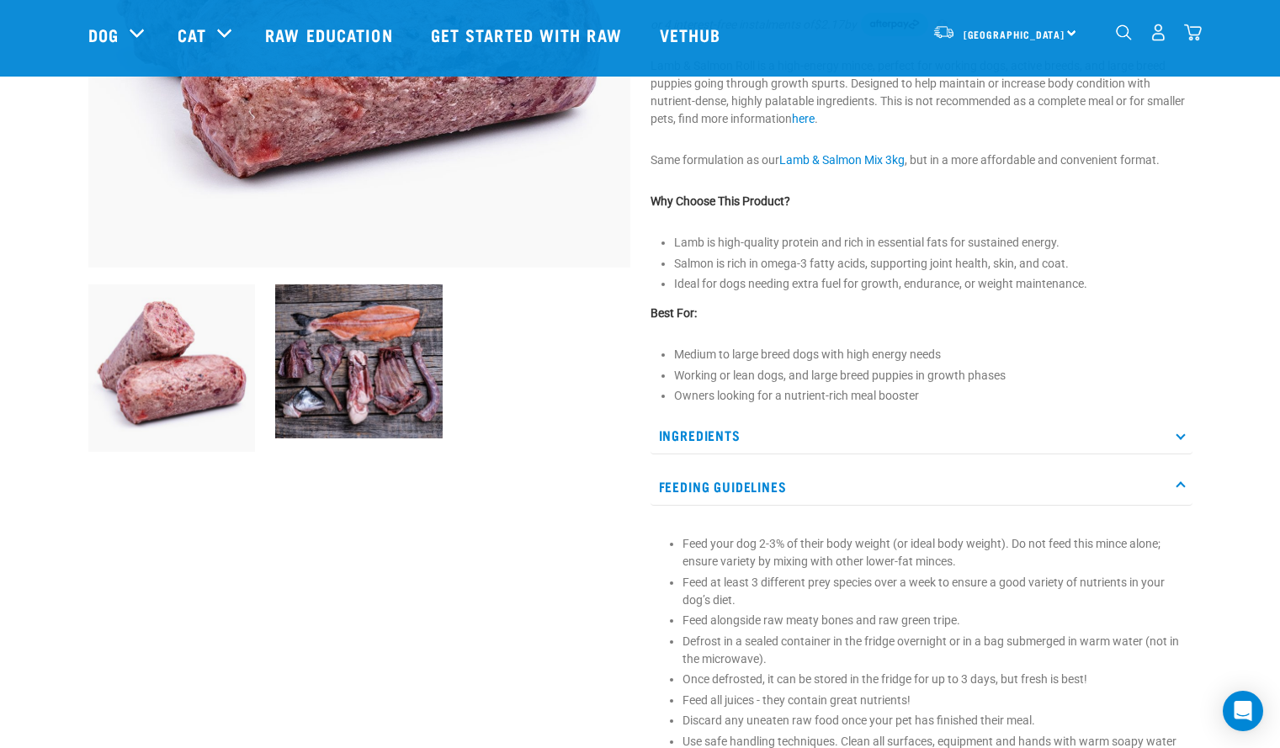
scroll to position [398, 0]
click at [1025, 506] on div "Feeding Guidelines Feed your dog 2-3% of their body weight (or ideal body weigh…" at bounding box center [921, 621] width 542 height 309
click at [1097, 499] on p "Feeding Guidelines" at bounding box center [921, 486] width 542 height 38
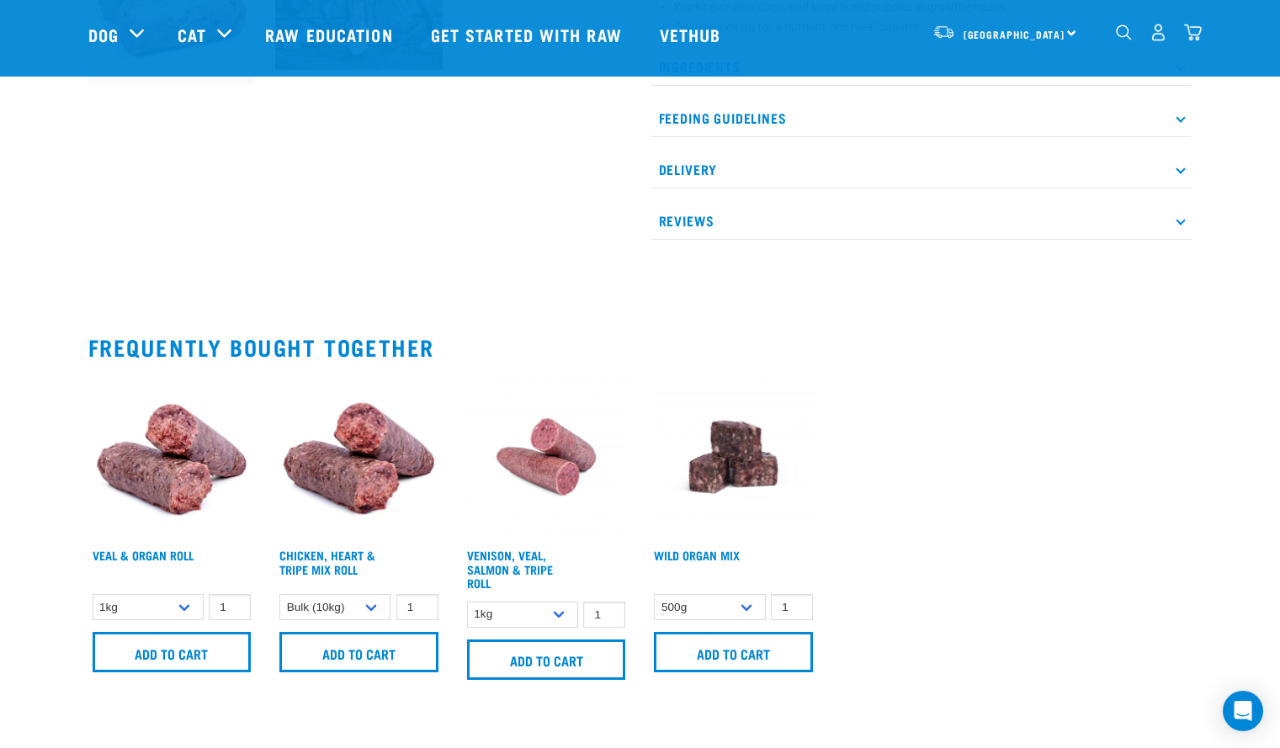
scroll to position [766, 0]
click at [188, 611] on select "1kg Bulk (10kg) Bulk (20kg)" at bounding box center [148, 606] width 111 height 26
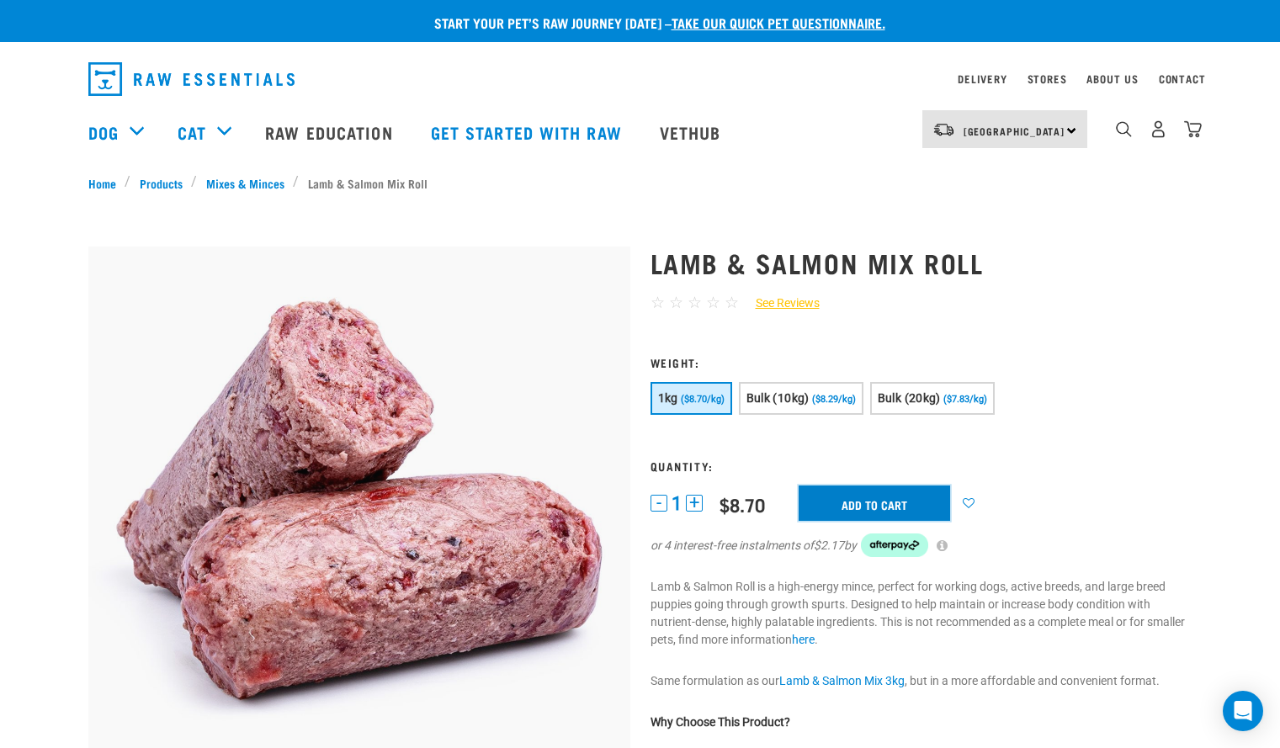
click at [877, 499] on input "Add to cart" at bounding box center [873, 502] width 151 height 35
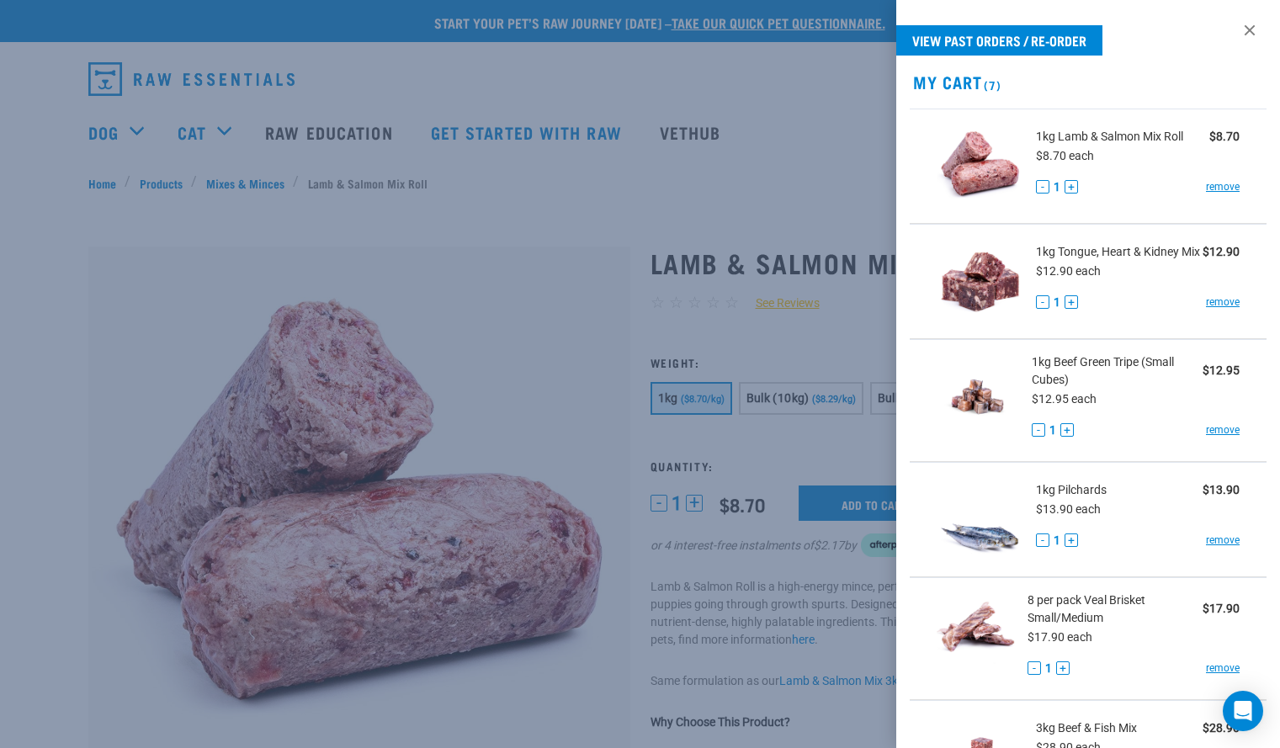
click at [1200, 130] on div at bounding box center [640, 374] width 1280 height 748
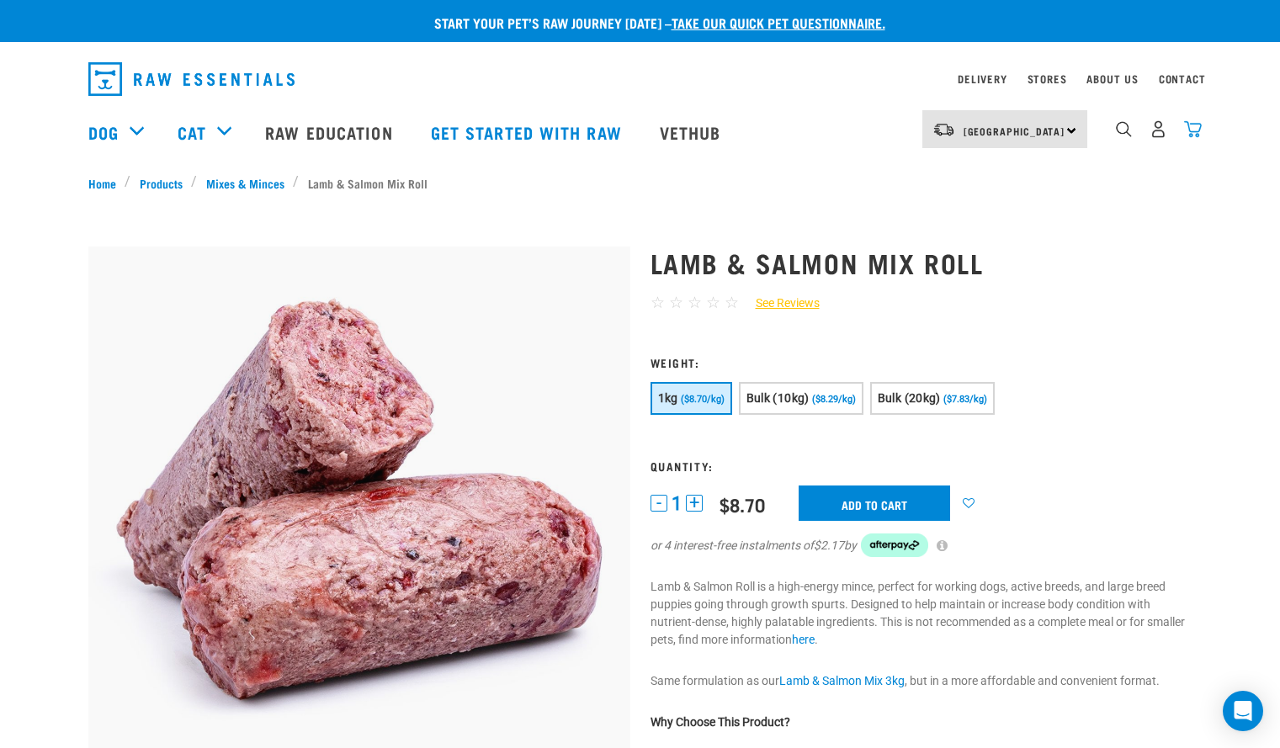
click at [1188, 138] on img "dropdown navigation" at bounding box center [1193, 129] width 18 height 18
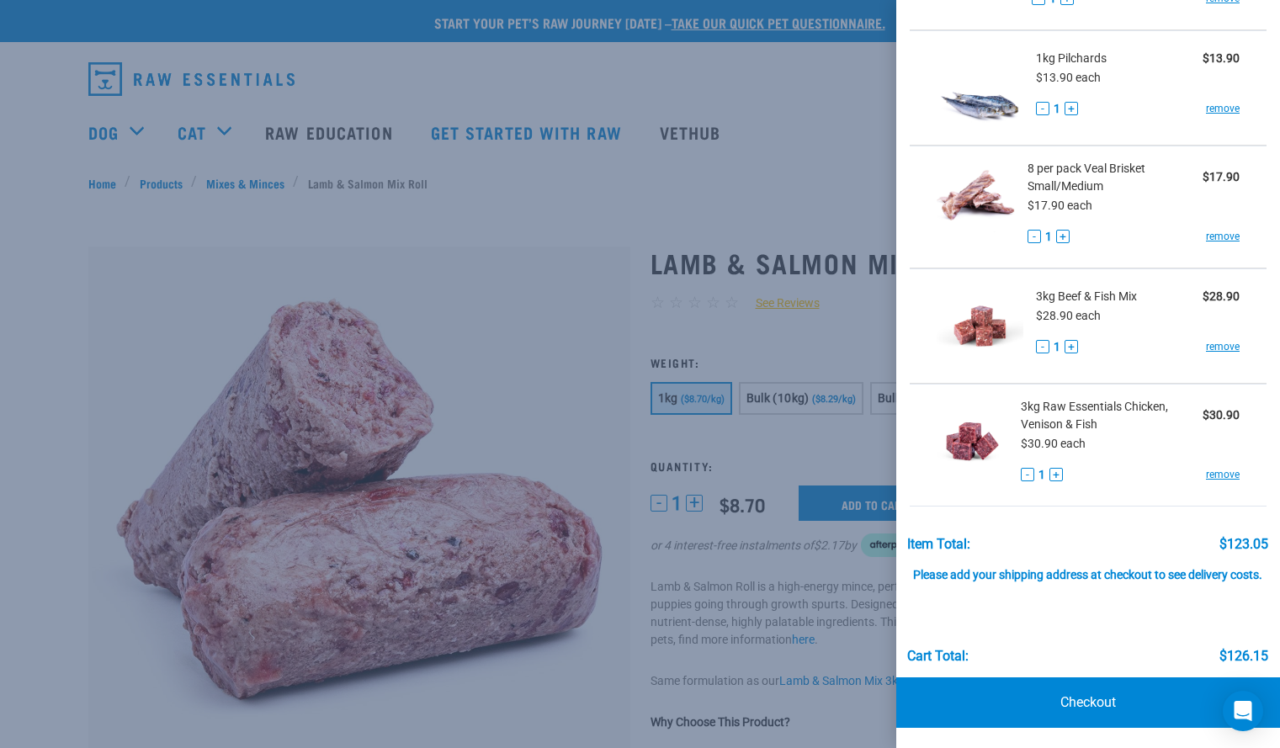
scroll to position [450, 0]
click at [775, 632] on div at bounding box center [640, 374] width 1280 height 748
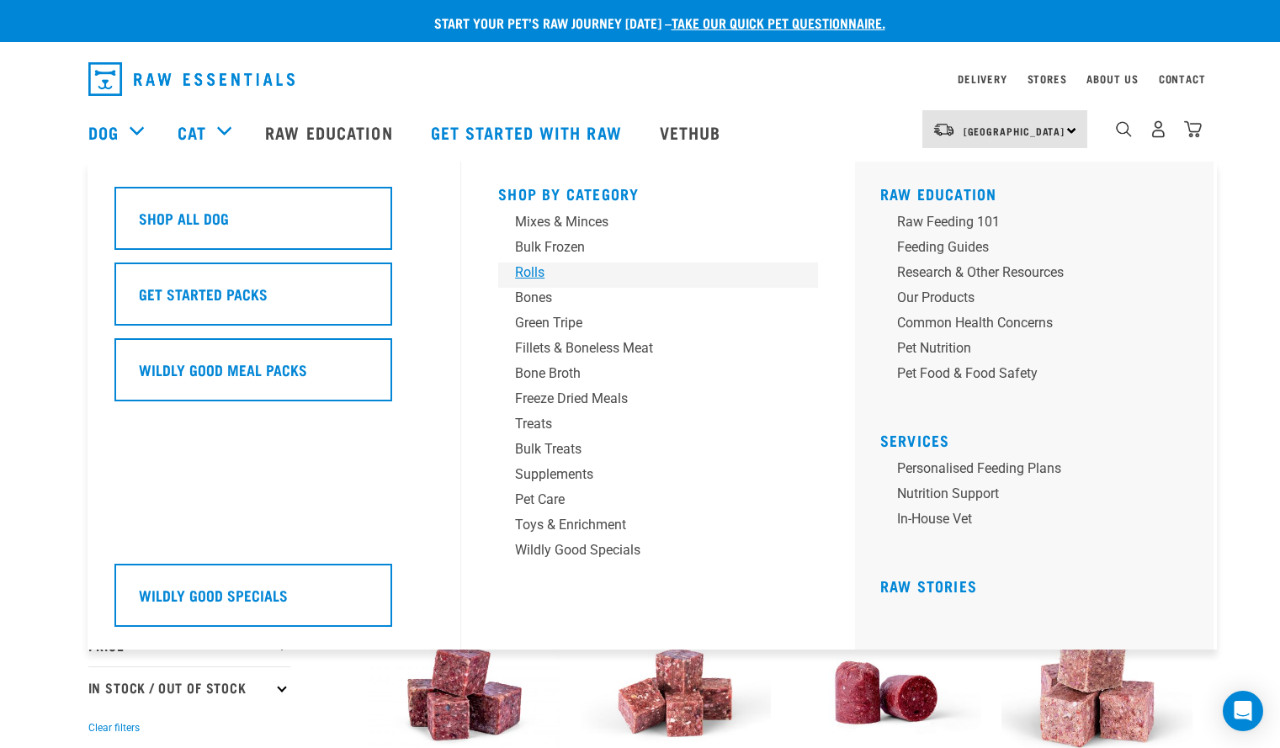
click at [535, 275] on div "Rolls" at bounding box center [646, 272] width 262 height 20
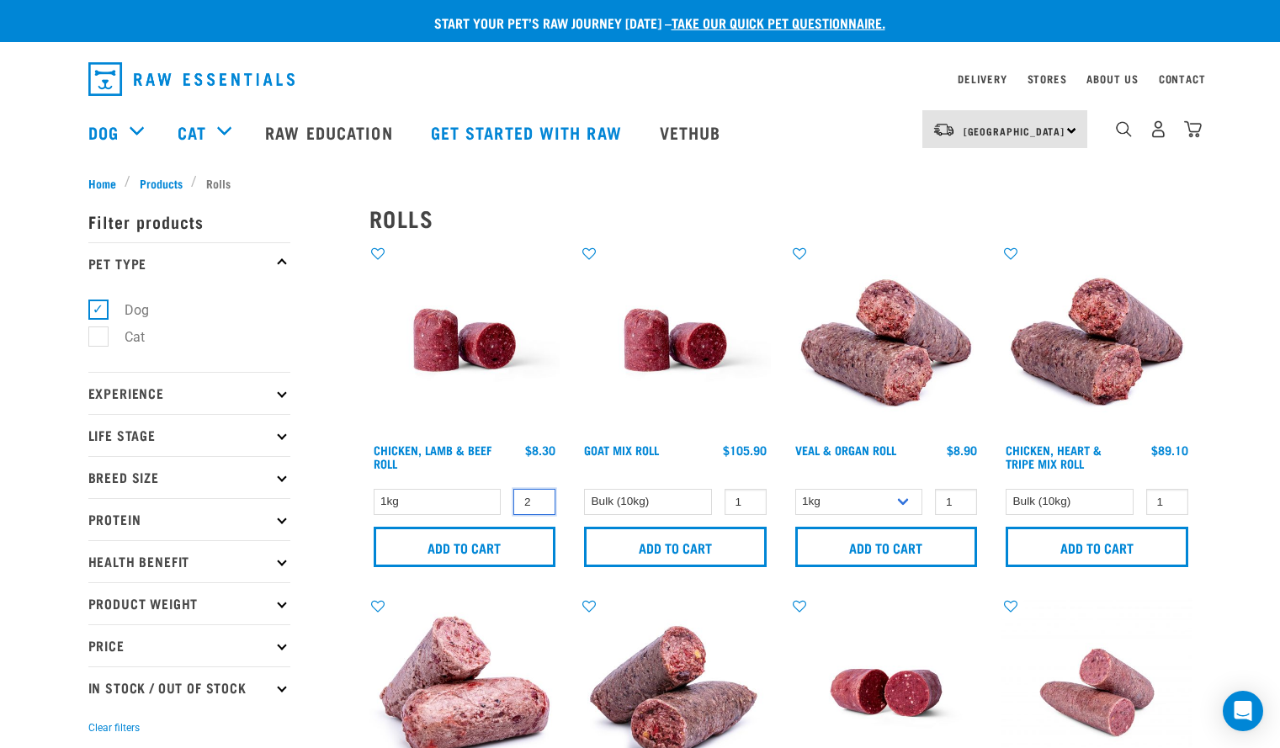
click at [536, 496] on input "2" at bounding box center [534, 502] width 42 height 26
type input "3"
click at [536, 496] on input "3" at bounding box center [534, 502] width 42 height 26
click at [496, 553] on input "Add to cart" at bounding box center [465, 547] width 183 height 40
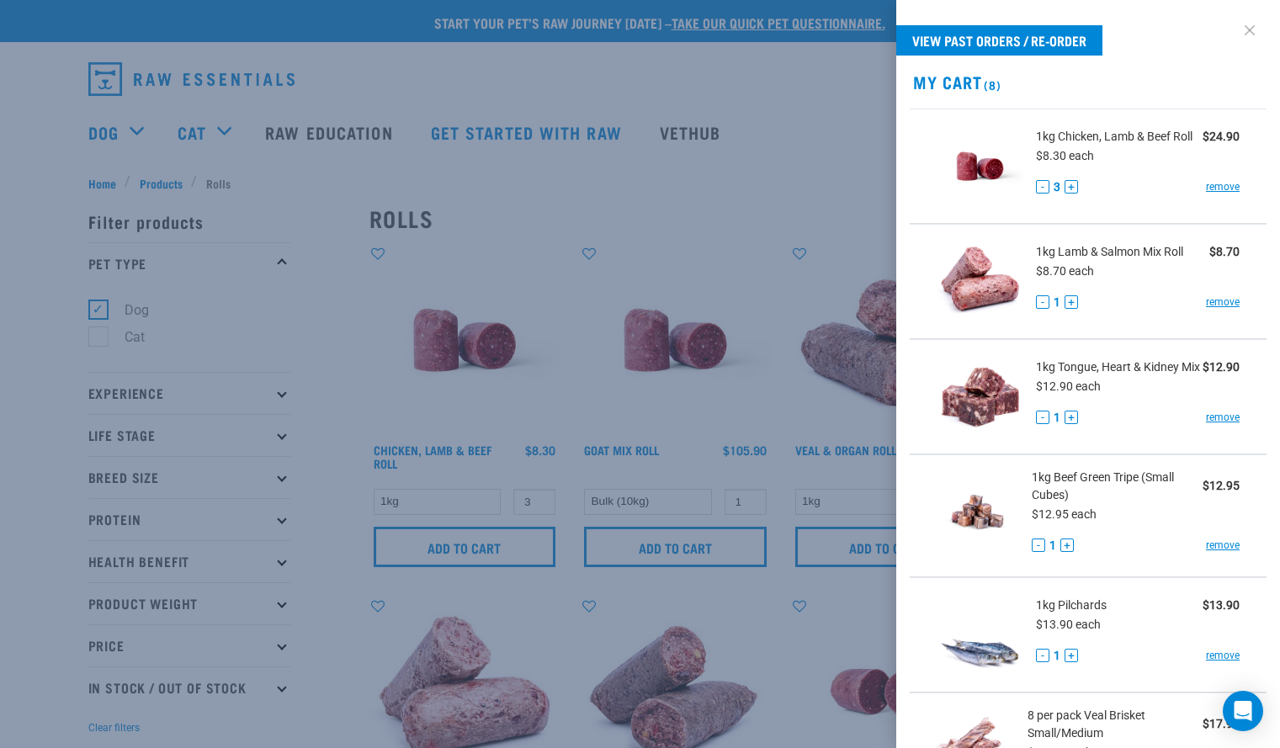
click at [1238, 34] on link at bounding box center [1249, 30] width 27 height 27
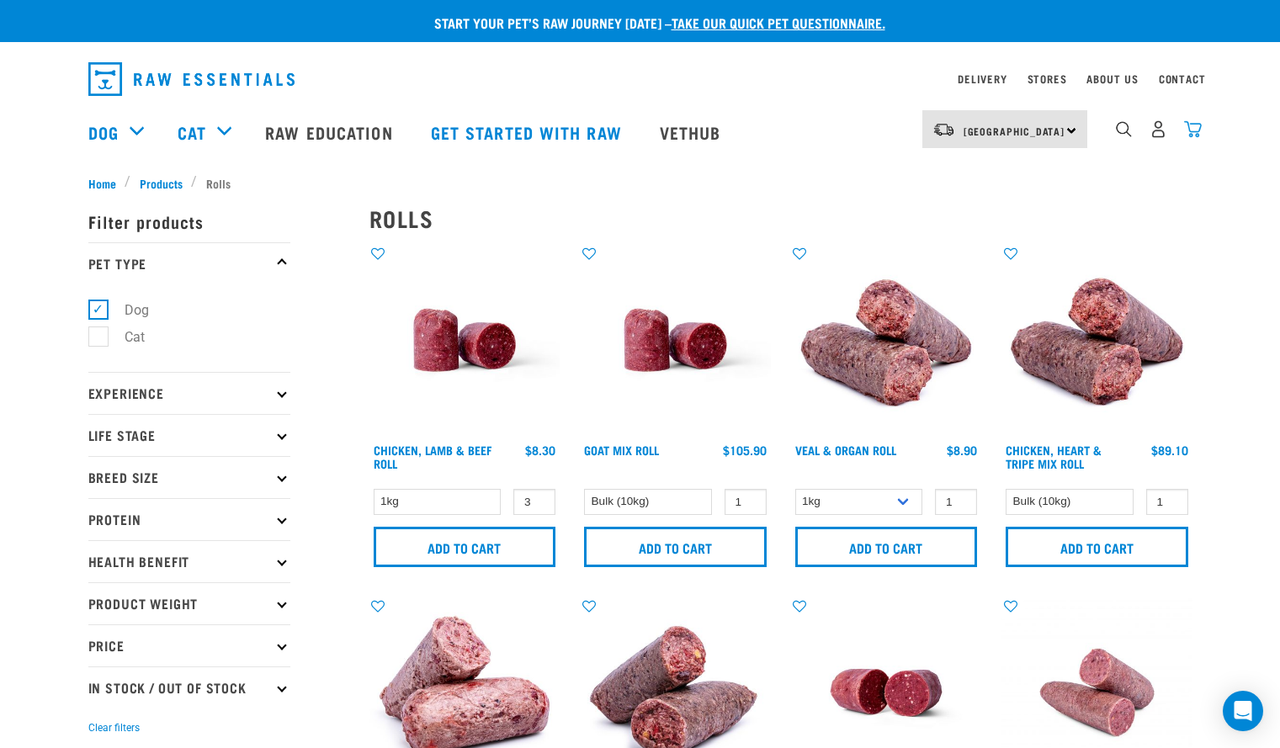
click at [1191, 130] on img "dropdown navigation" at bounding box center [1193, 129] width 18 height 18
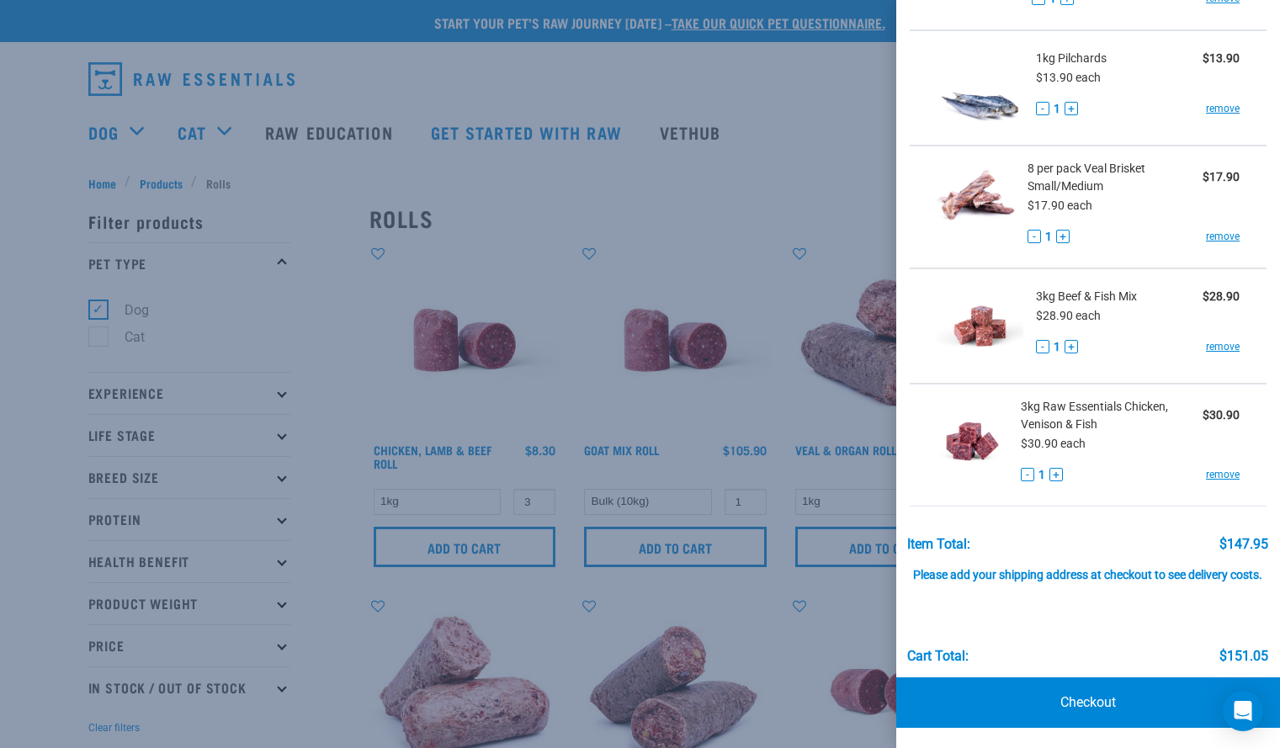
scroll to position [558, 0]
click at [1206, 479] on link "remove" at bounding box center [1223, 474] width 34 height 15
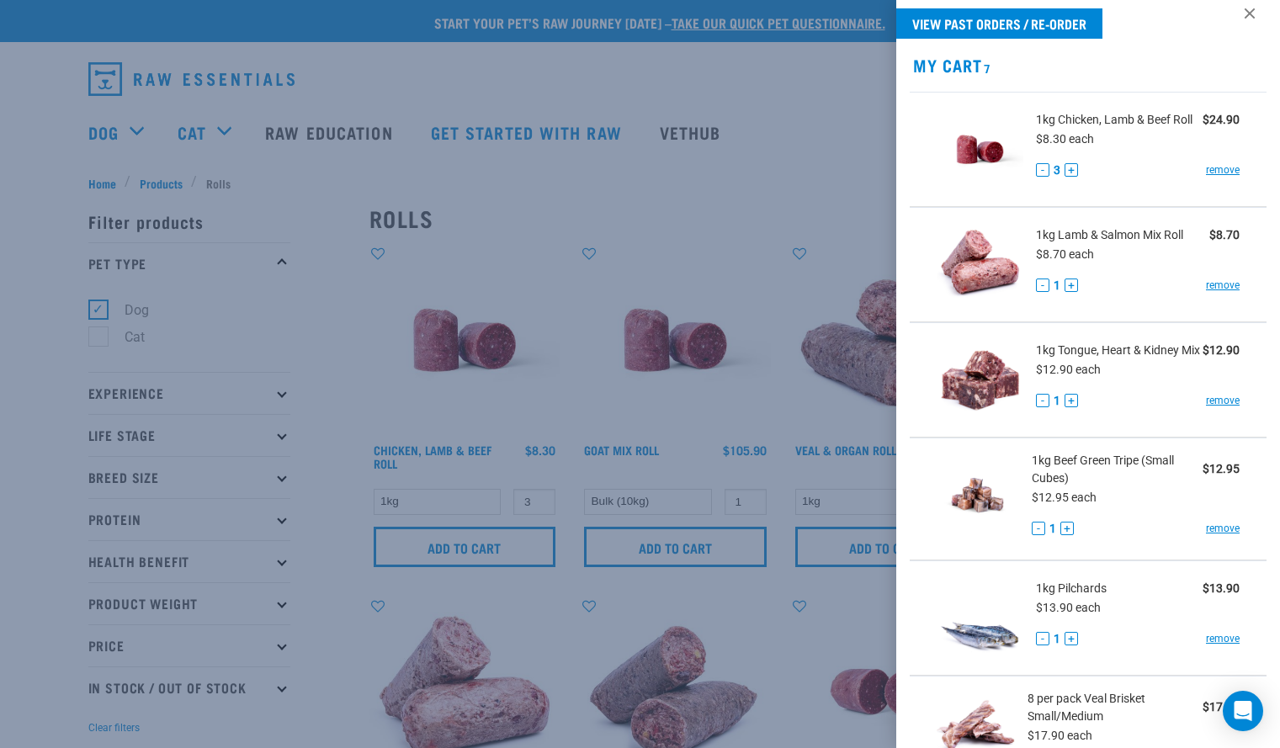
scroll to position [16, 0]
click at [1210, 292] on link "remove" at bounding box center [1223, 285] width 34 height 15
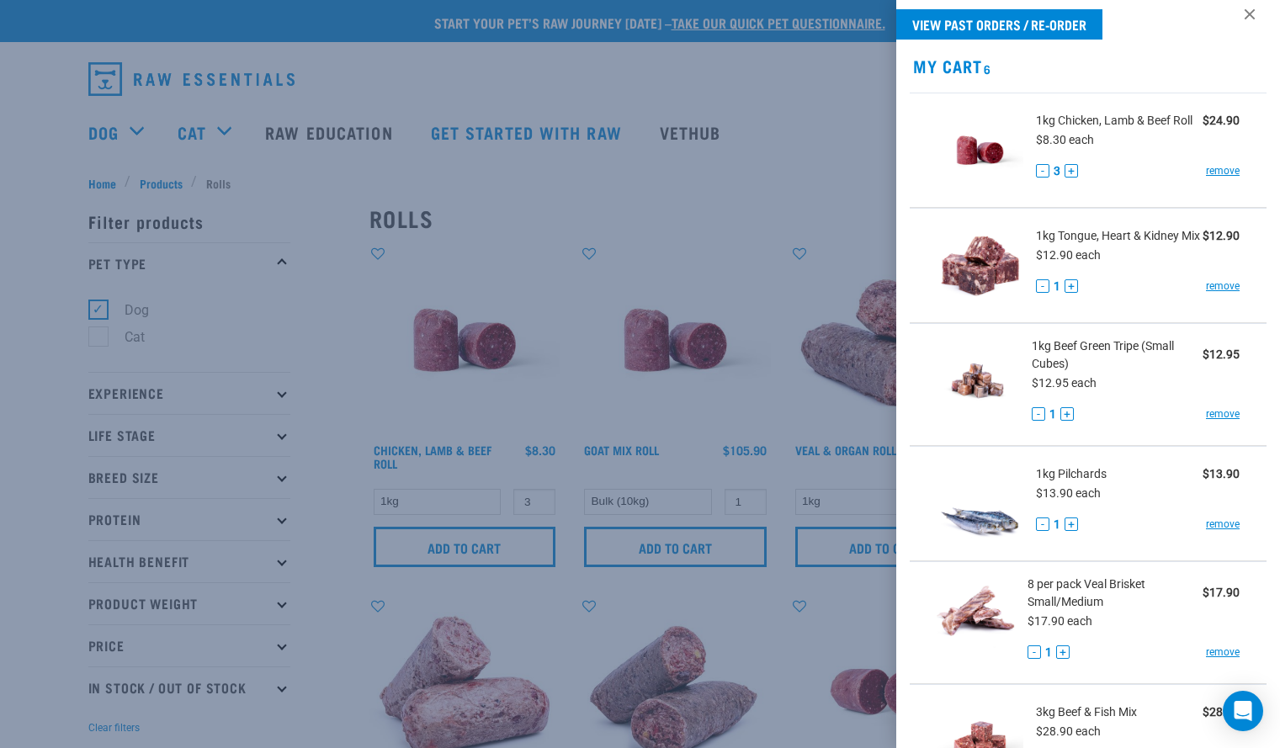
click at [588, 193] on div at bounding box center [640, 374] width 1280 height 748
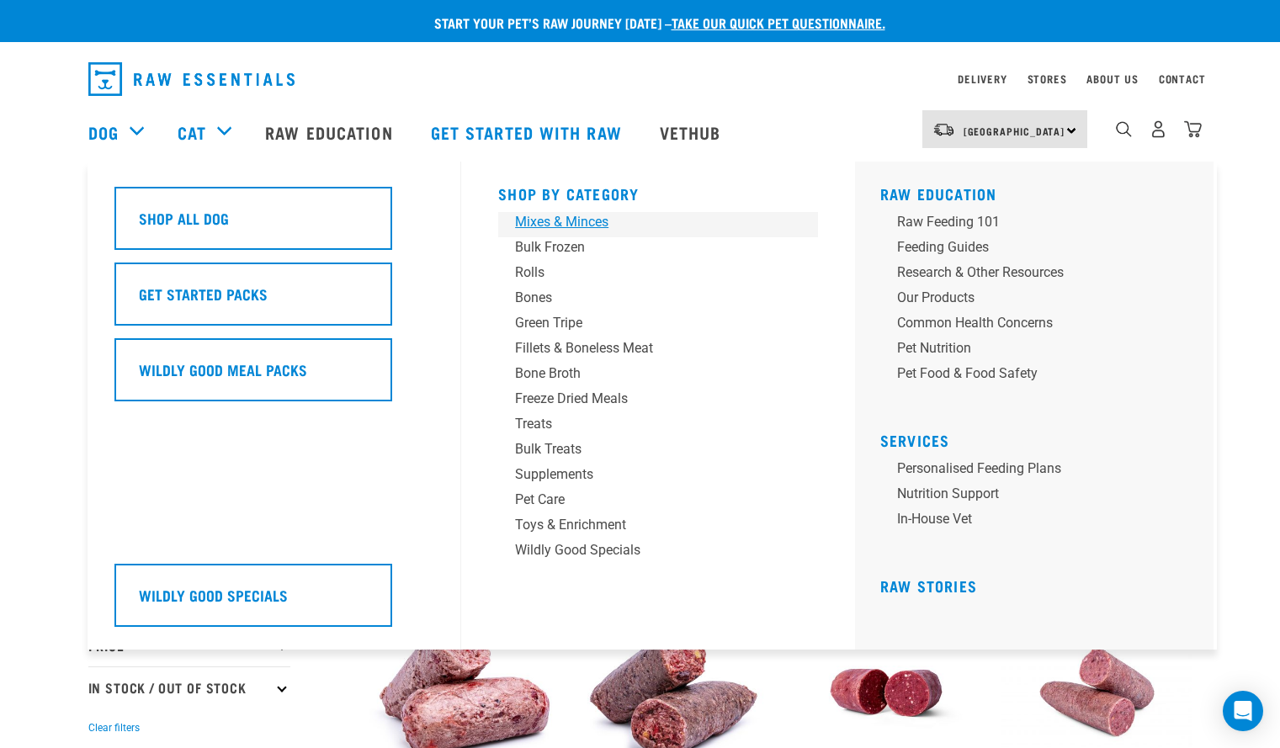
click at [545, 221] on div "Mixes & Minces" at bounding box center [646, 222] width 262 height 20
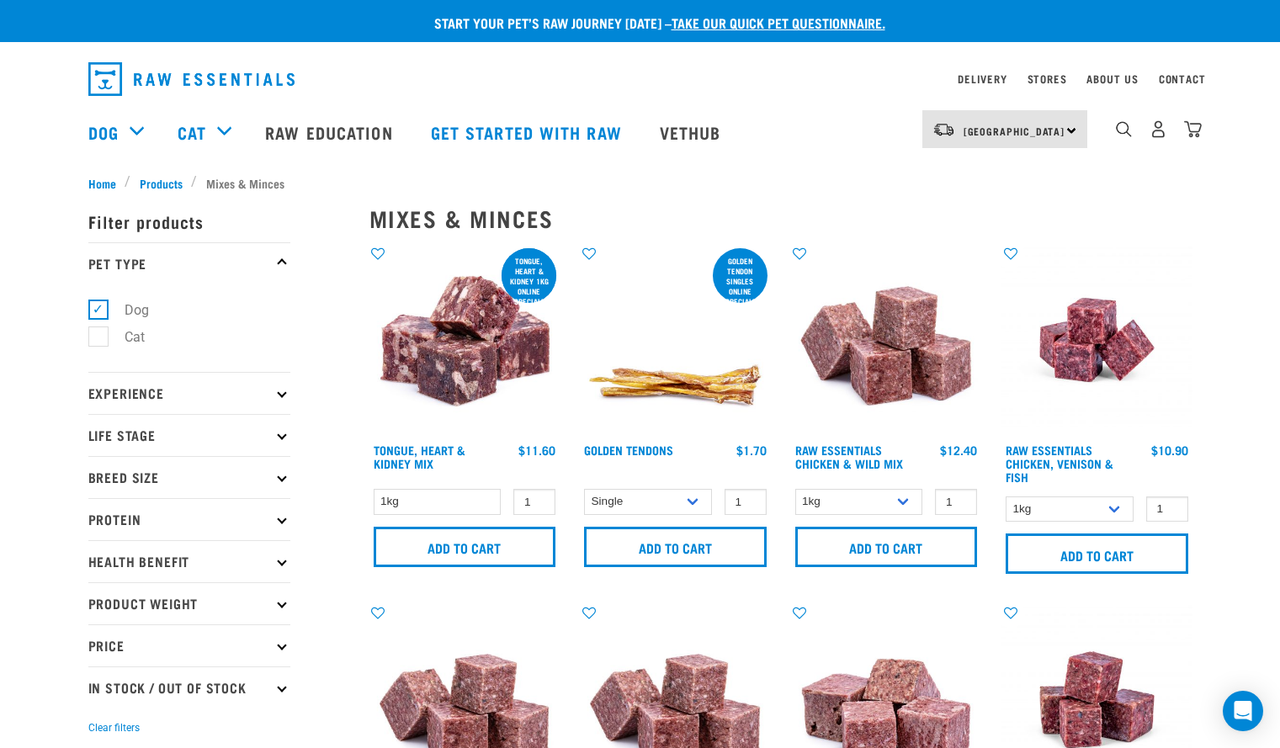
click at [486, 361] on img at bounding box center [464, 340] width 191 height 191
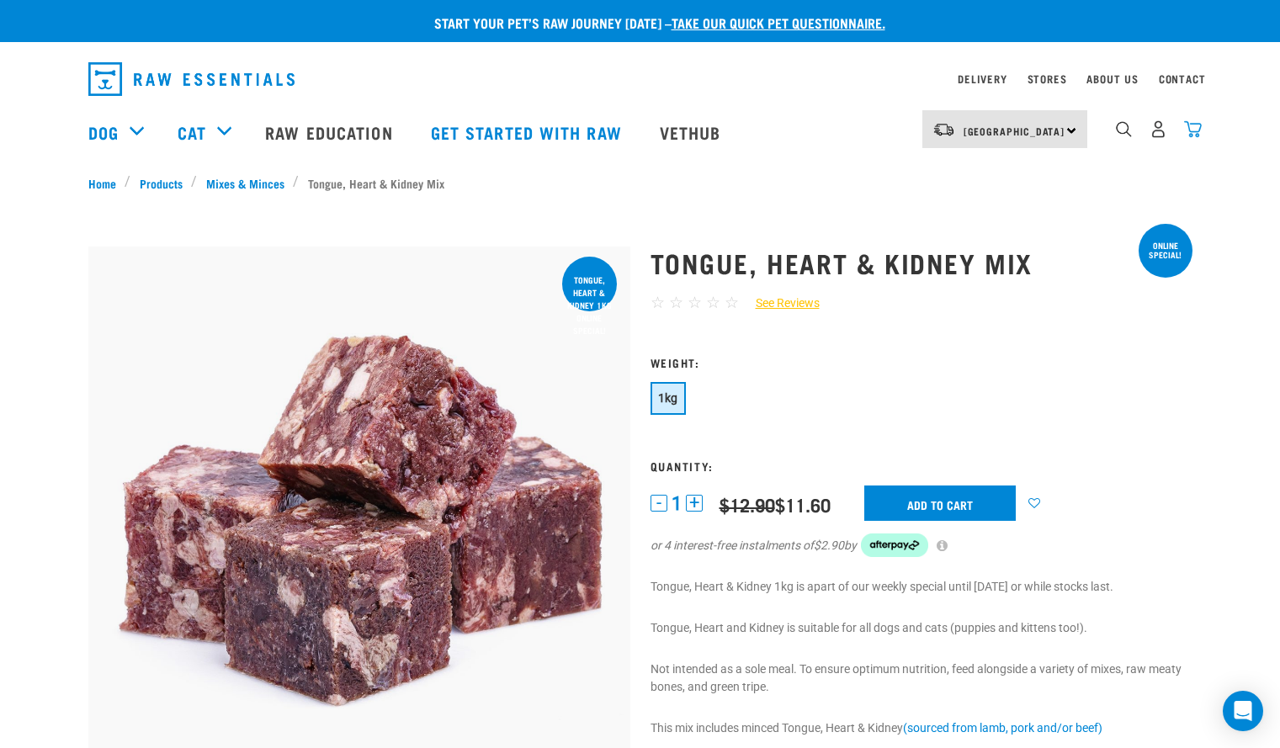
click at [1185, 138] on img "dropdown navigation" at bounding box center [1193, 129] width 18 height 18
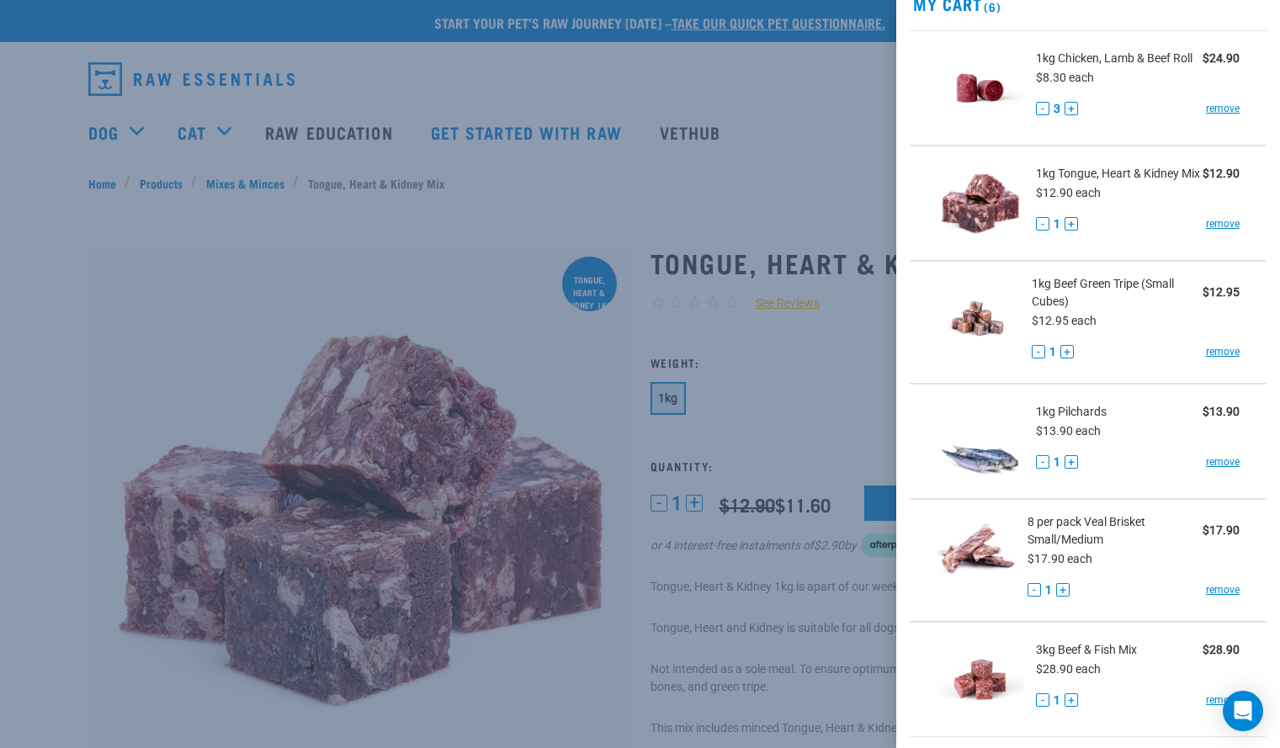
scroll to position [90, 0]
